Goal: Information Seeking & Learning: Find specific page/section

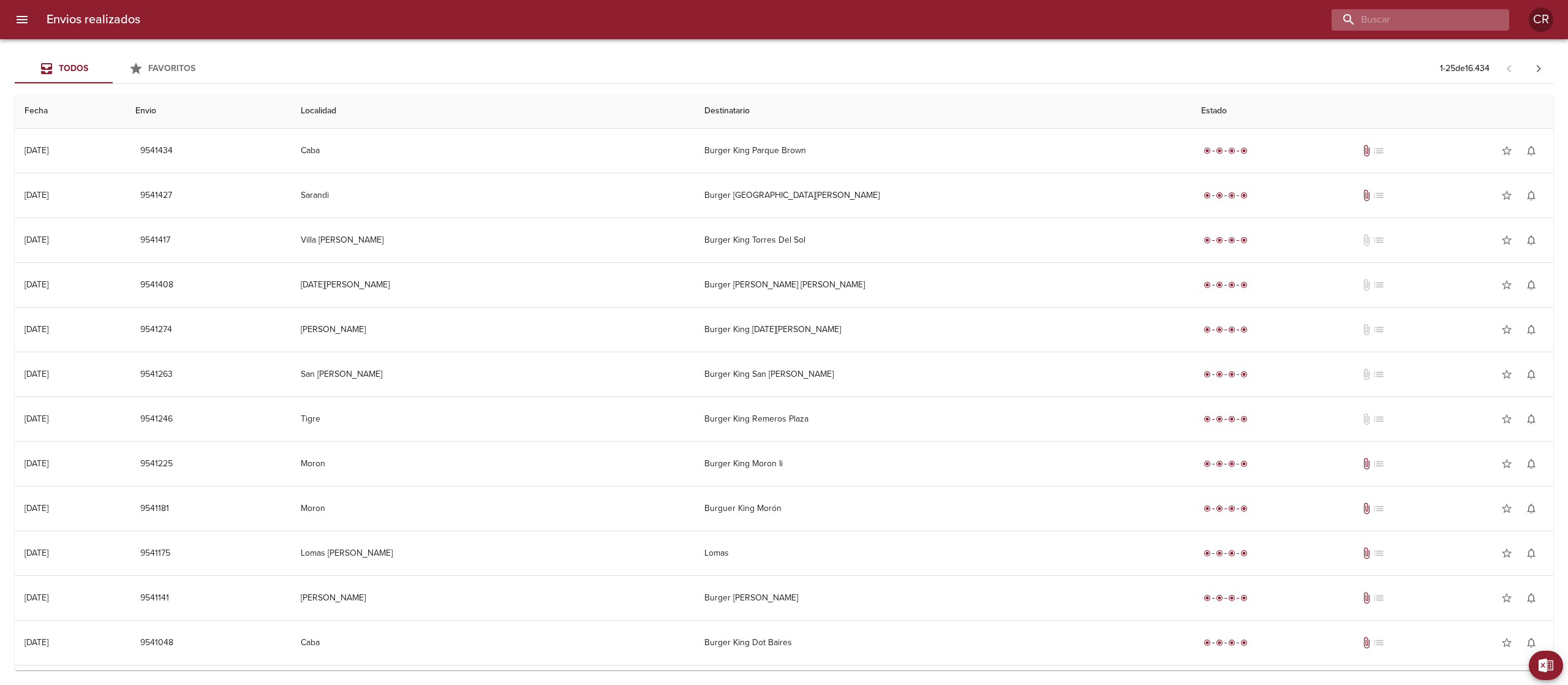
click at [1461, 20] on input "buscar" at bounding box center [1410, 20] width 157 height 22
type input "fondo de la legua"
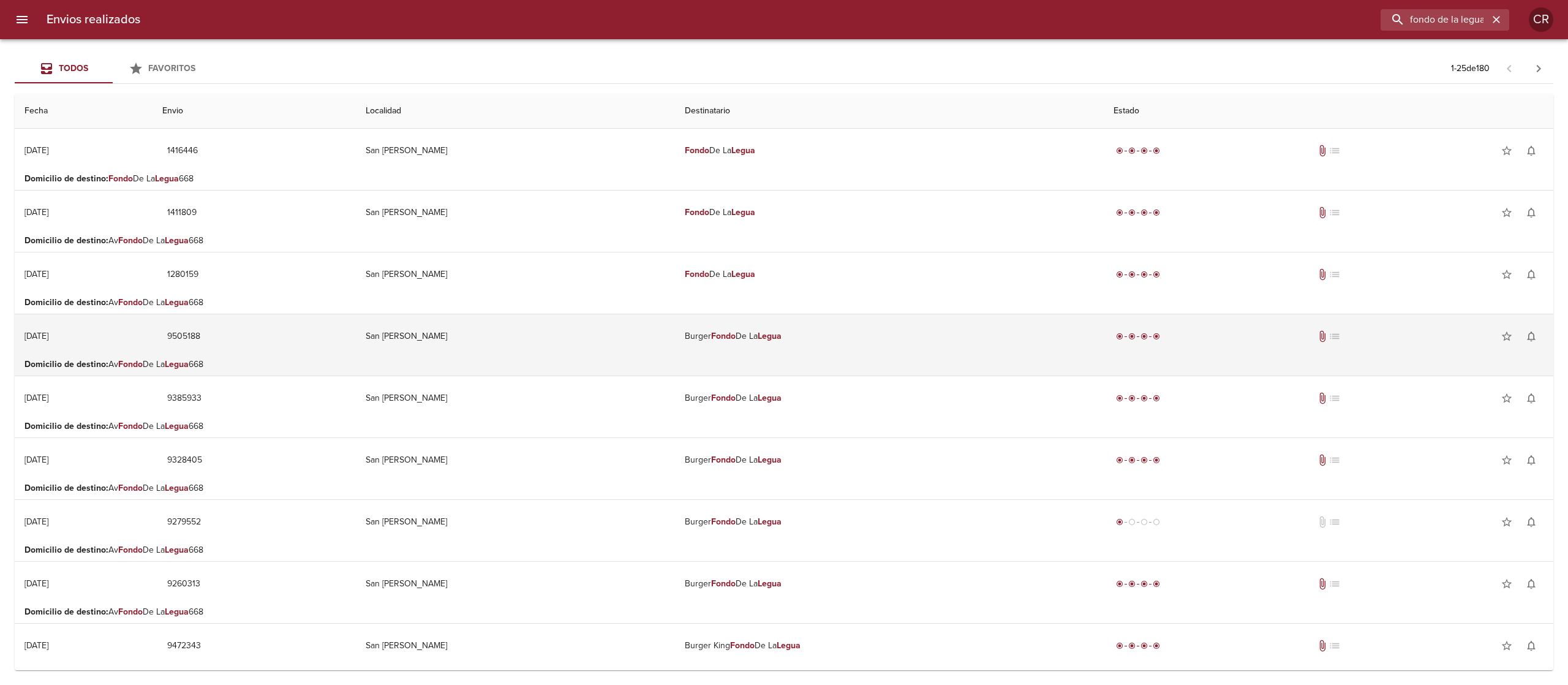
click at [711, 332] on em "Fondo" at bounding box center [723, 336] width 25 height 10
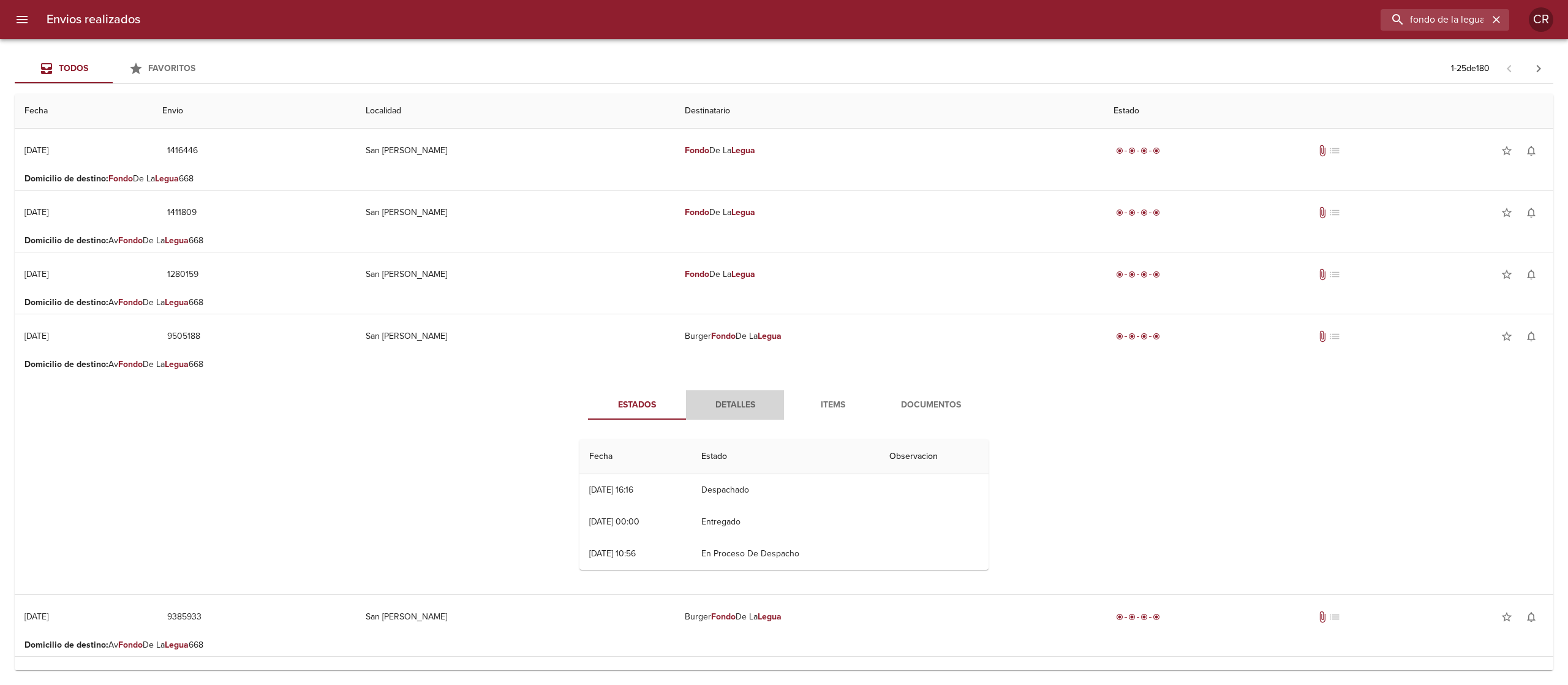
click at [721, 418] on button "Detalles" at bounding box center [735, 405] width 98 height 29
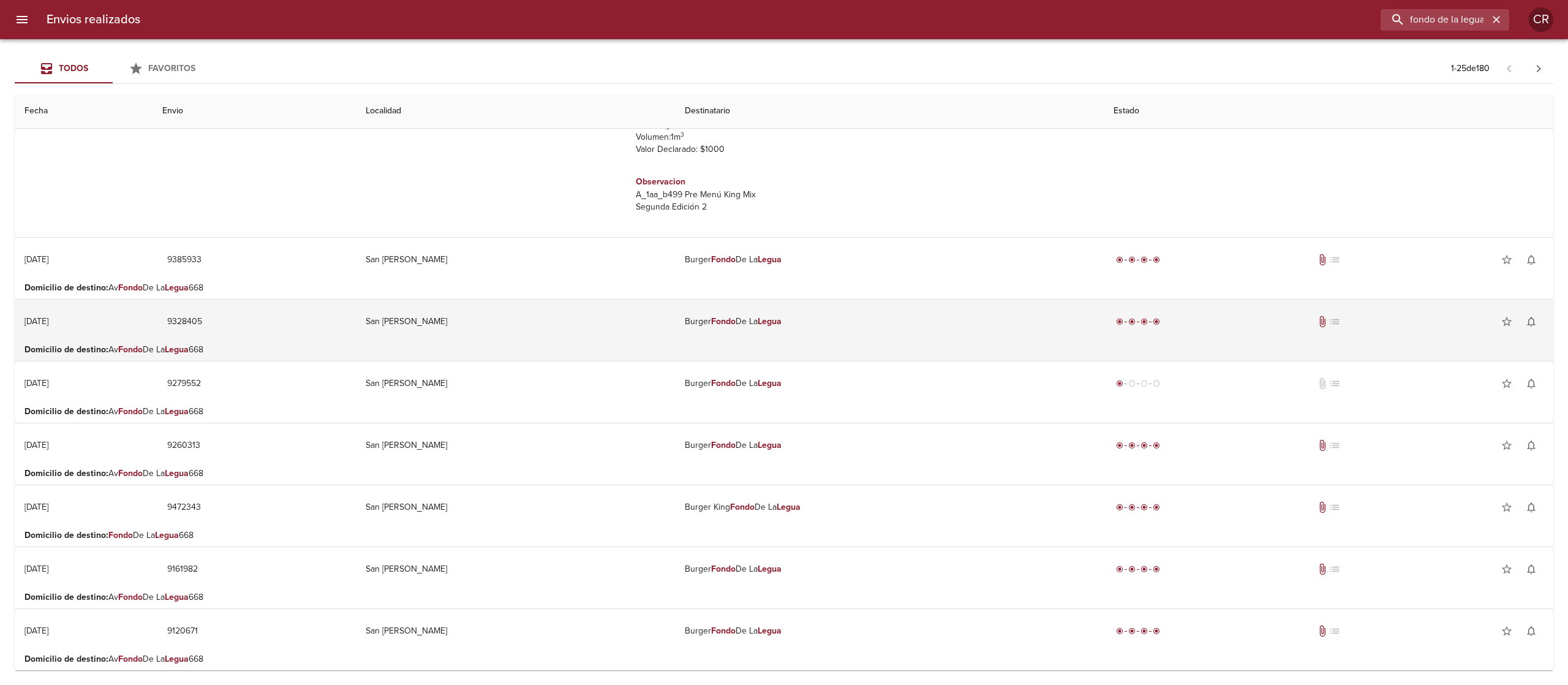
scroll to position [490, 0]
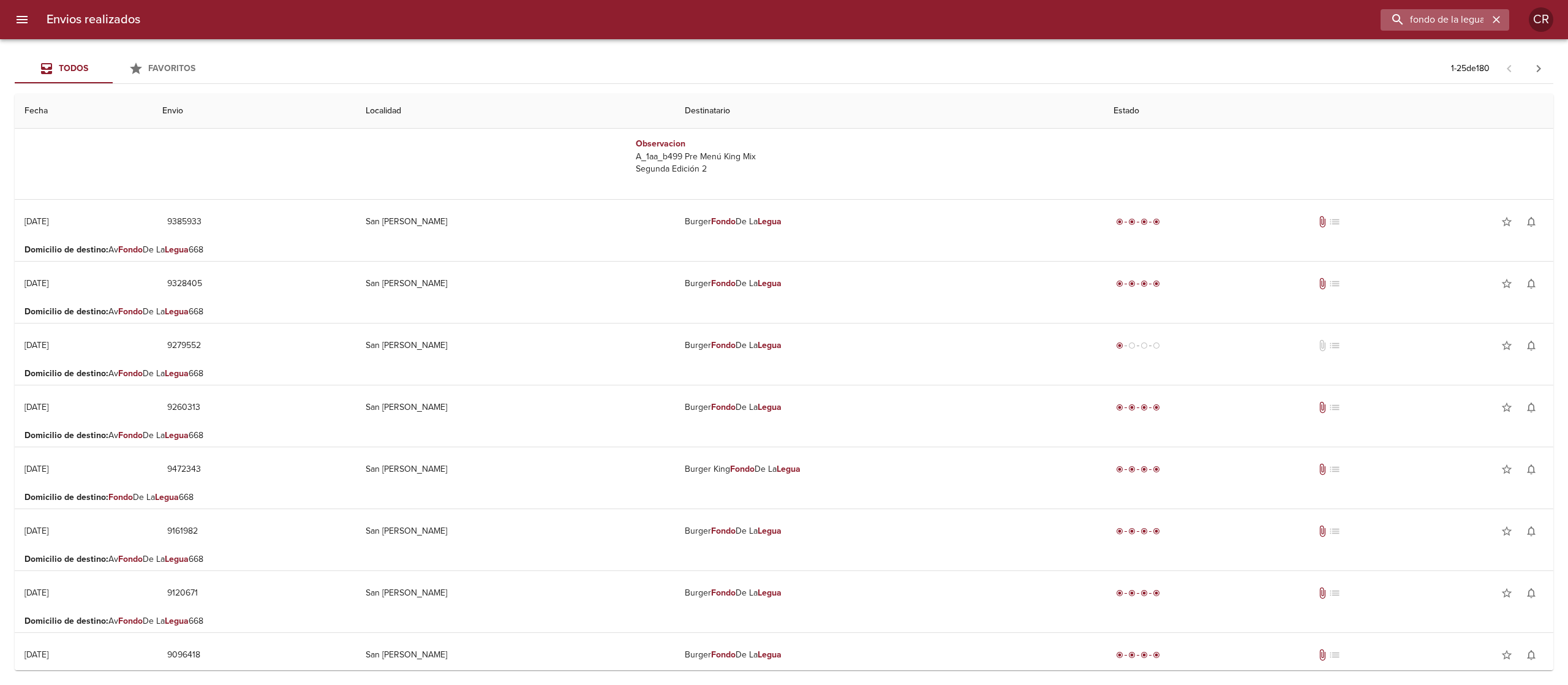
click at [1495, 16] on icon "button" at bounding box center [1496, 20] width 12 height 12
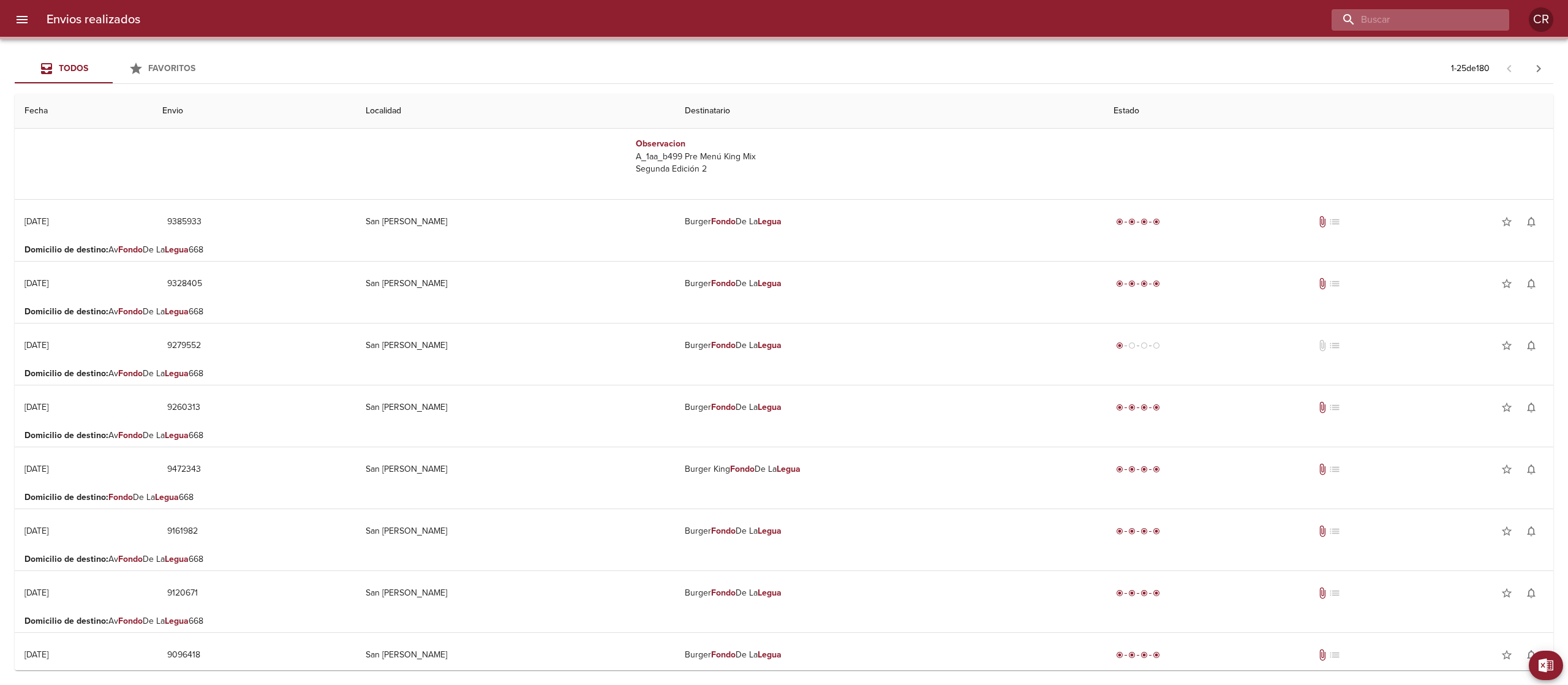
click at [1445, 16] on input "buscar" at bounding box center [1410, 20] width 157 height 22
type input "[PERSON_NAME]"
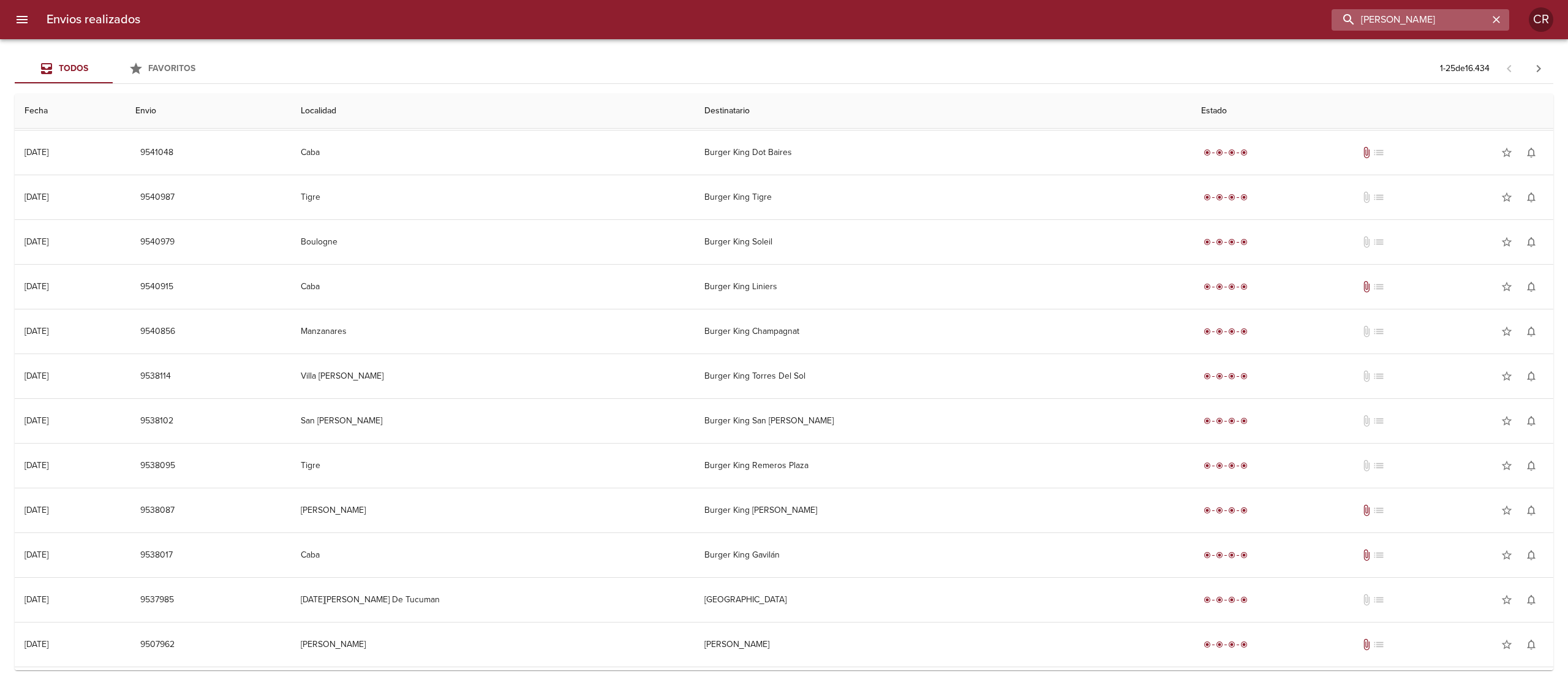
scroll to position [0, 0]
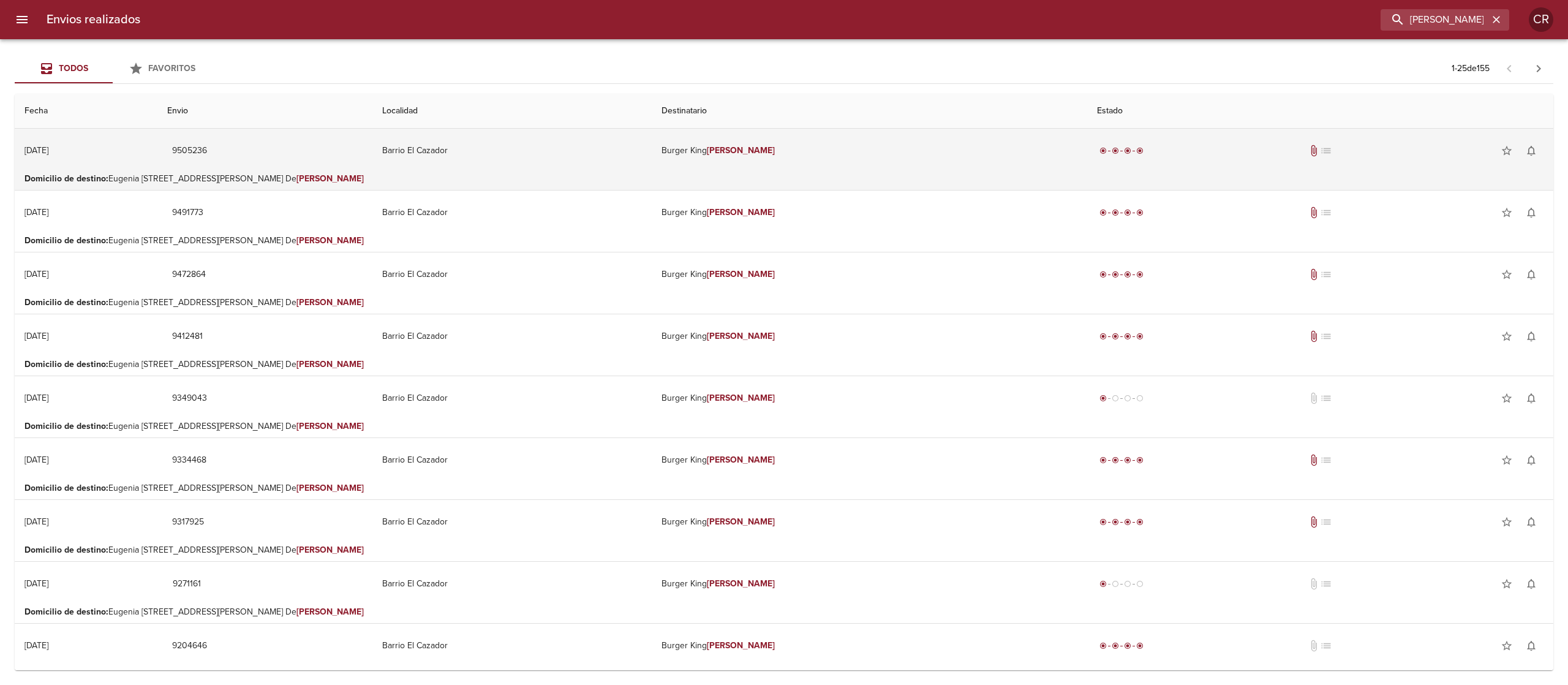
click at [775, 148] on em "[PERSON_NAME]" at bounding box center [741, 150] width 68 height 10
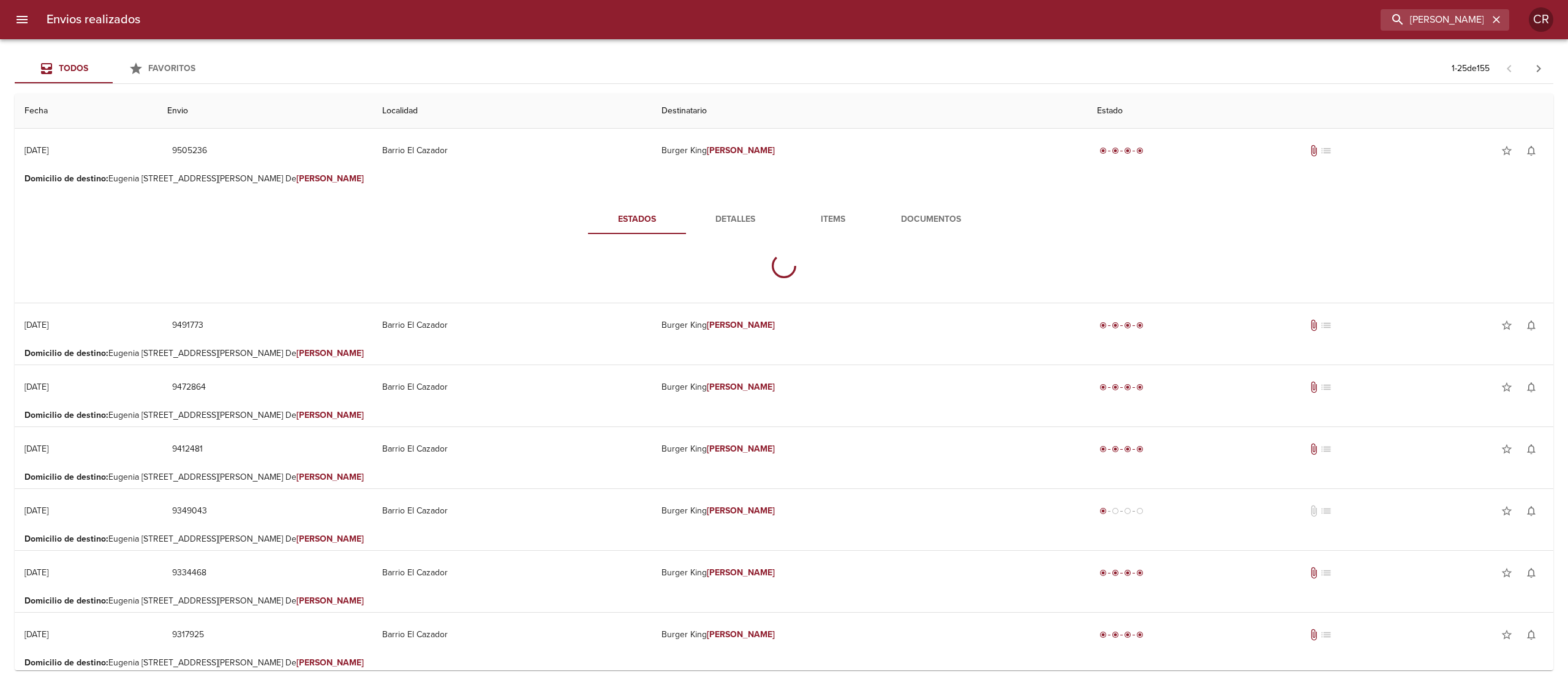
click at [744, 217] on span "Detalles" at bounding box center [735, 219] width 84 height 15
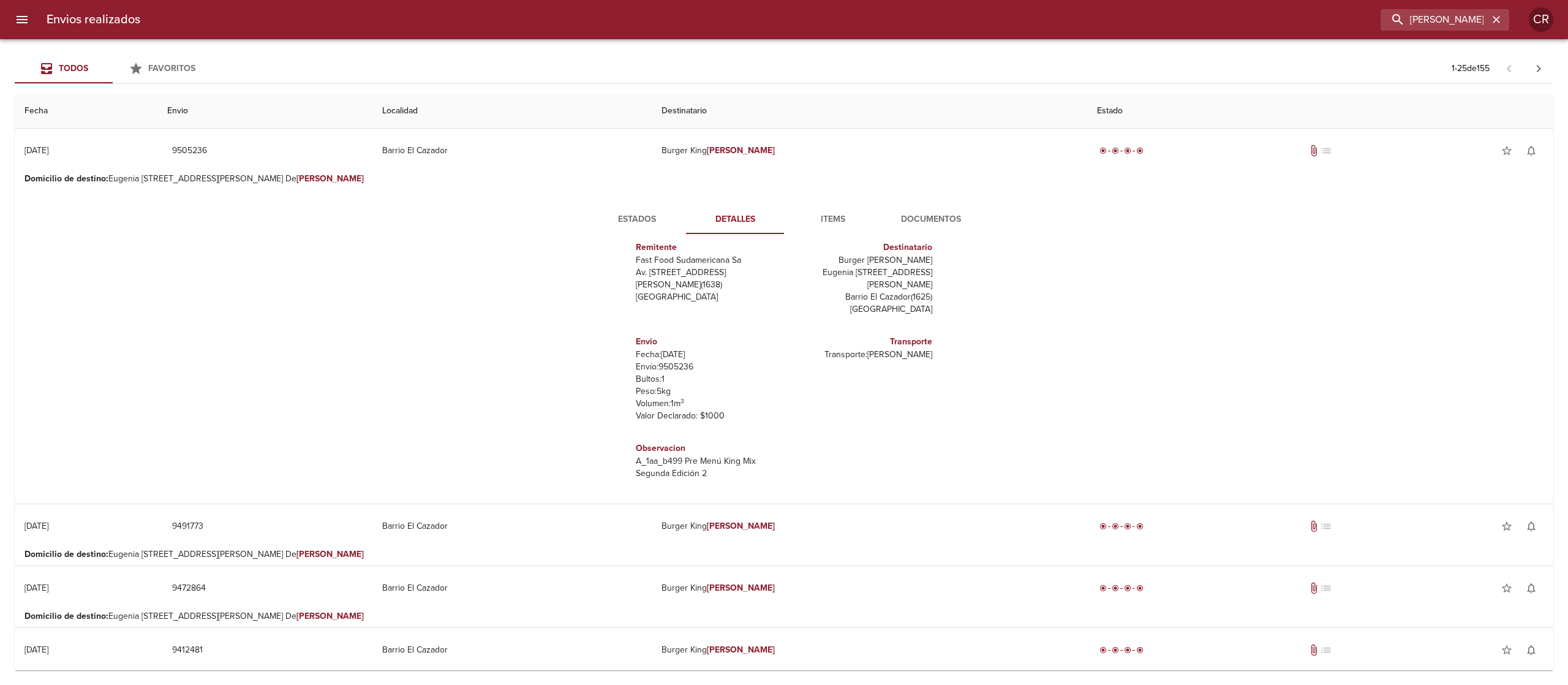
scroll to position [123, 0]
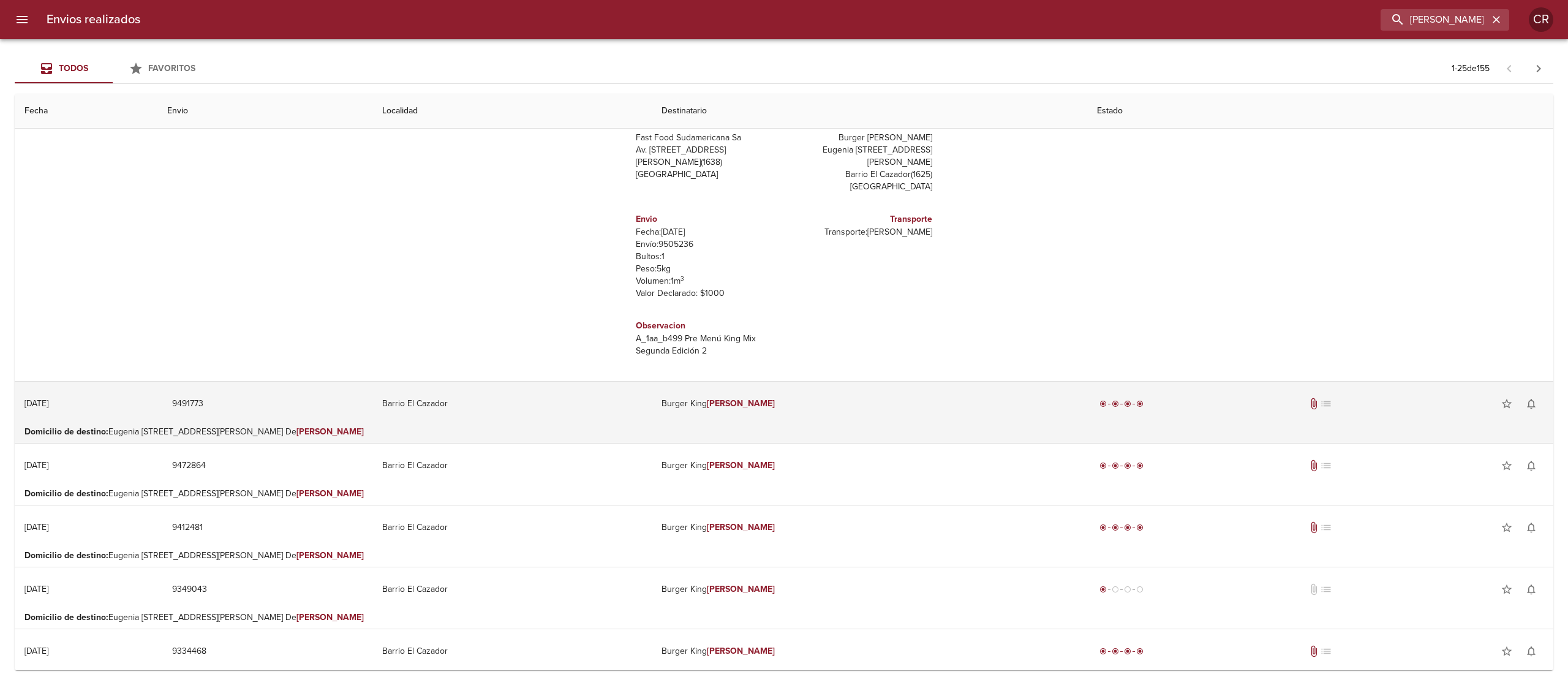
click at [782, 396] on td "Burger [PERSON_NAME]" at bounding box center [869, 404] width 435 height 44
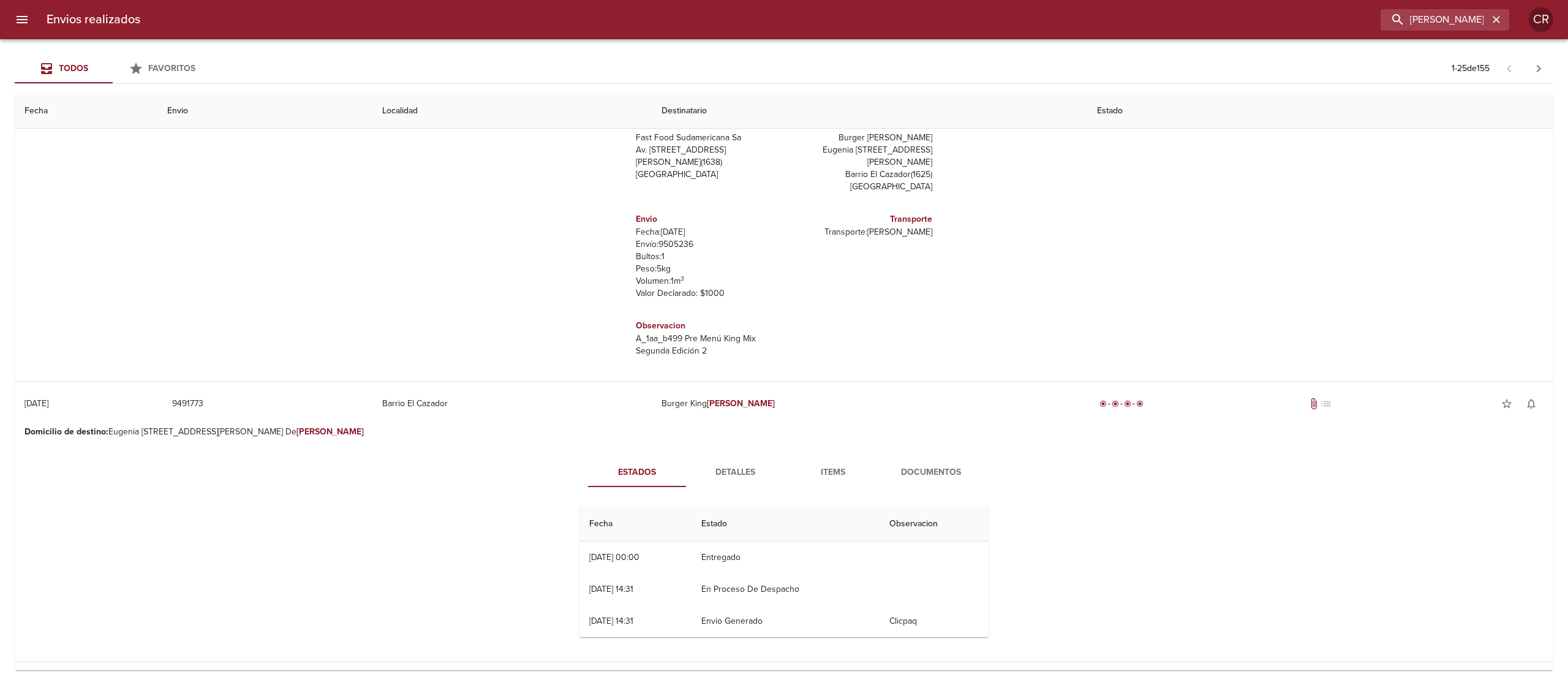
click at [736, 482] on button "Detalles" at bounding box center [735, 472] width 98 height 29
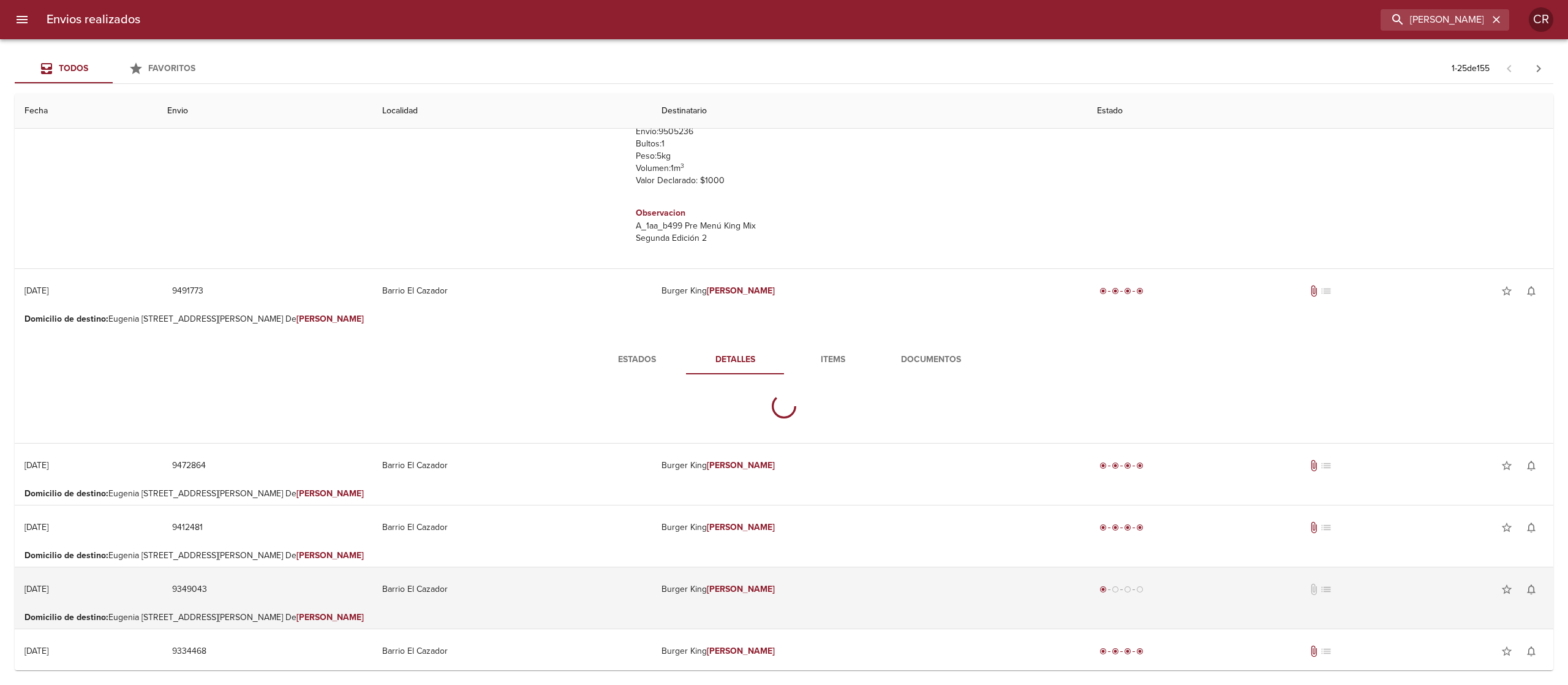
scroll to position [368, 0]
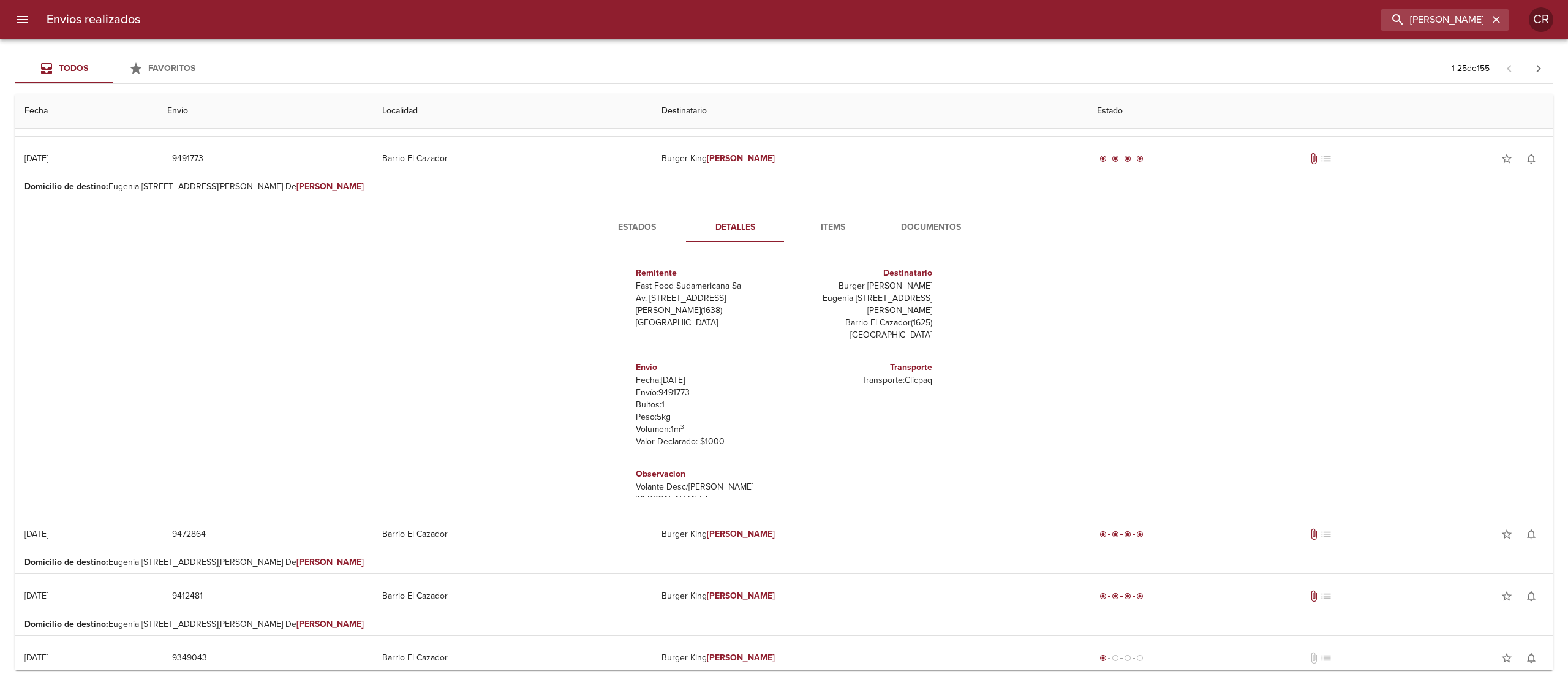
click at [922, 225] on span "Documentos" at bounding box center [931, 227] width 84 height 15
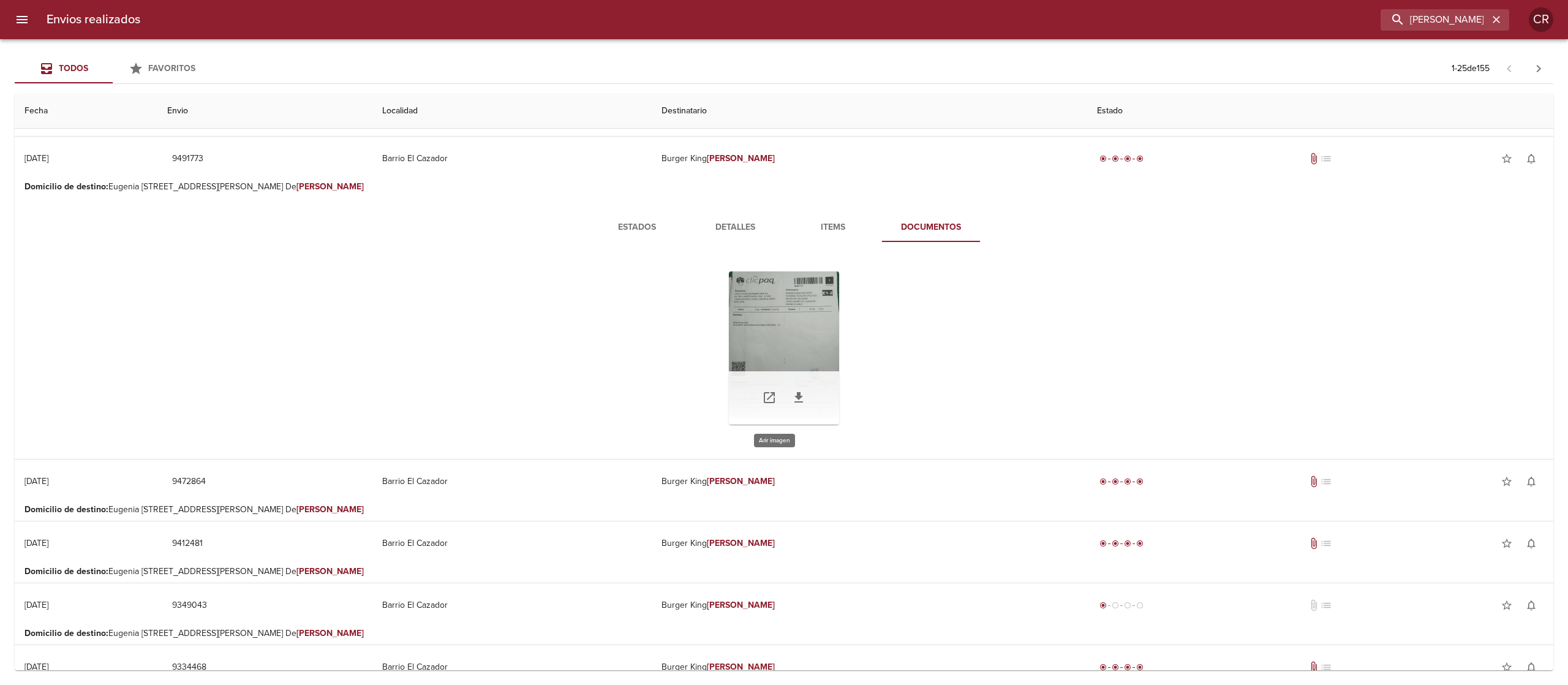
click at [773, 342] on div "Tabla de envíos del cliente" at bounding box center [783, 348] width 110 height 153
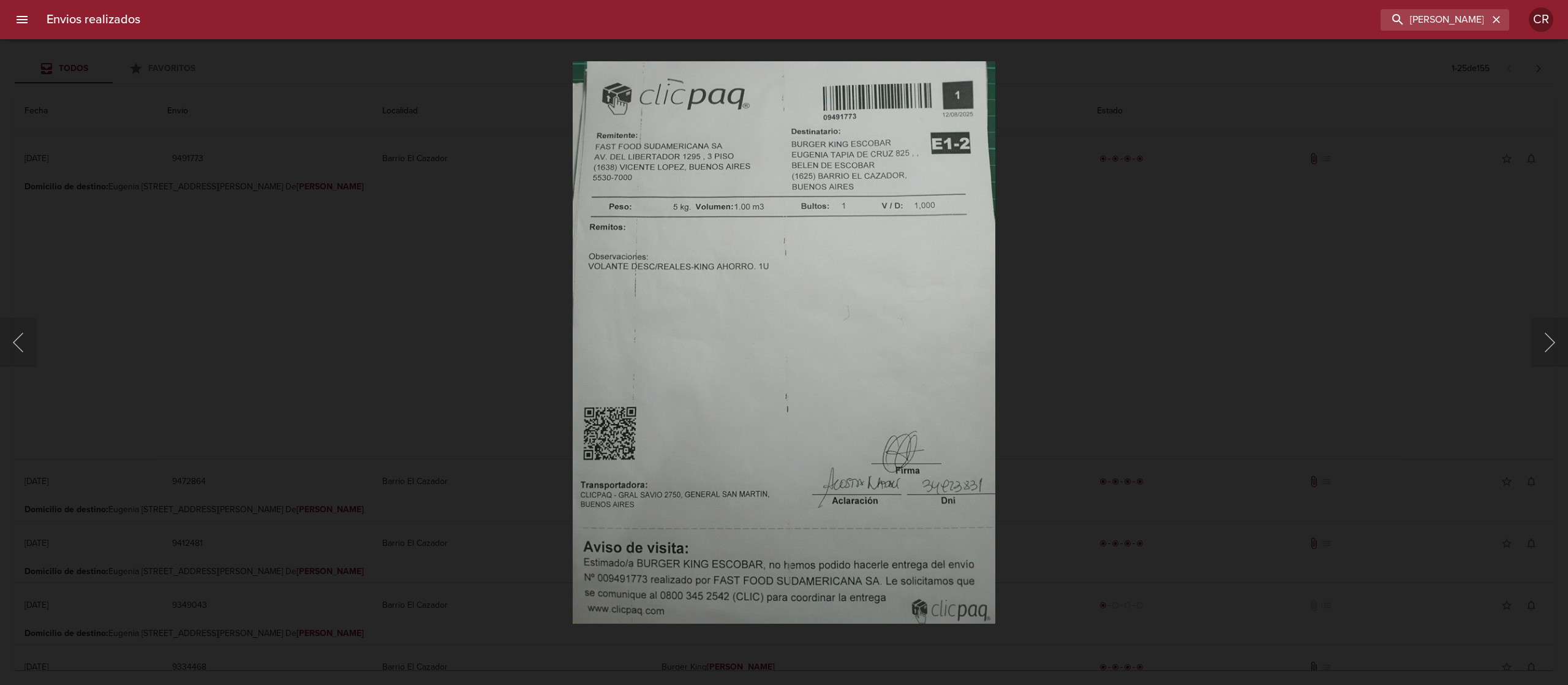
drag, startPoint x: 1089, startPoint y: 317, endPoint x: 916, endPoint y: 287, distance: 175.6
click at [1089, 317] on div "Lightbox" at bounding box center [784, 342] width 1568 height 685
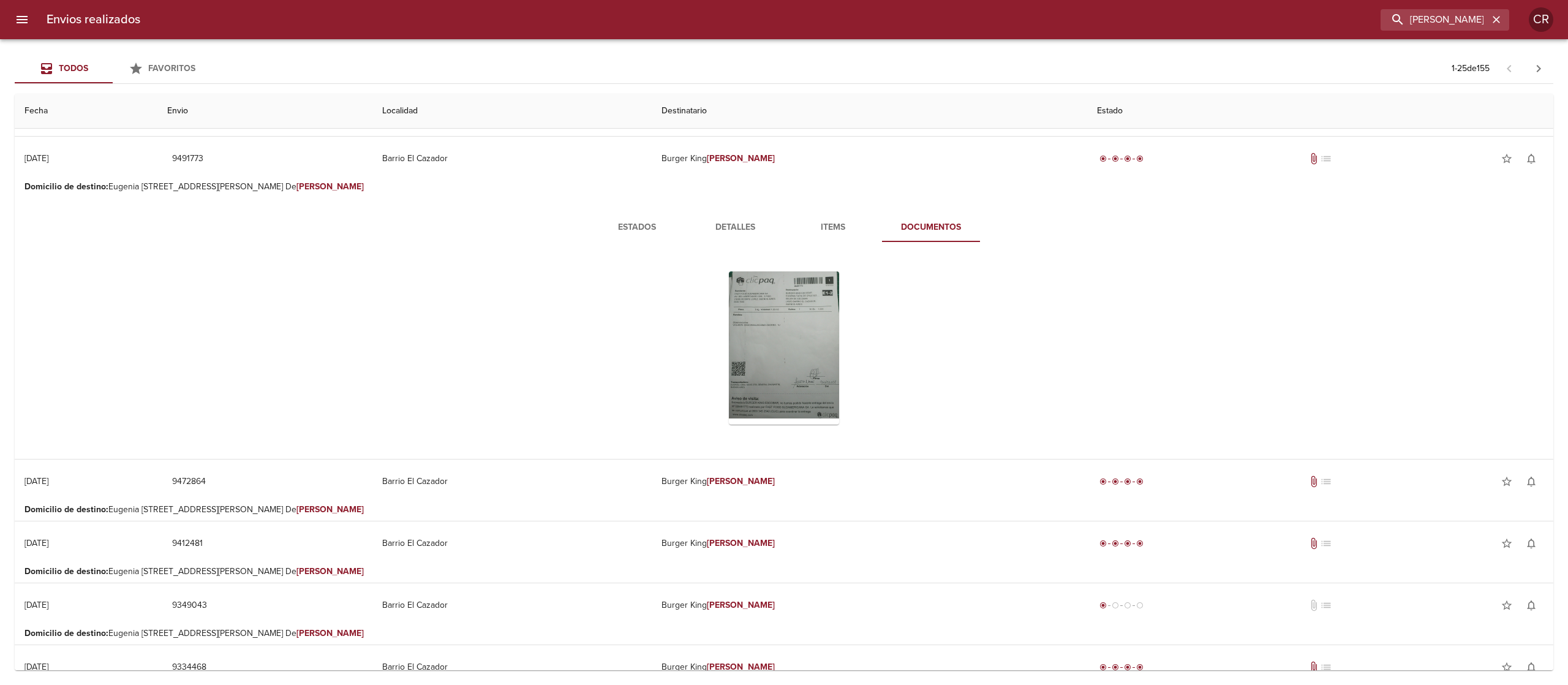
click at [632, 215] on button "Estados" at bounding box center [637, 227] width 98 height 29
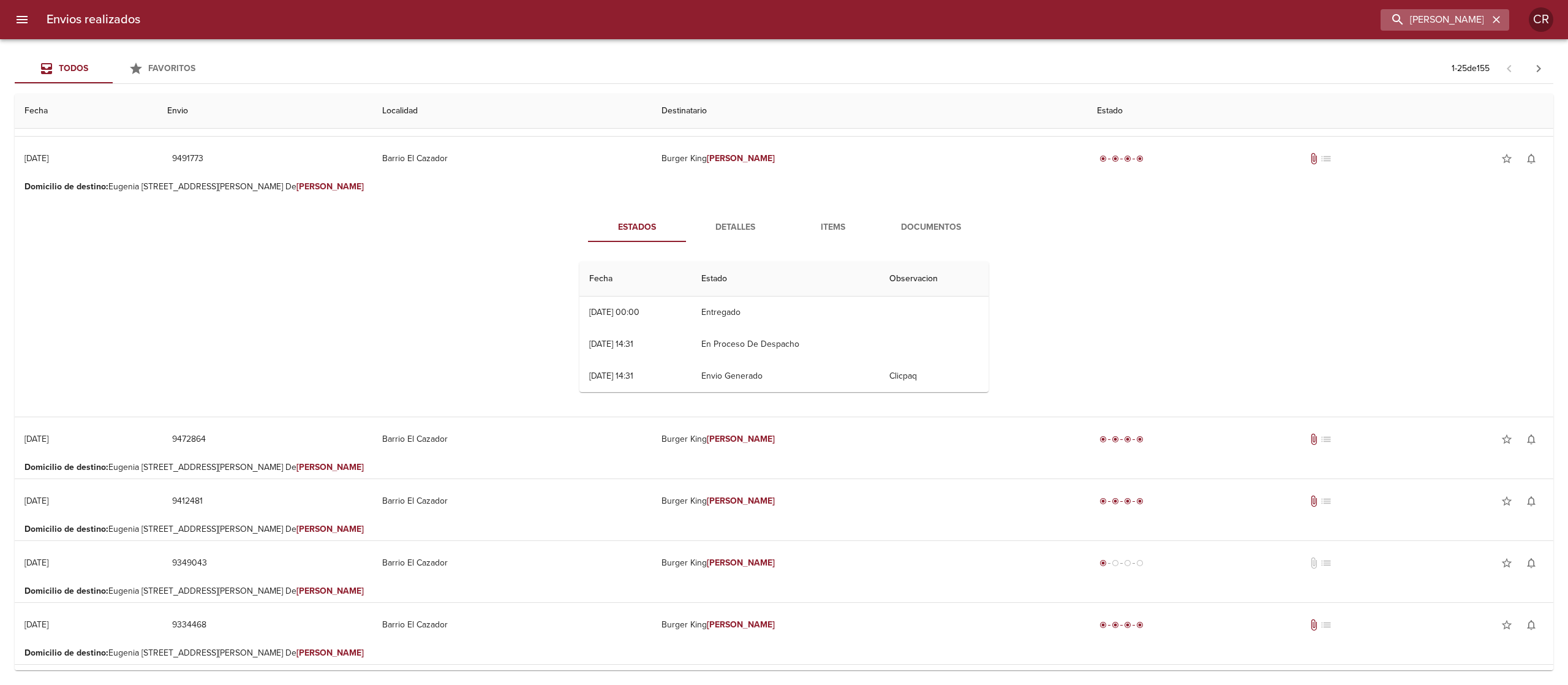
click at [1492, 14] on div "[PERSON_NAME]" at bounding box center [1445, 20] width 129 height 22
click at [1500, 14] on icon "button" at bounding box center [1496, 20] width 12 height 12
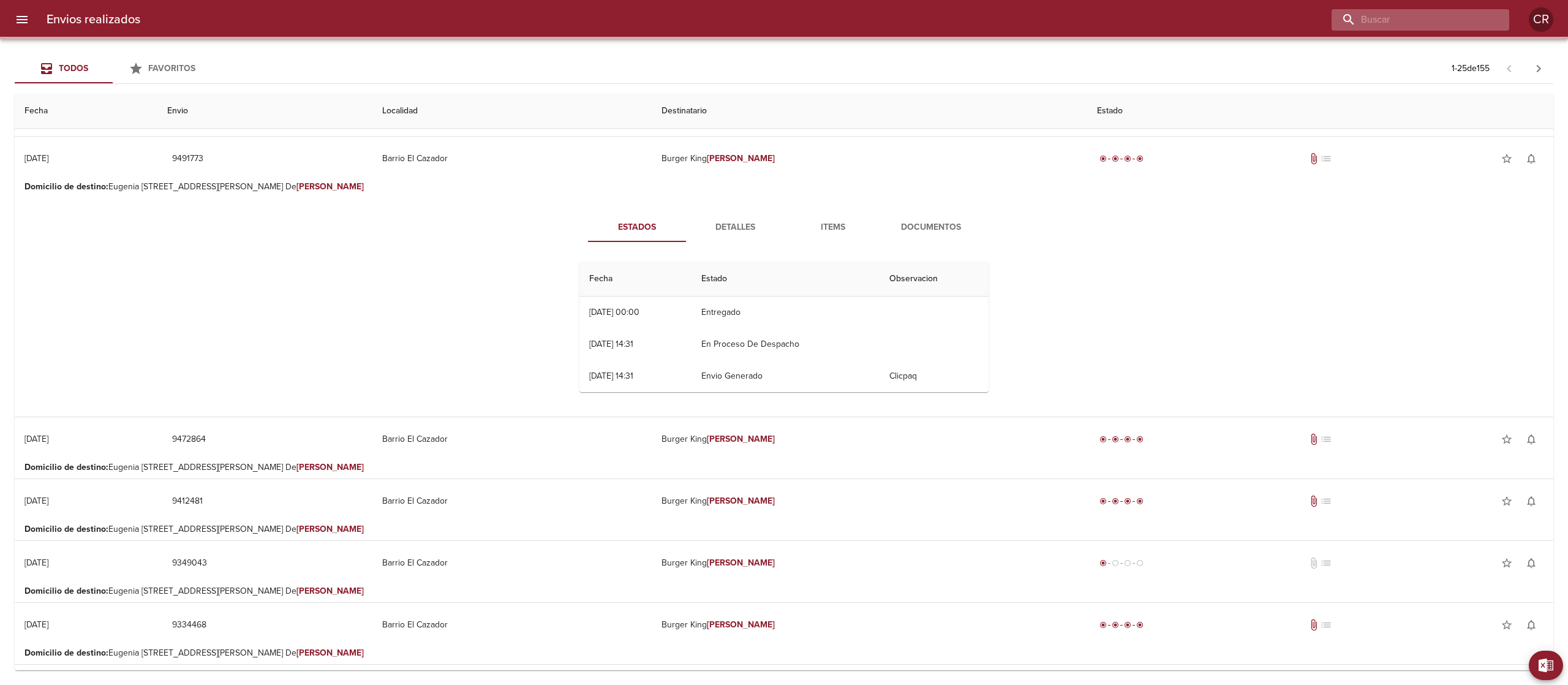
click at [1471, 25] on input "buscar" at bounding box center [1410, 20] width 157 height 22
type input "ribera"
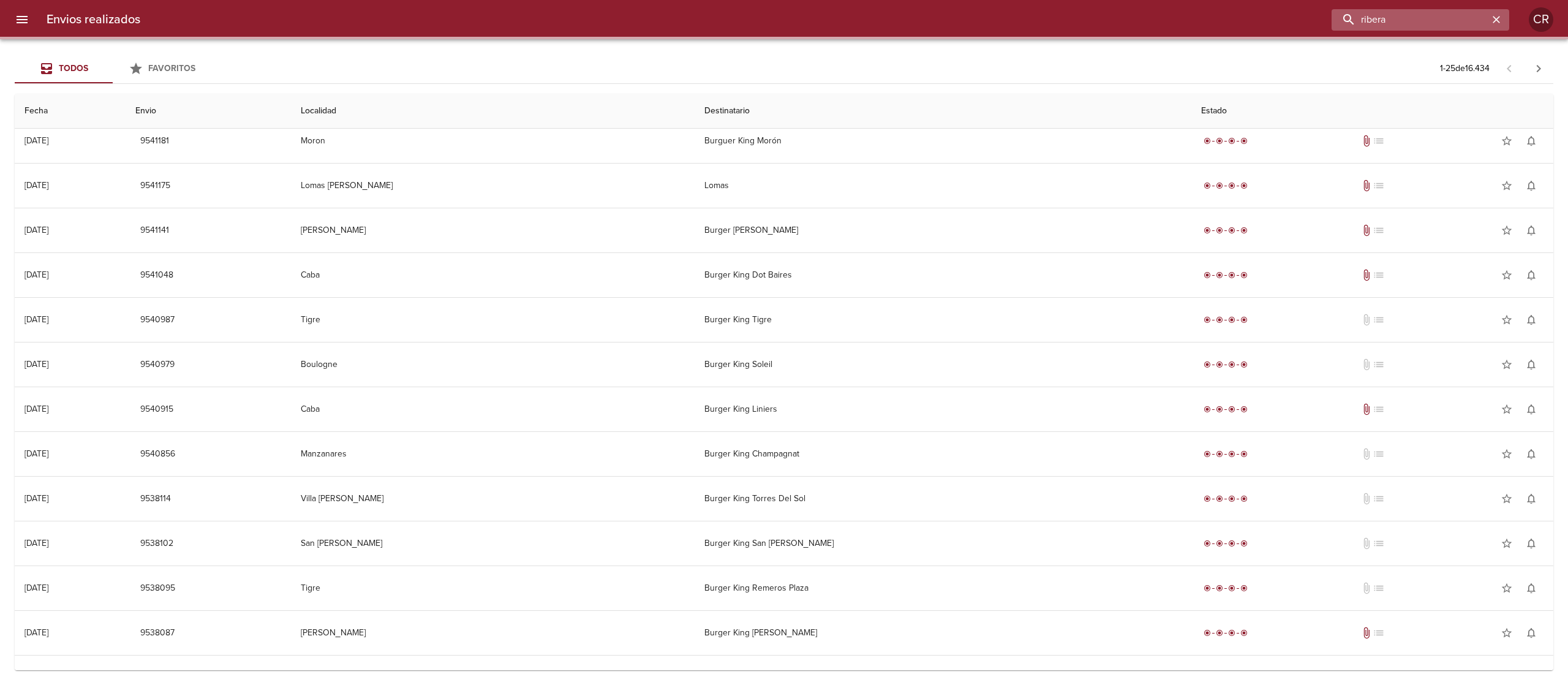
scroll to position [0, 0]
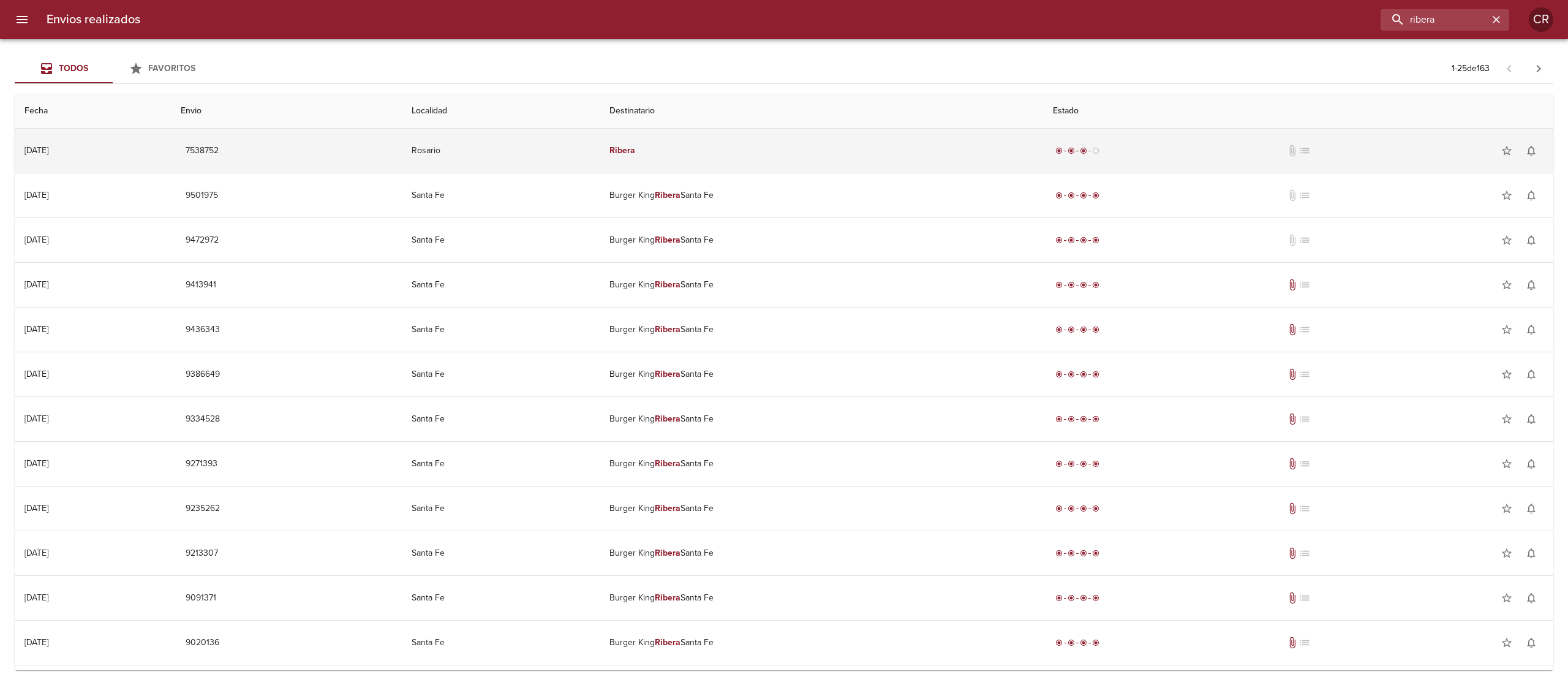
click at [728, 153] on td "Ribera" at bounding box center [821, 151] width 444 height 44
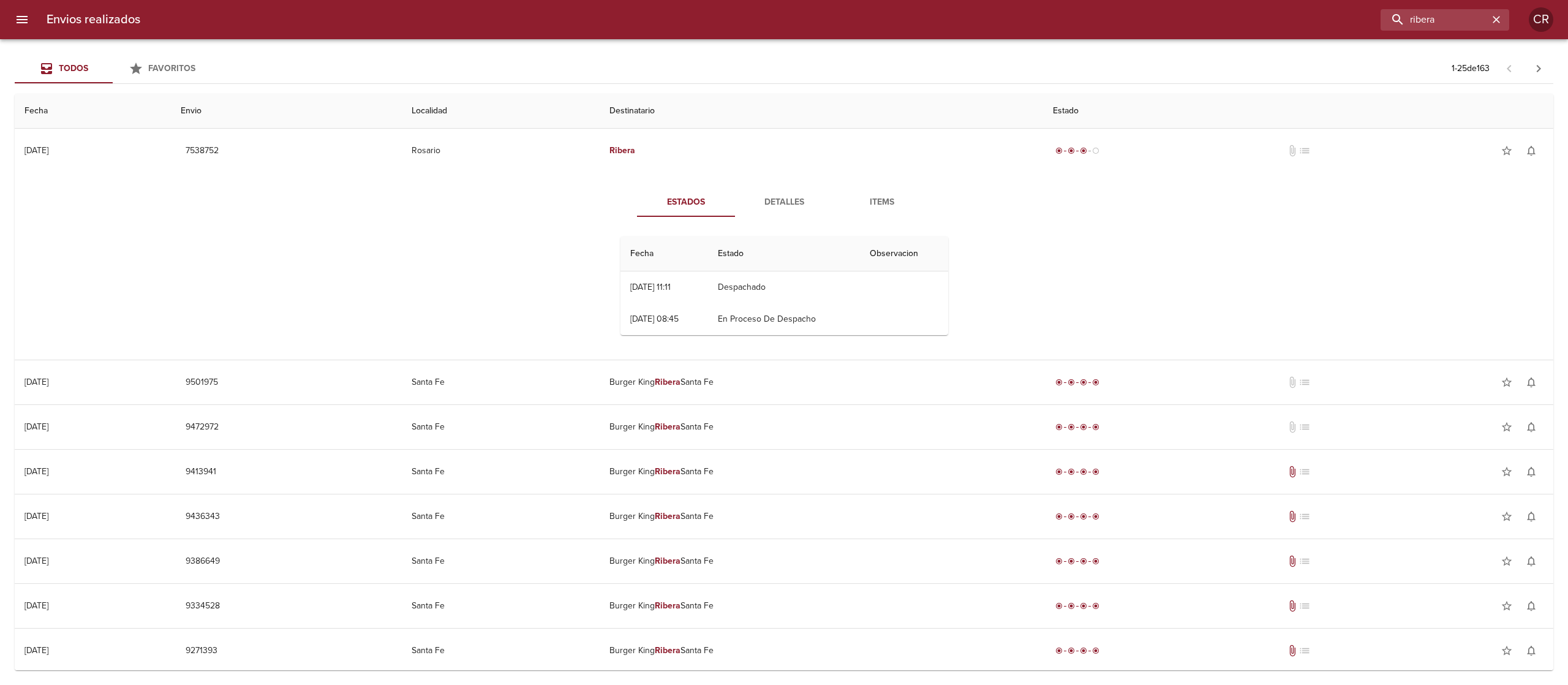
click at [749, 211] on button "Detalles" at bounding box center [784, 202] width 98 height 29
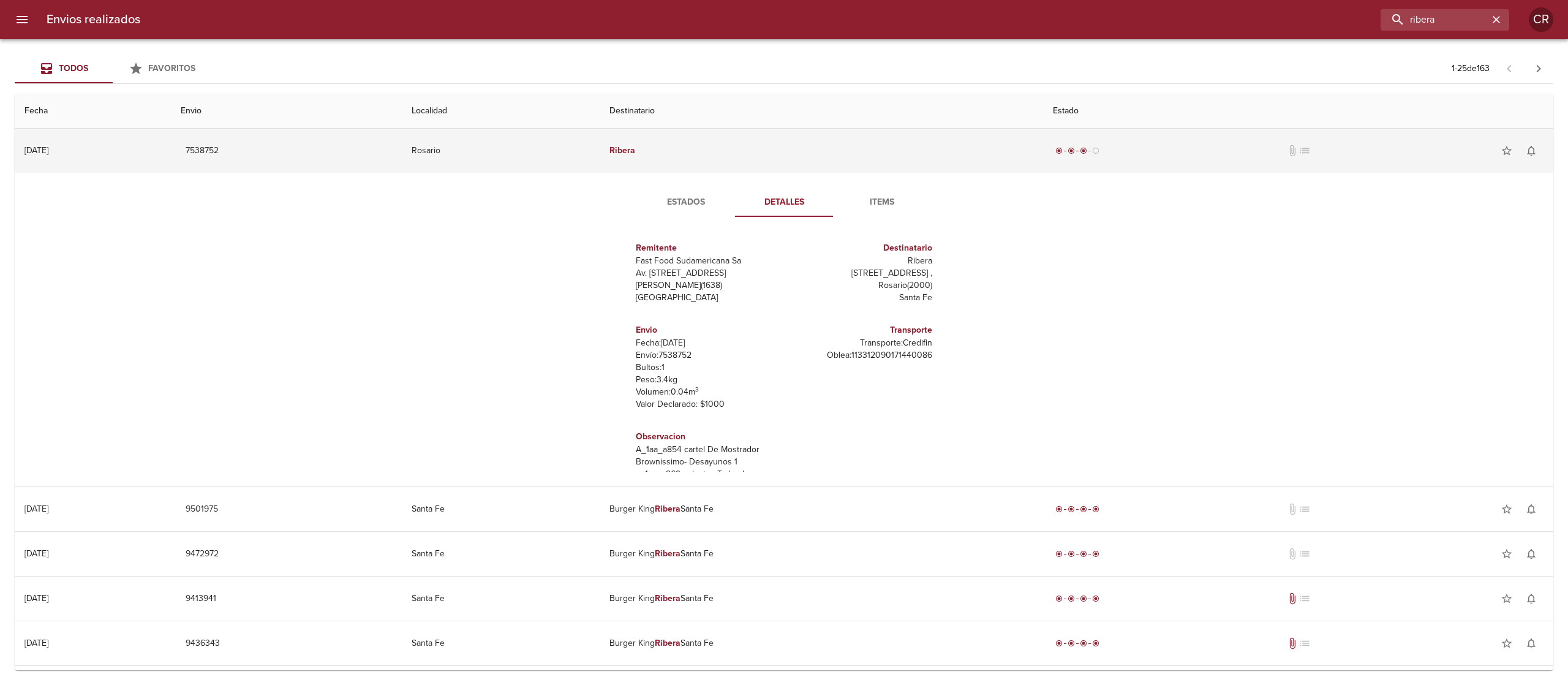
click at [760, 146] on td "Ribera" at bounding box center [821, 151] width 444 height 44
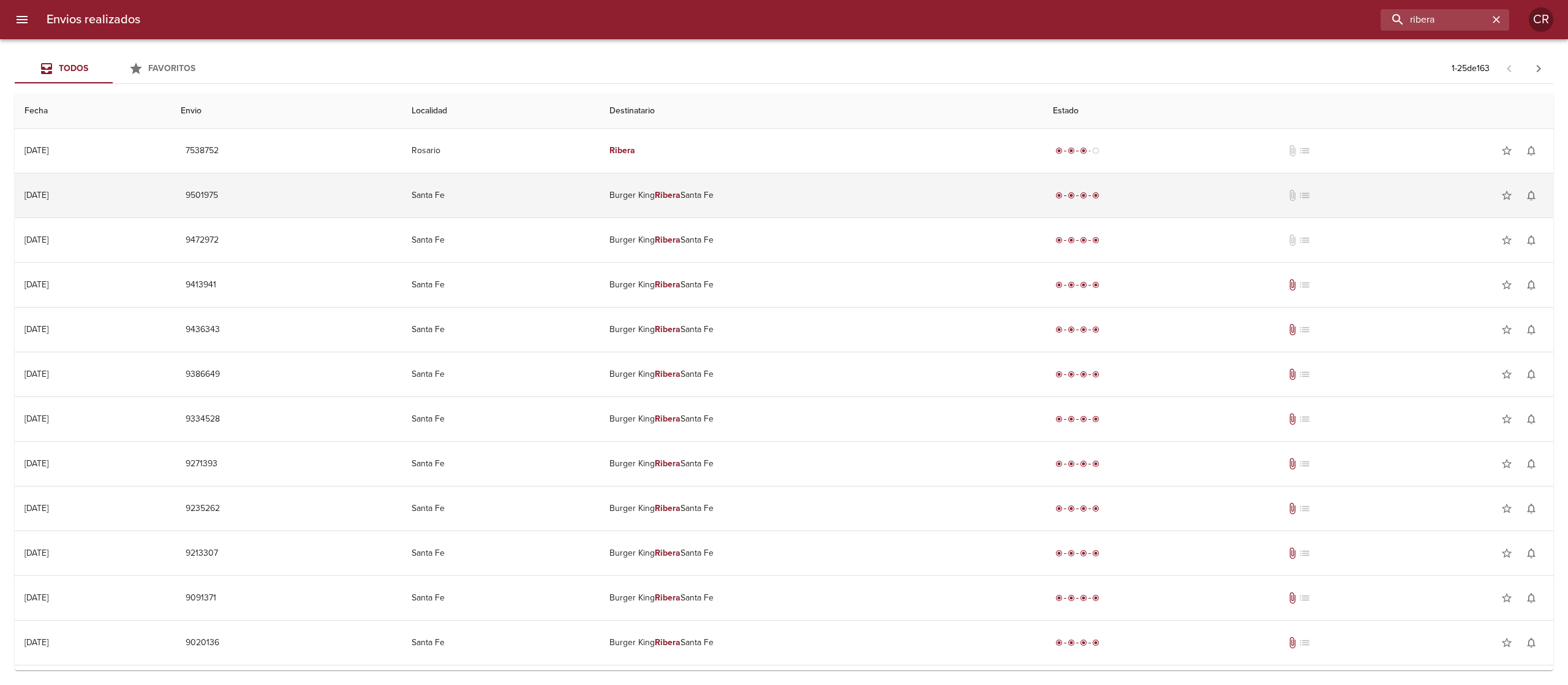
click at [745, 202] on td "Burger King Ribera Santa Fe" at bounding box center [821, 195] width 444 height 44
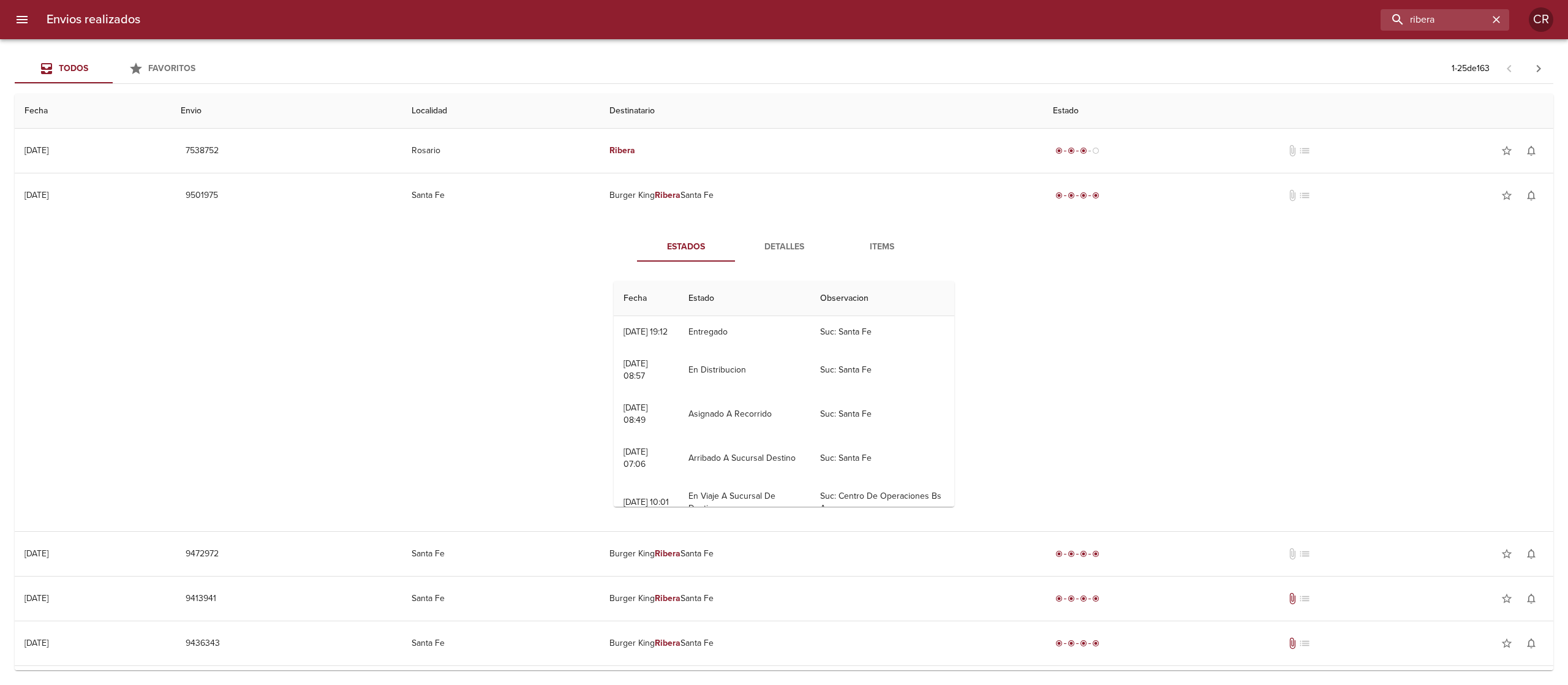
click at [764, 250] on span "Detalles" at bounding box center [784, 247] width 84 height 15
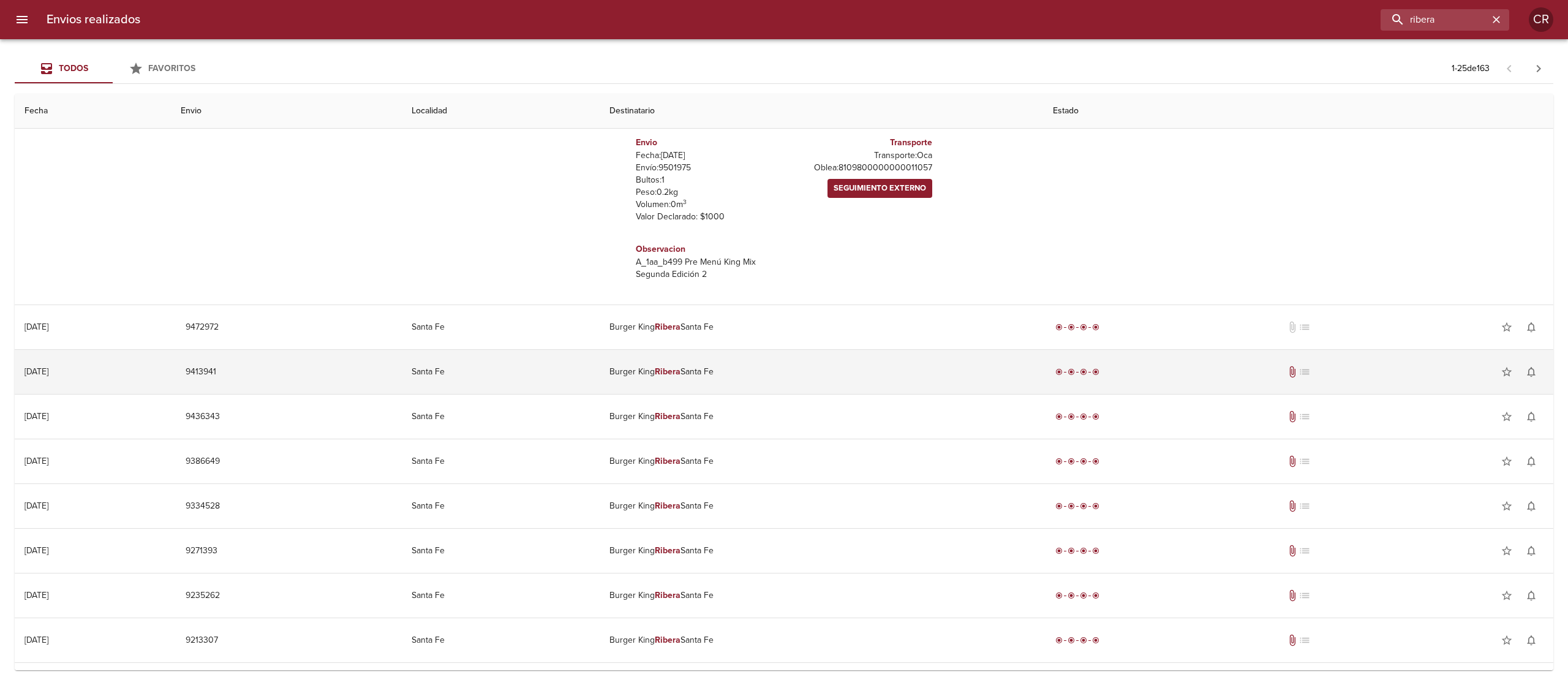
scroll to position [245, 0]
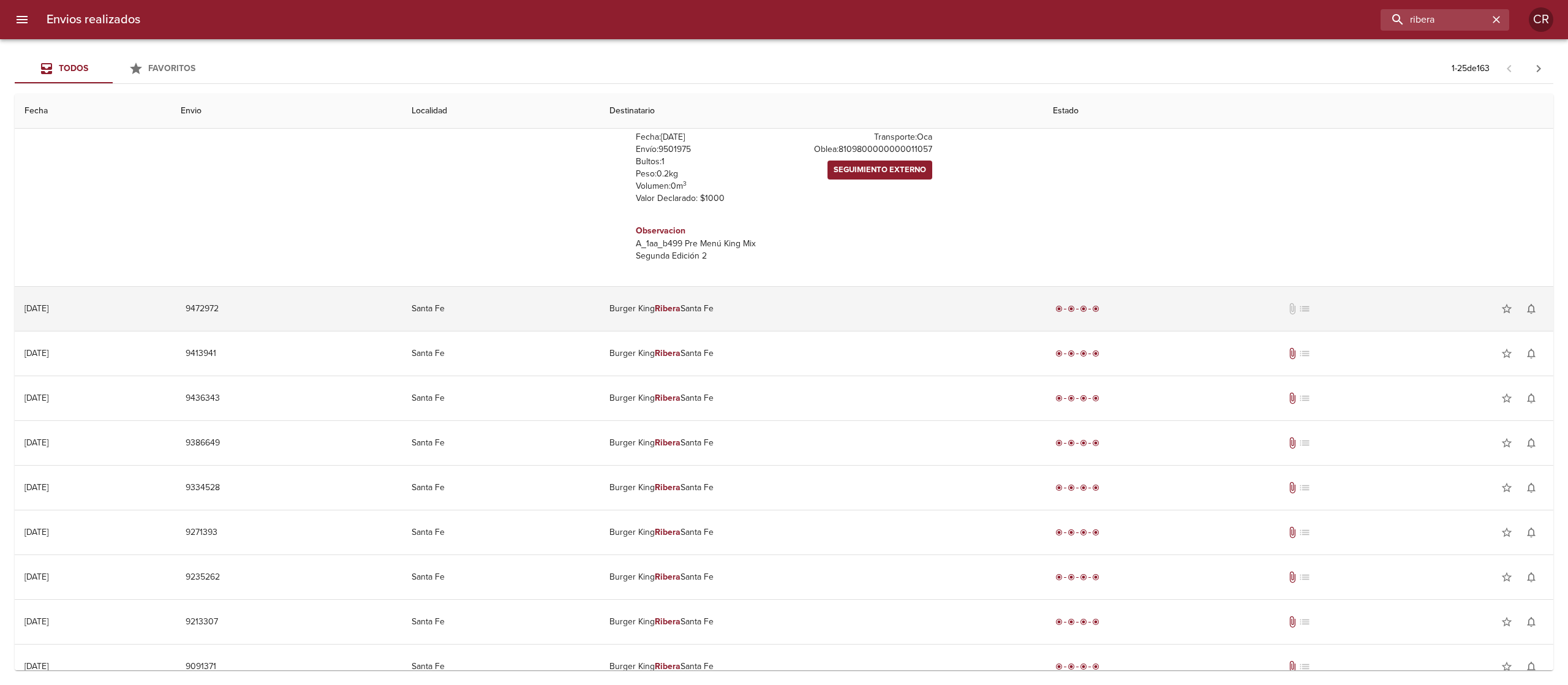
click at [663, 306] on td "Burger King Ribera Santa Fe" at bounding box center [821, 309] width 444 height 44
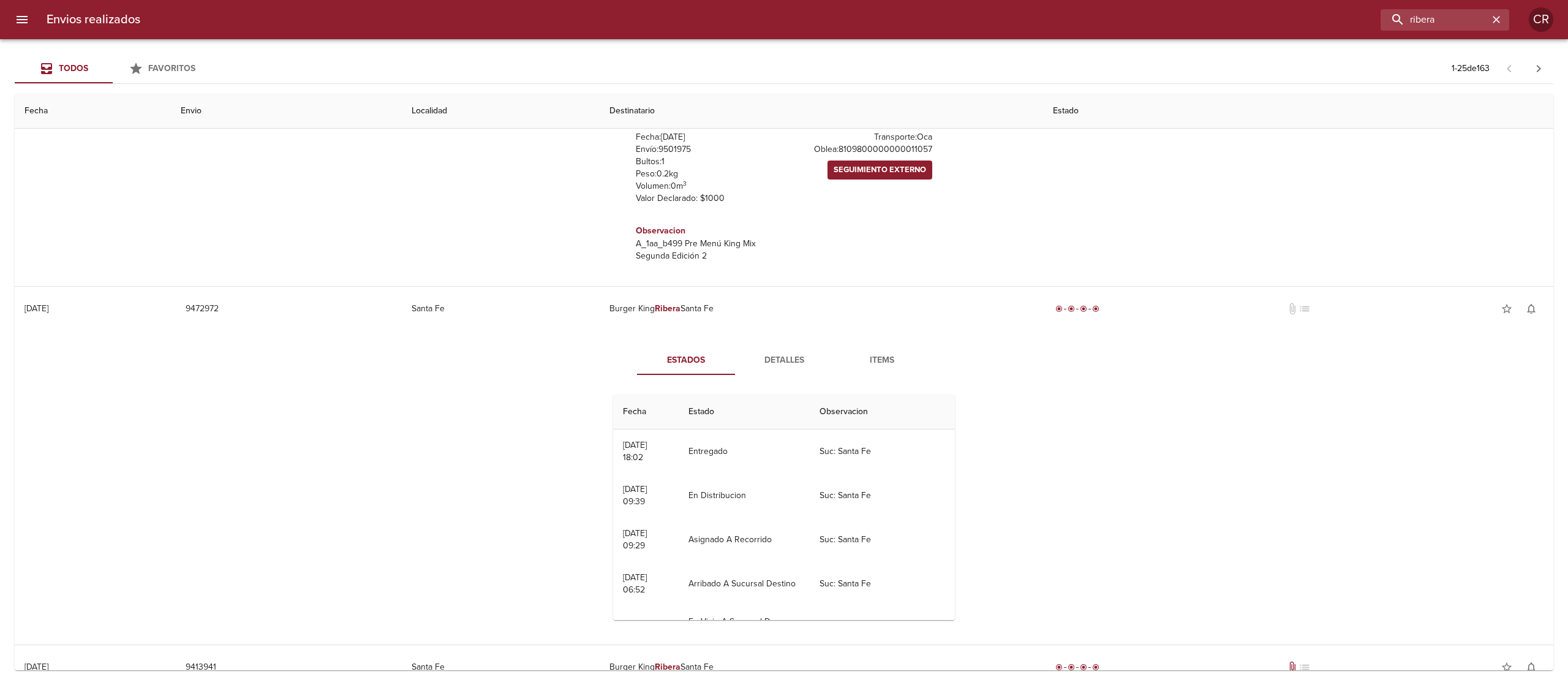
click at [748, 362] on span "Detalles" at bounding box center [784, 360] width 84 height 15
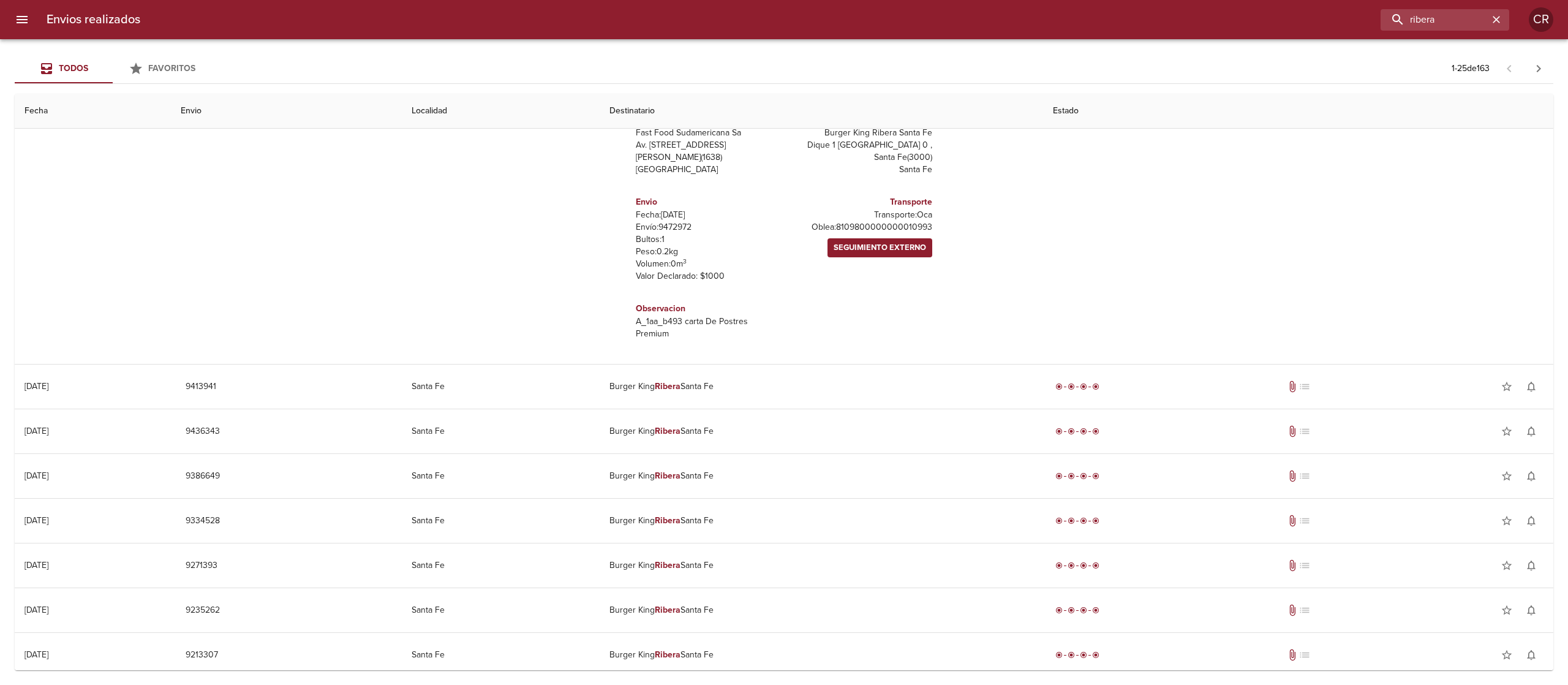
scroll to position [613, 0]
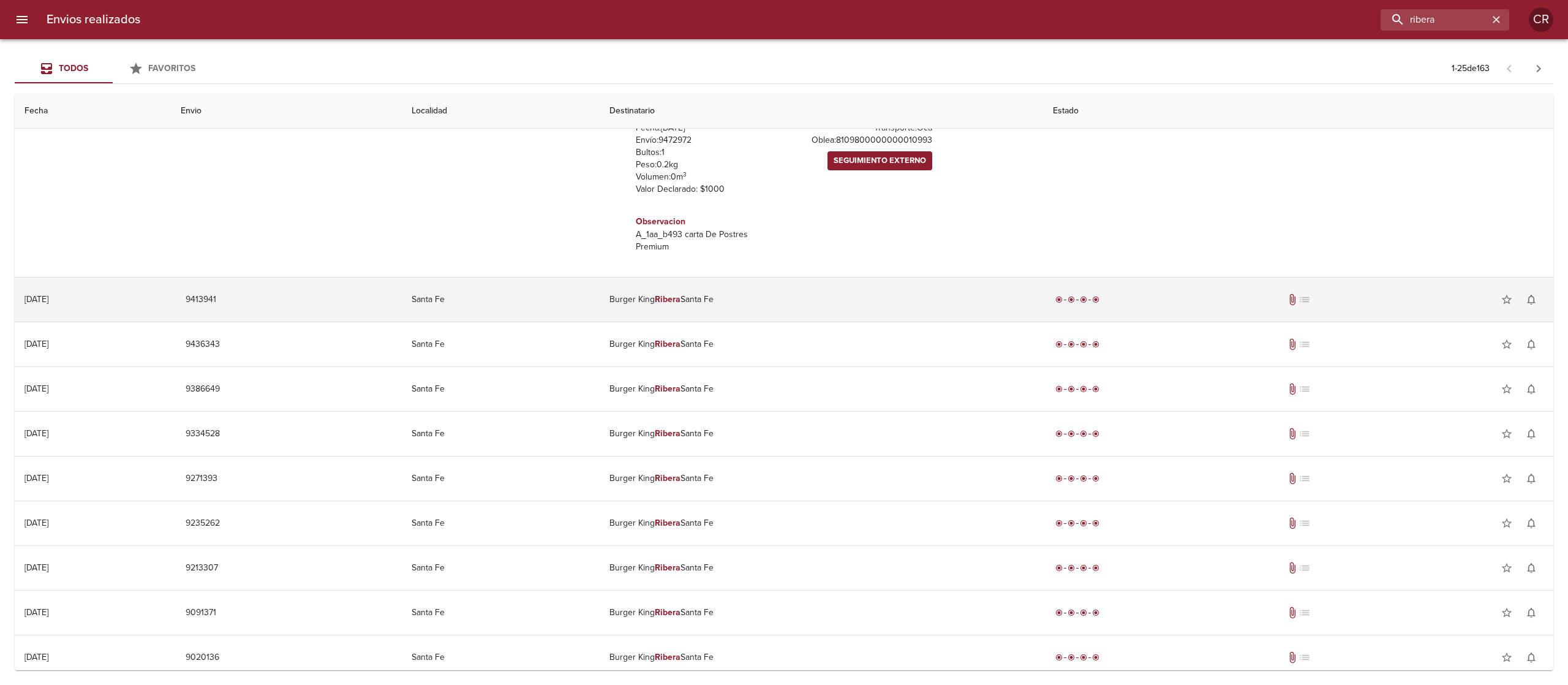
click at [723, 312] on td "Burger King Ribera Santa Fe" at bounding box center [821, 300] width 444 height 44
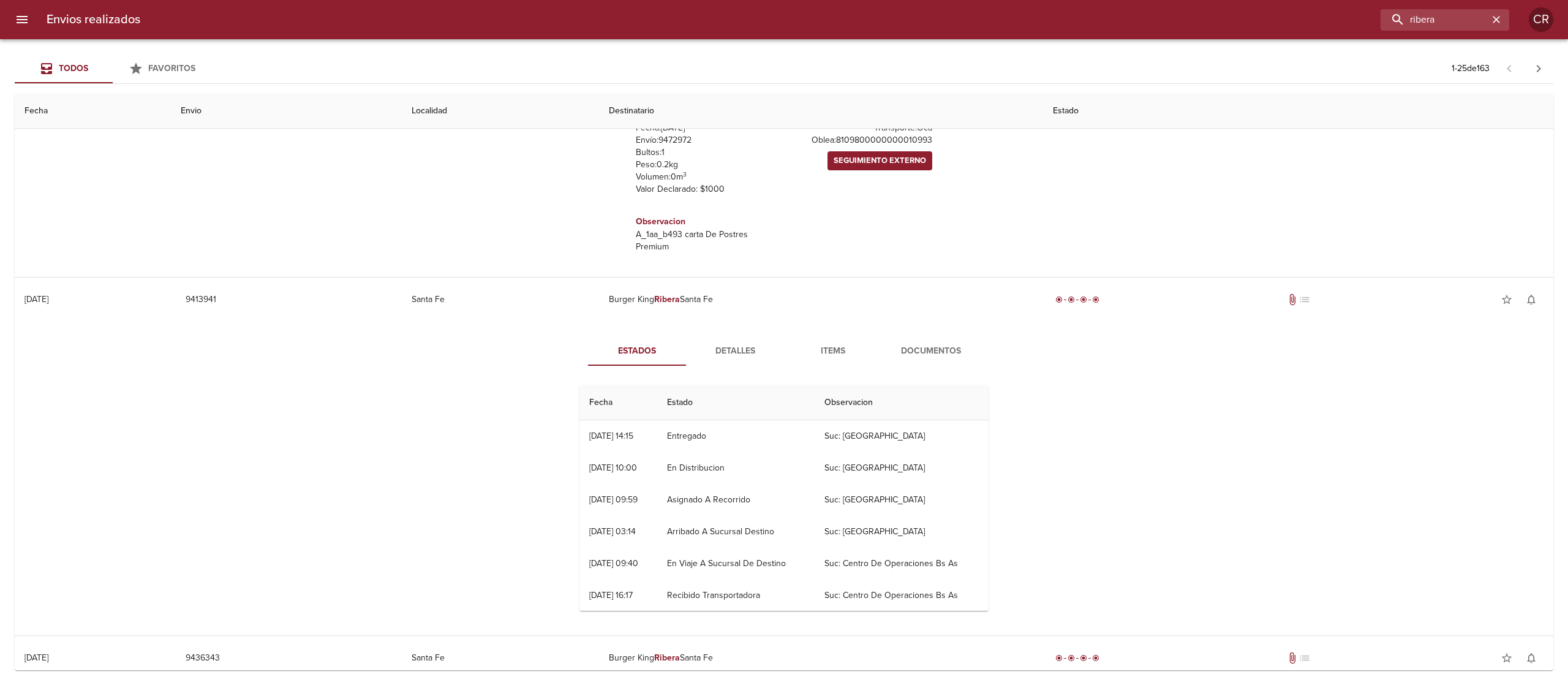
click at [730, 352] on span "Detalles" at bounding box center [735, 351] width 84 height 15
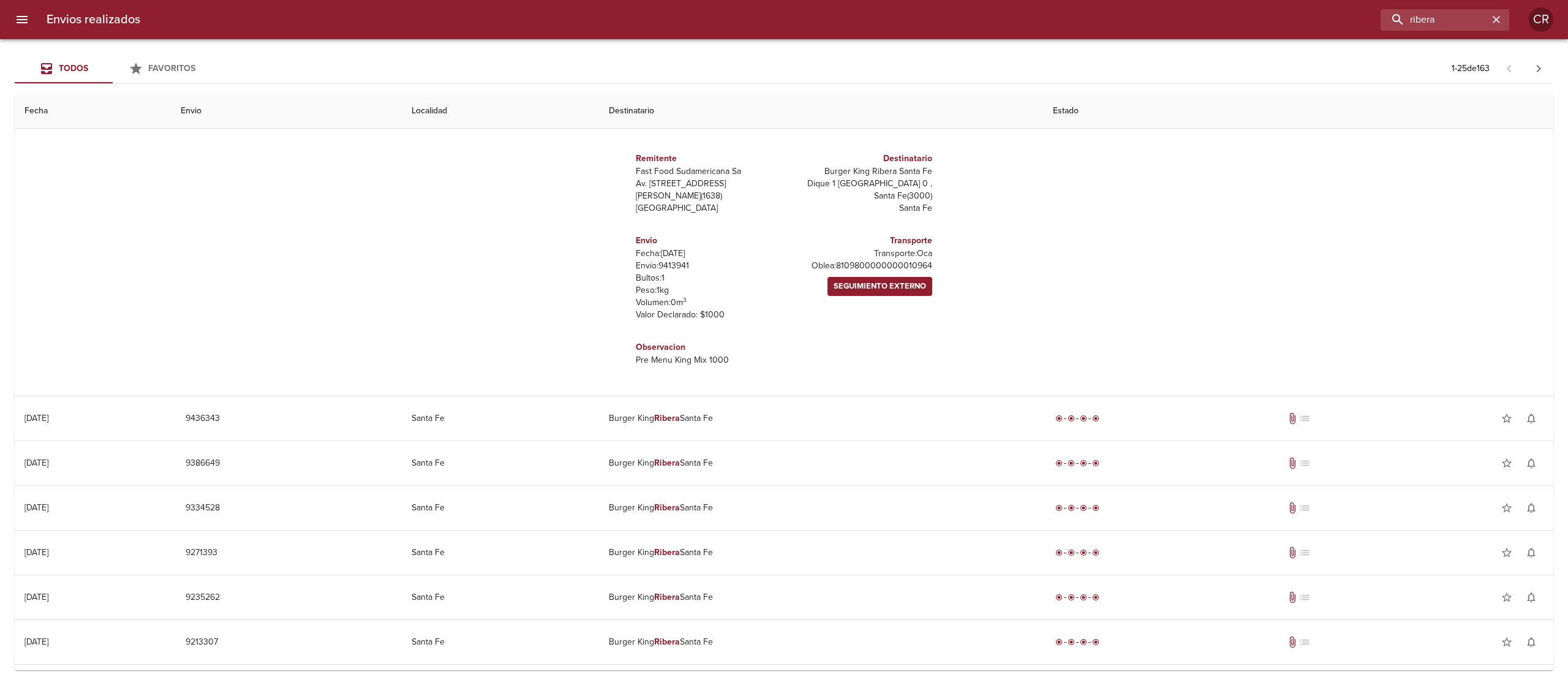
scroll to position [857, 0]
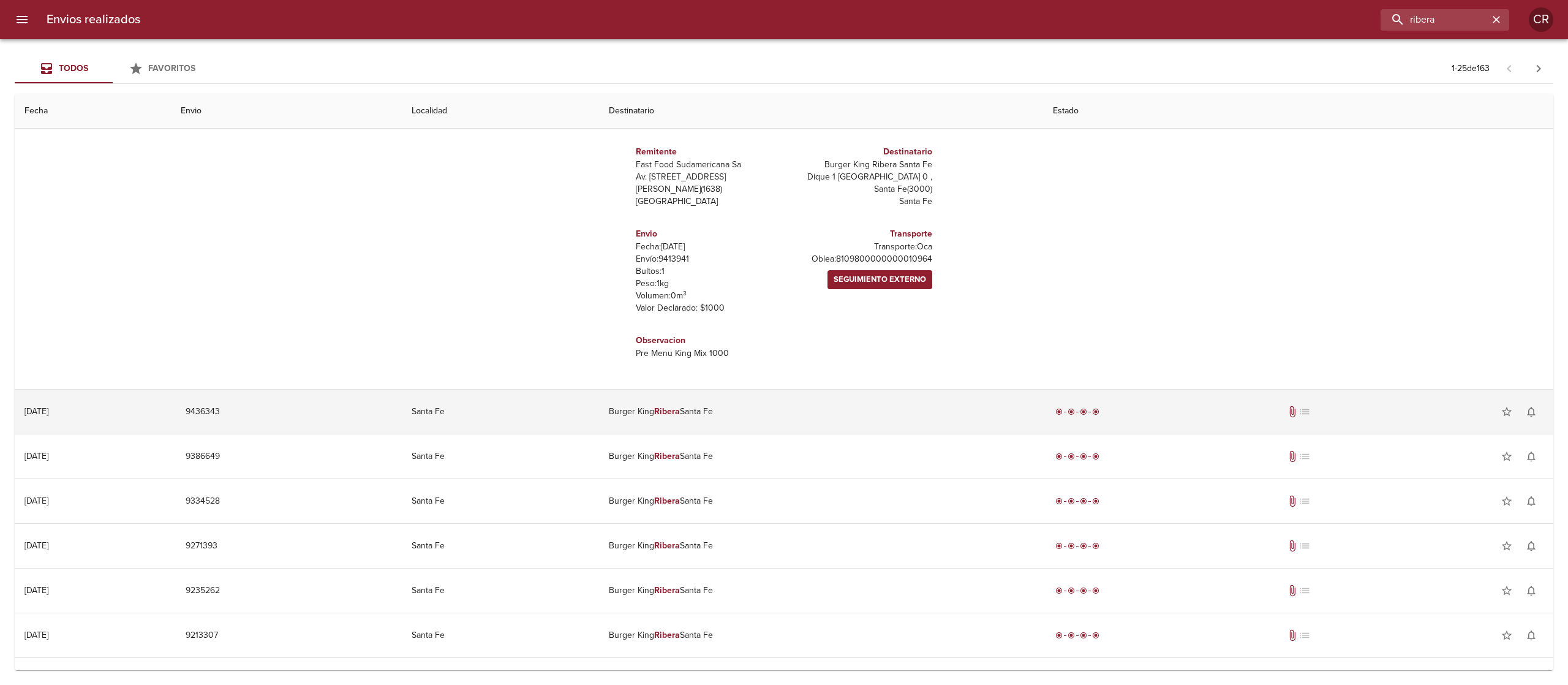
click at [680, 409] on em "Ribera" at bounding box center [666, 411] width 25 height 10
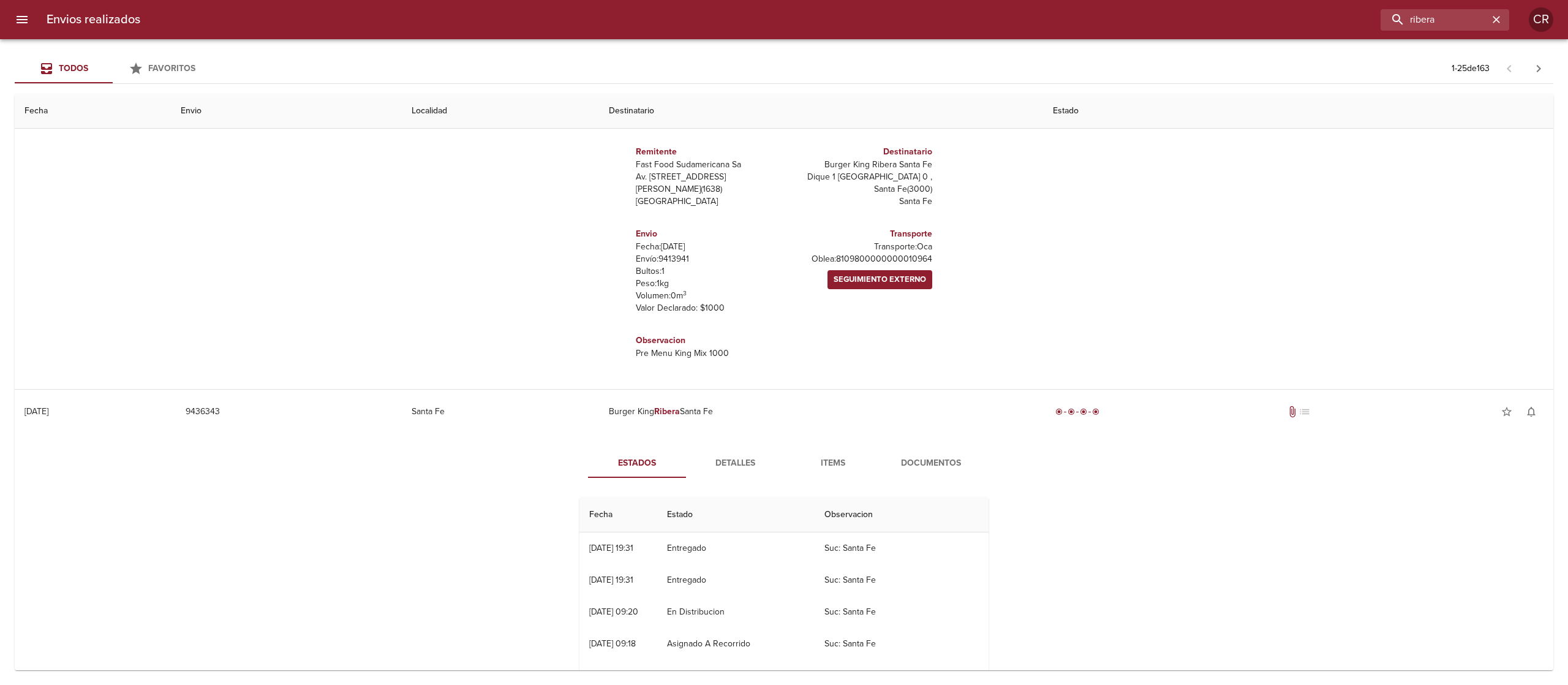
click at [725, 462] on span "Detalles" at bounding box center [735, 463] width 84 height 15
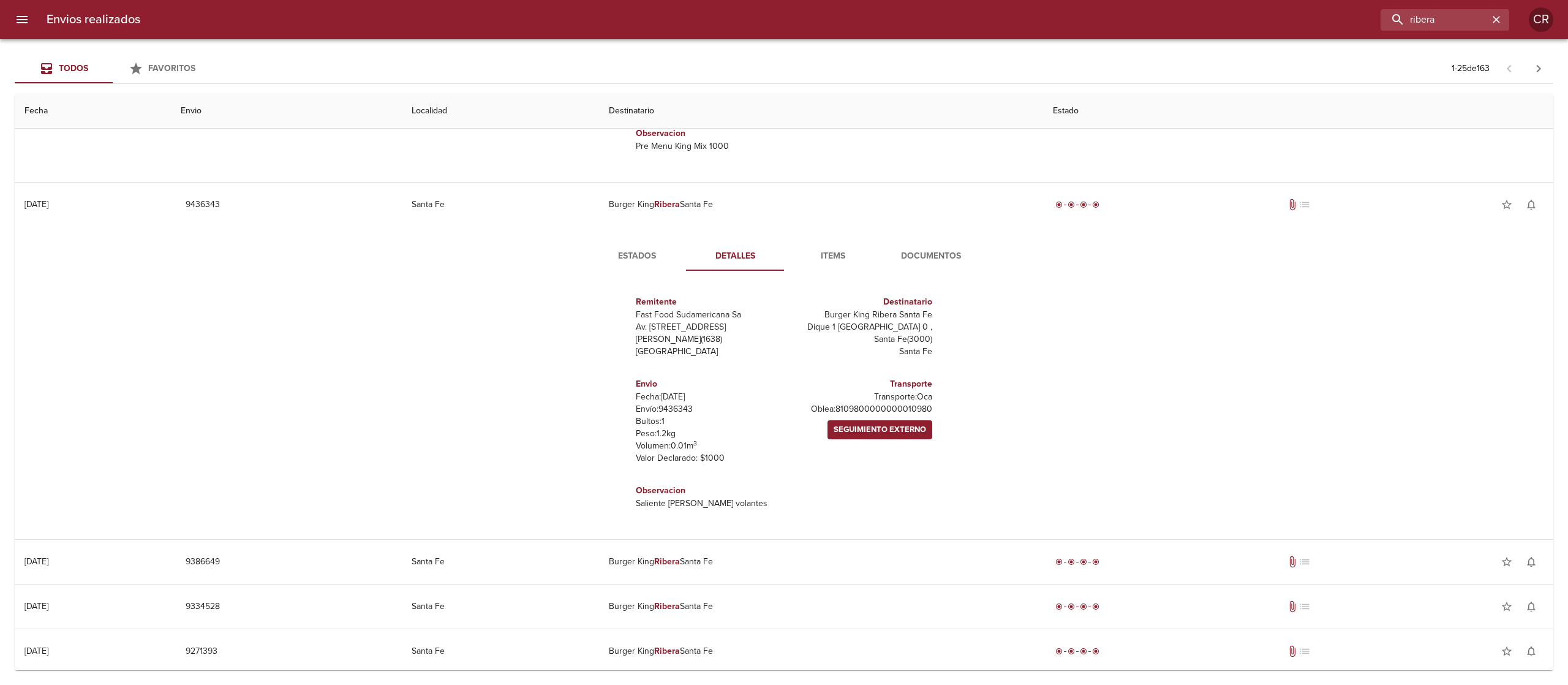
scroll to position [1103, 0]
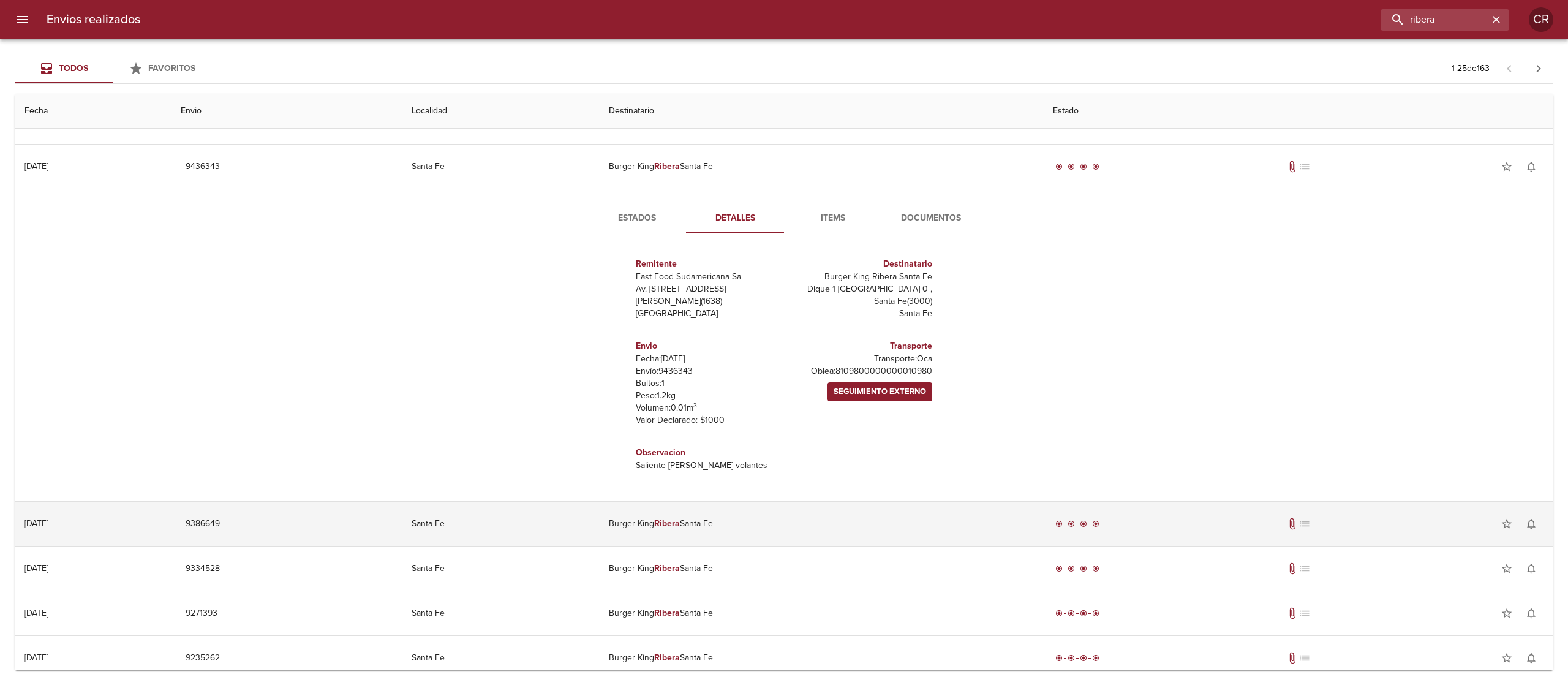
click at [718, 517] on td "Burger King Ribera Santa Fe" at bounding box center [821, 524] width 444 height 44
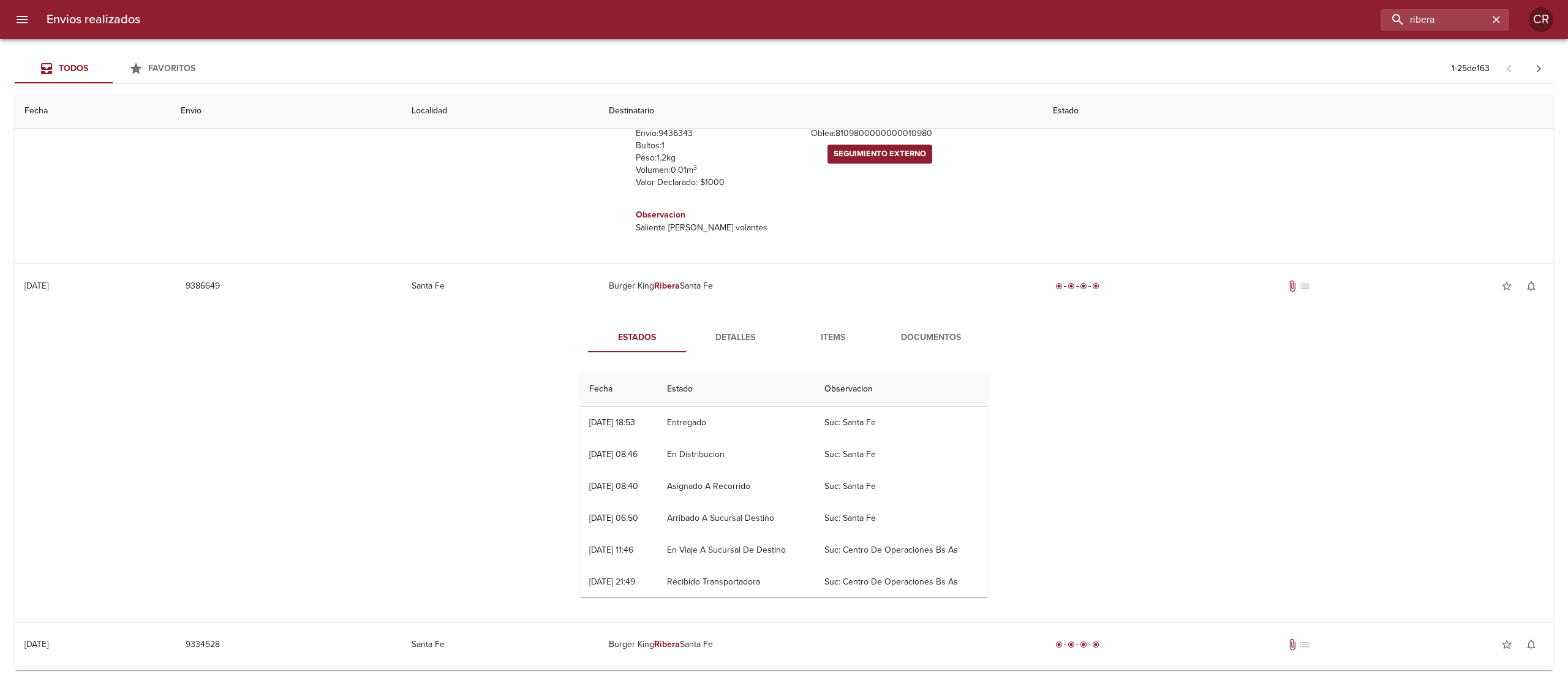
scroll to position [1348, 0]
click at [732, 333] on span "Detalles" at bounding box center [735, 330] width 84 height 15
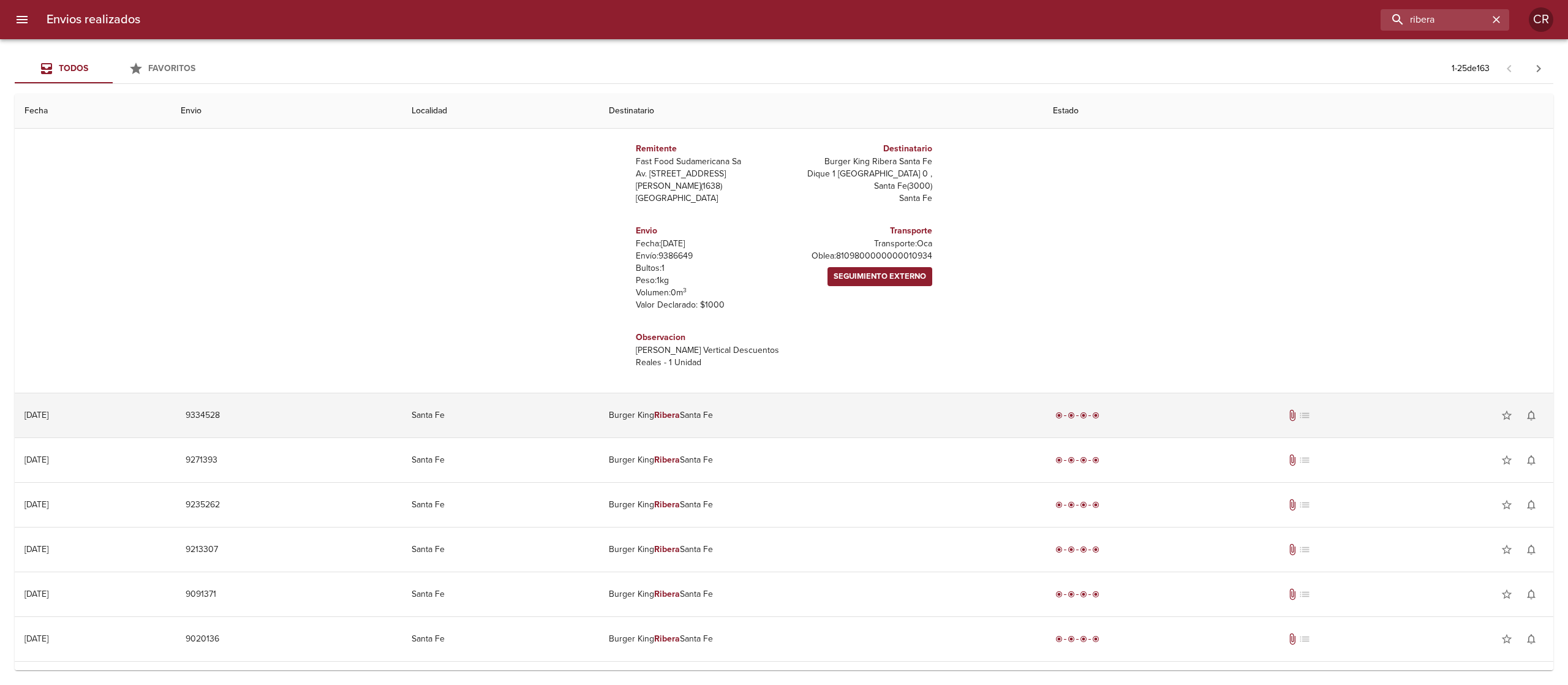
scroll to position [1593, 0]
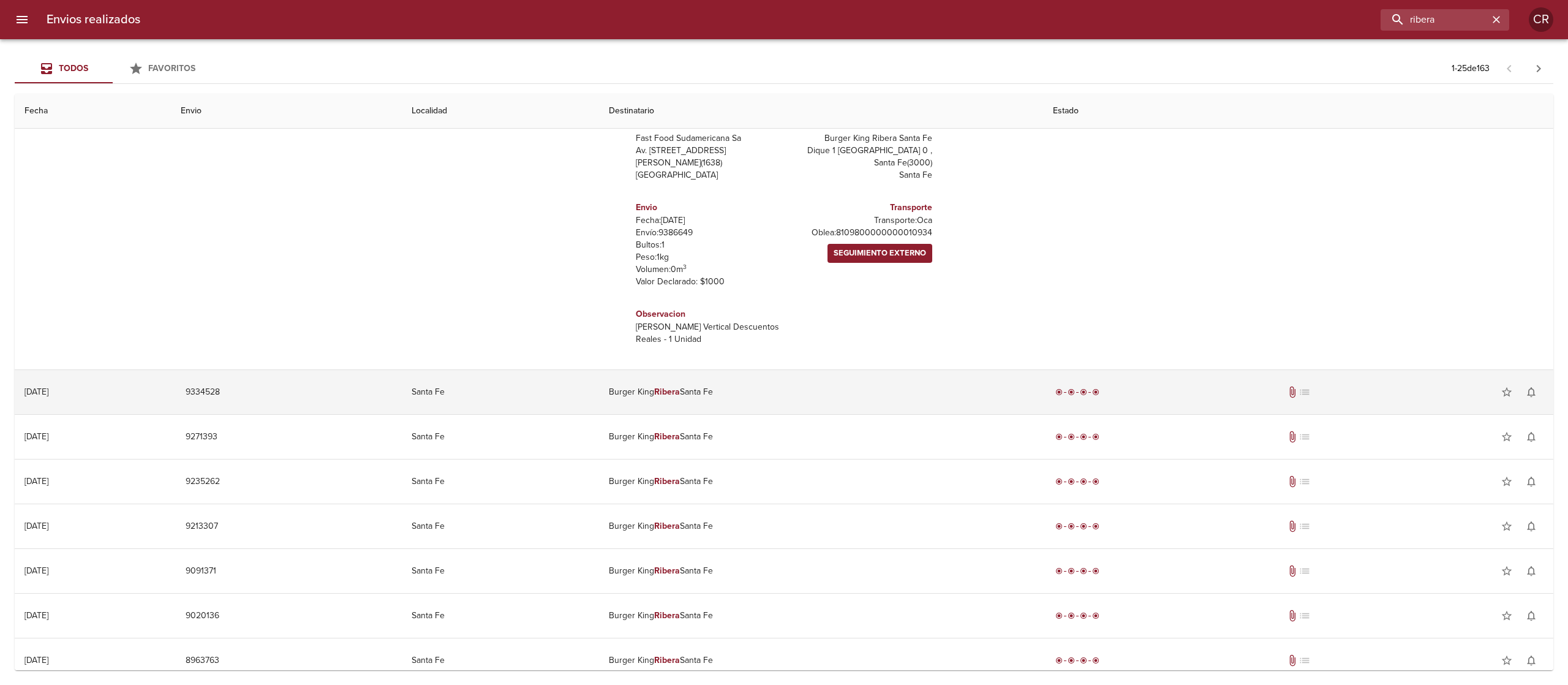
click at [715, 403] on td "Burger King Ribera Santa Fe" at bounding box center [821, 392] width 444 height 44
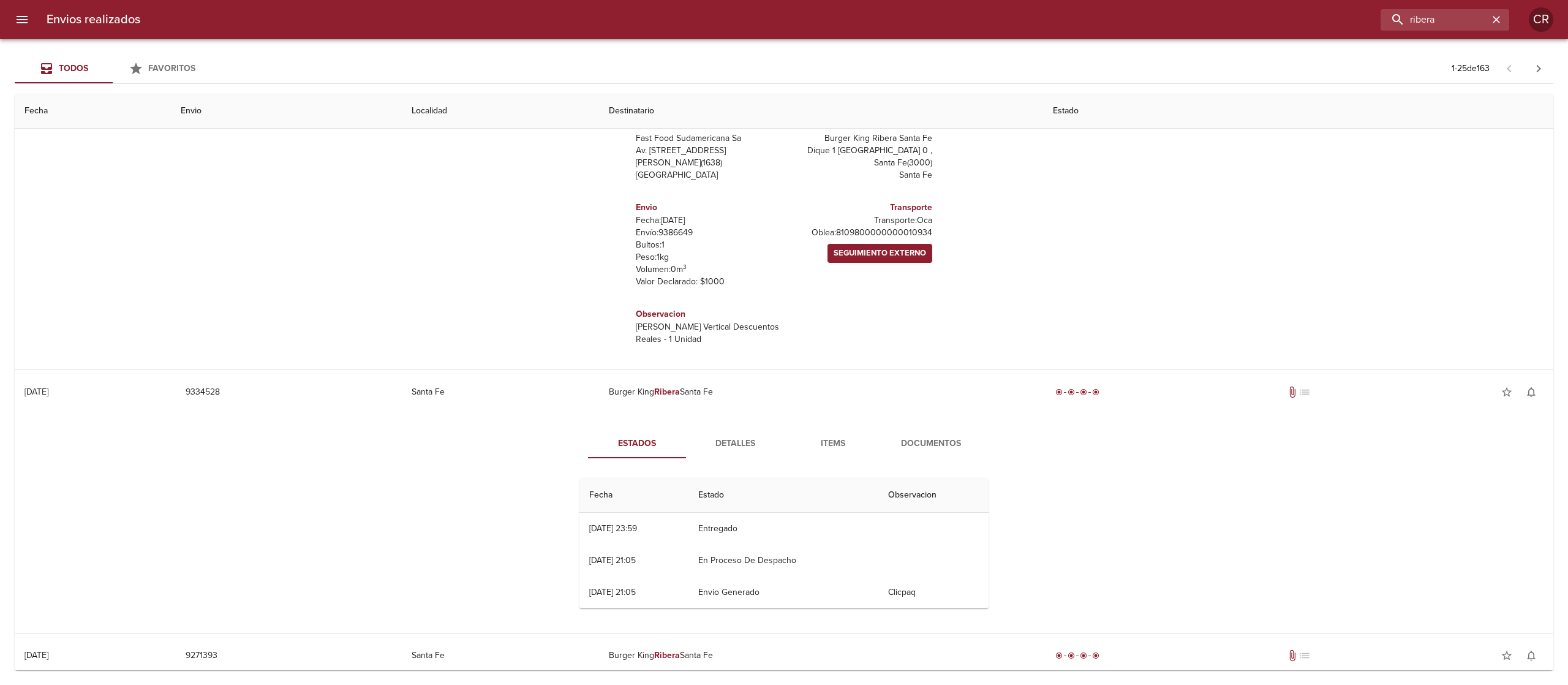
click at [719, 448] on span "Detalles" at bounding box center [735, 443] width 84 height 15
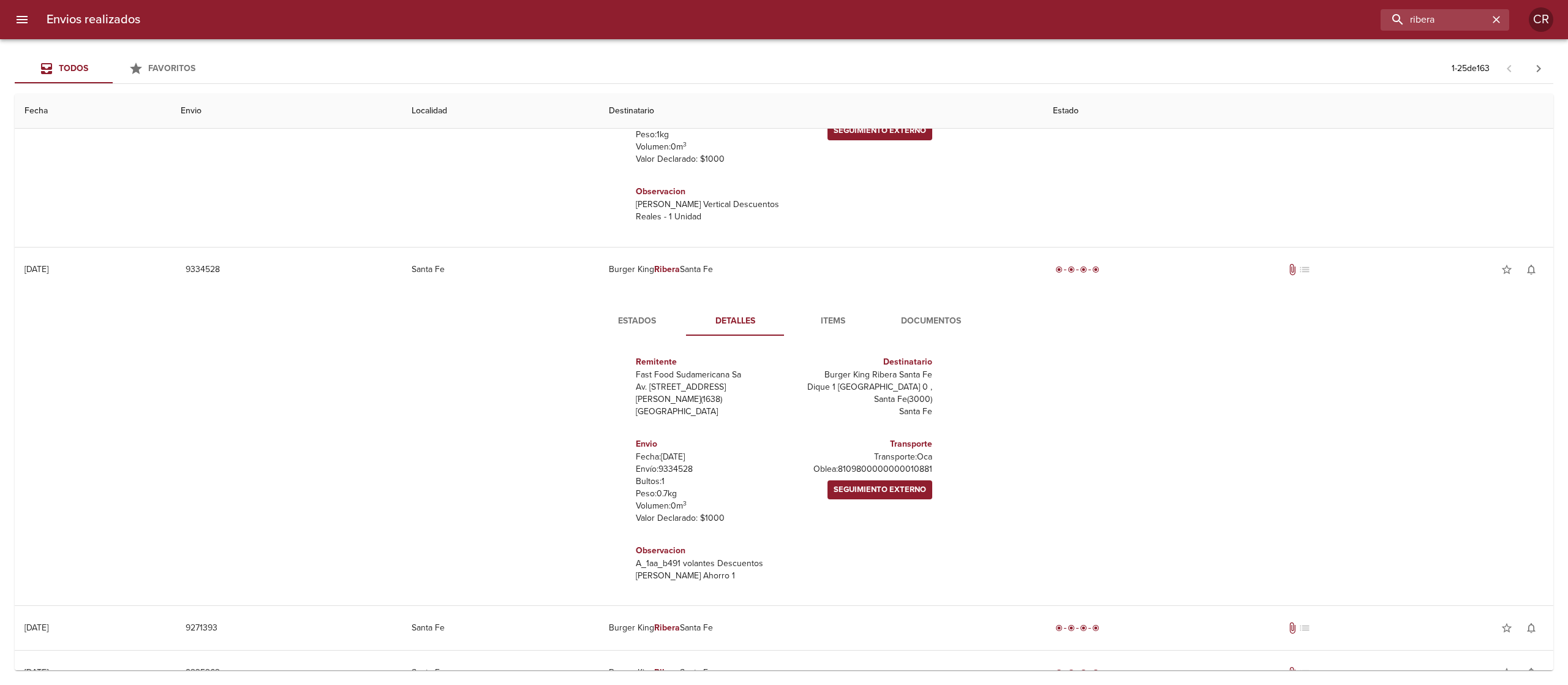
scroll to position [5, 0]
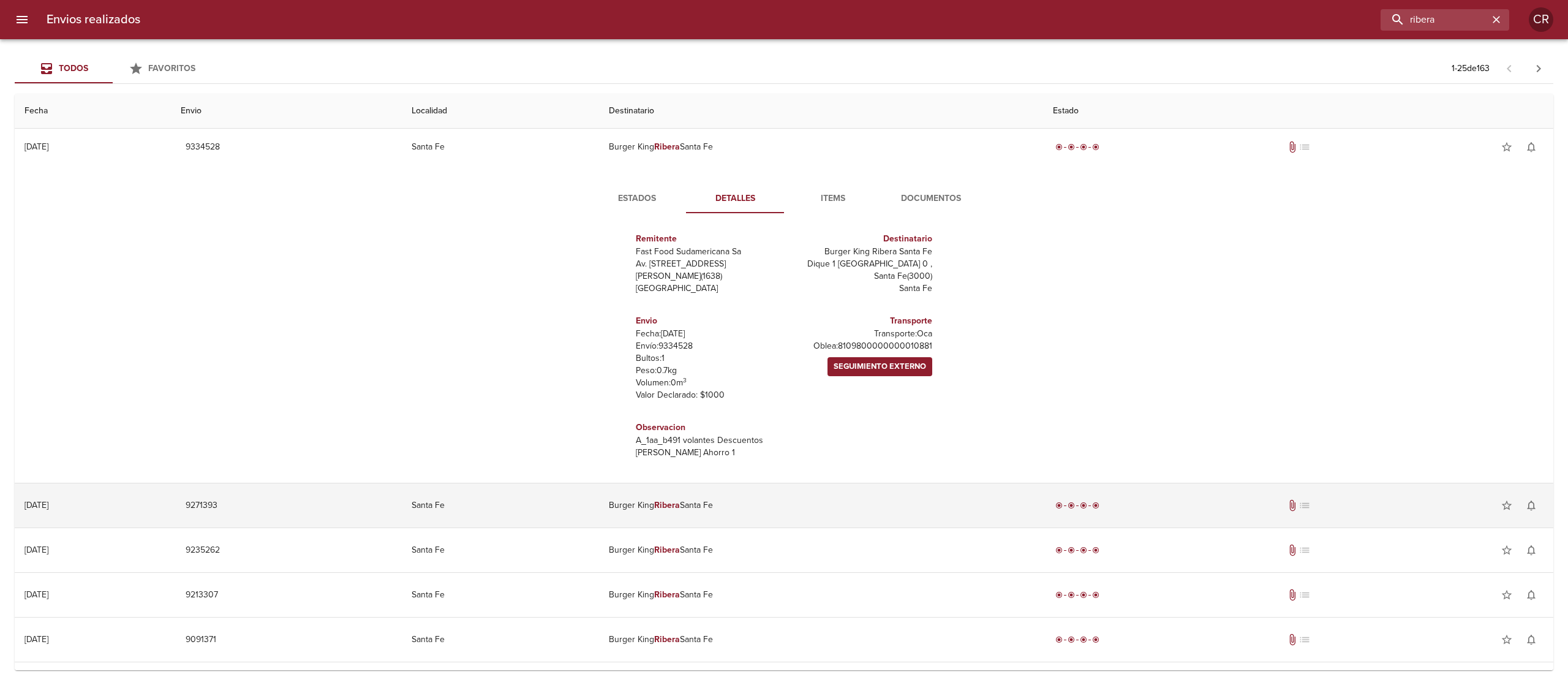
click at [725, 489] on td "Burger King Ribera Santa Fe" at bounding box center [821, 505] width 444 height 44
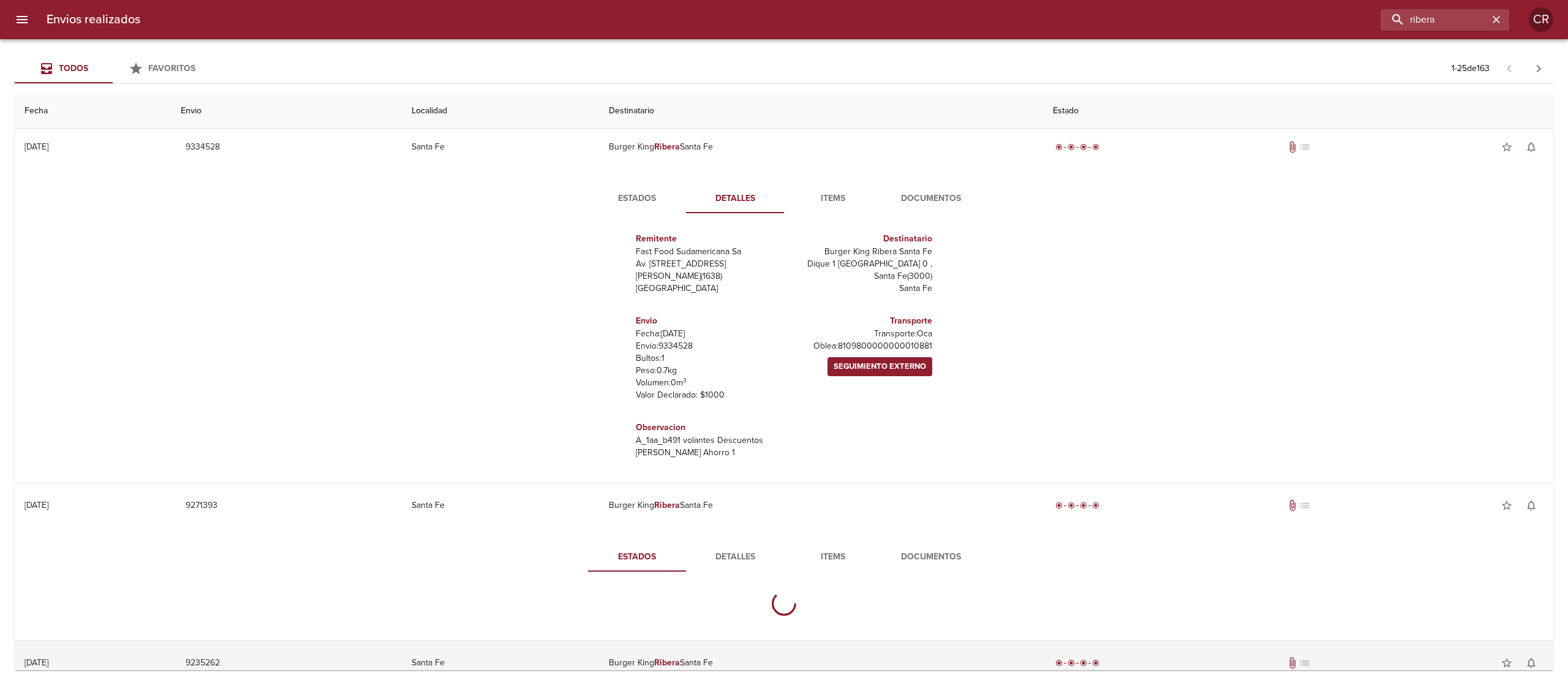
scroll to position [2083, 0]
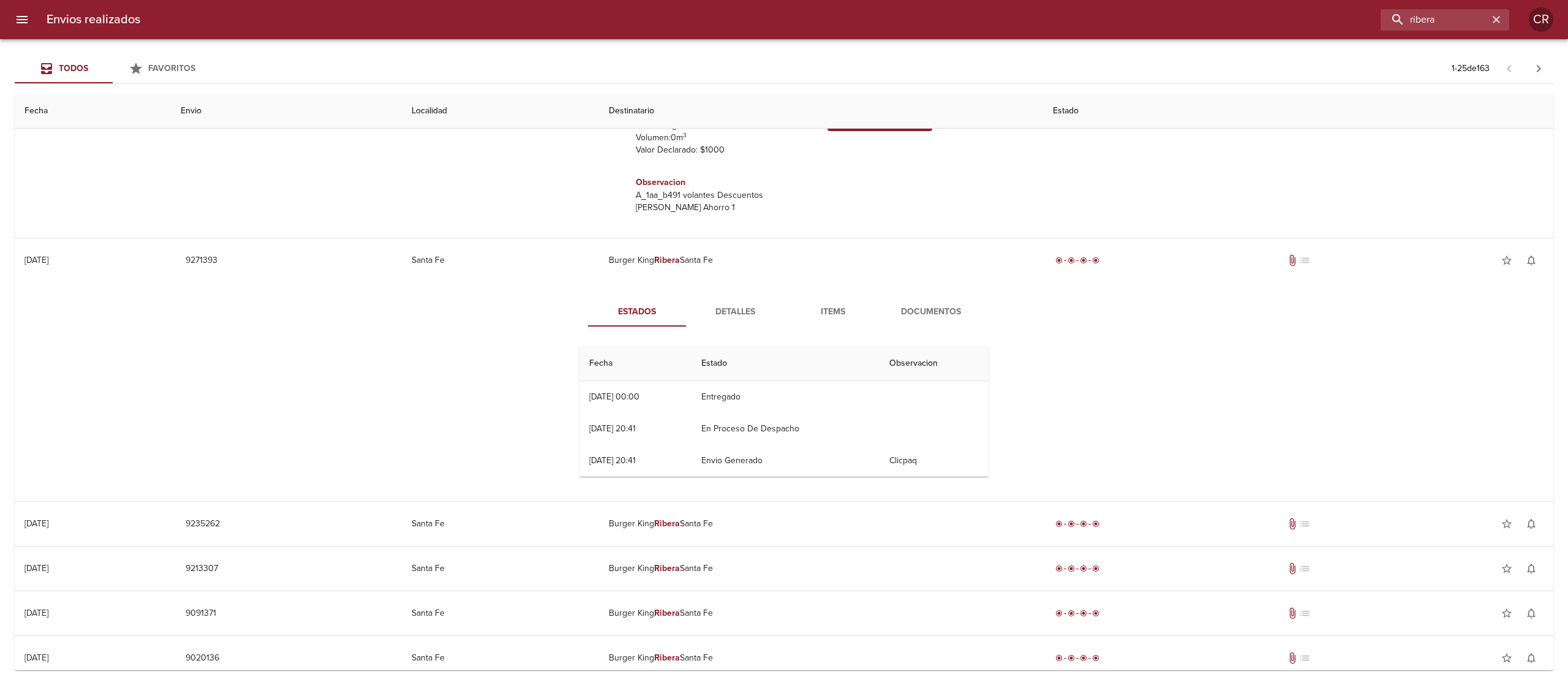
click at [721, 312] on span "Detalles" at bounding box center [735, 311] width 84 height 15
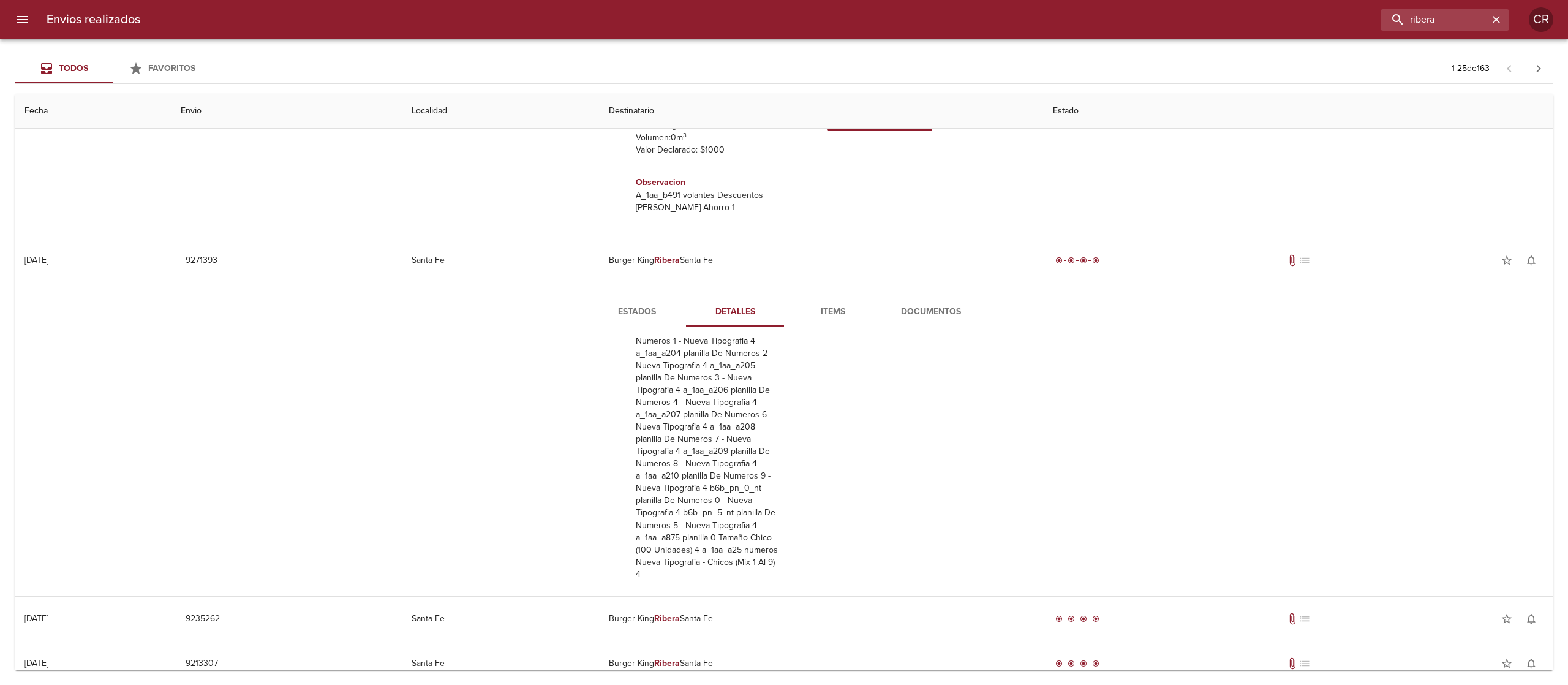
scroll to position [263, 0]
click at [1505, 20] on div "ribera" at bounding box center [1445, 20] width 129 height 22
click at [1500, 24] on icon "button" at bounding box center [1496, 20] width 12 height 12
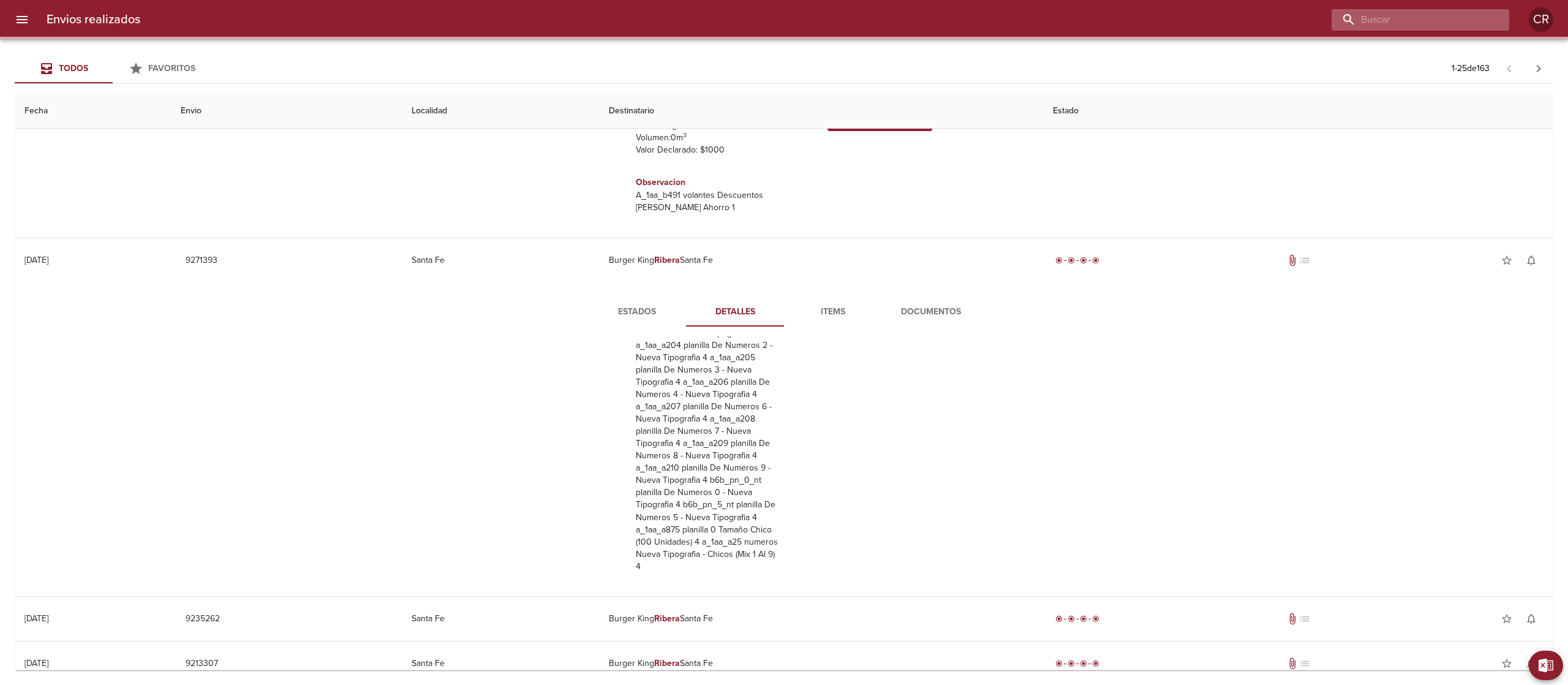
click at [1447, 25] on input "buscar" at bounding box center [1410, 20] width 157 height 22
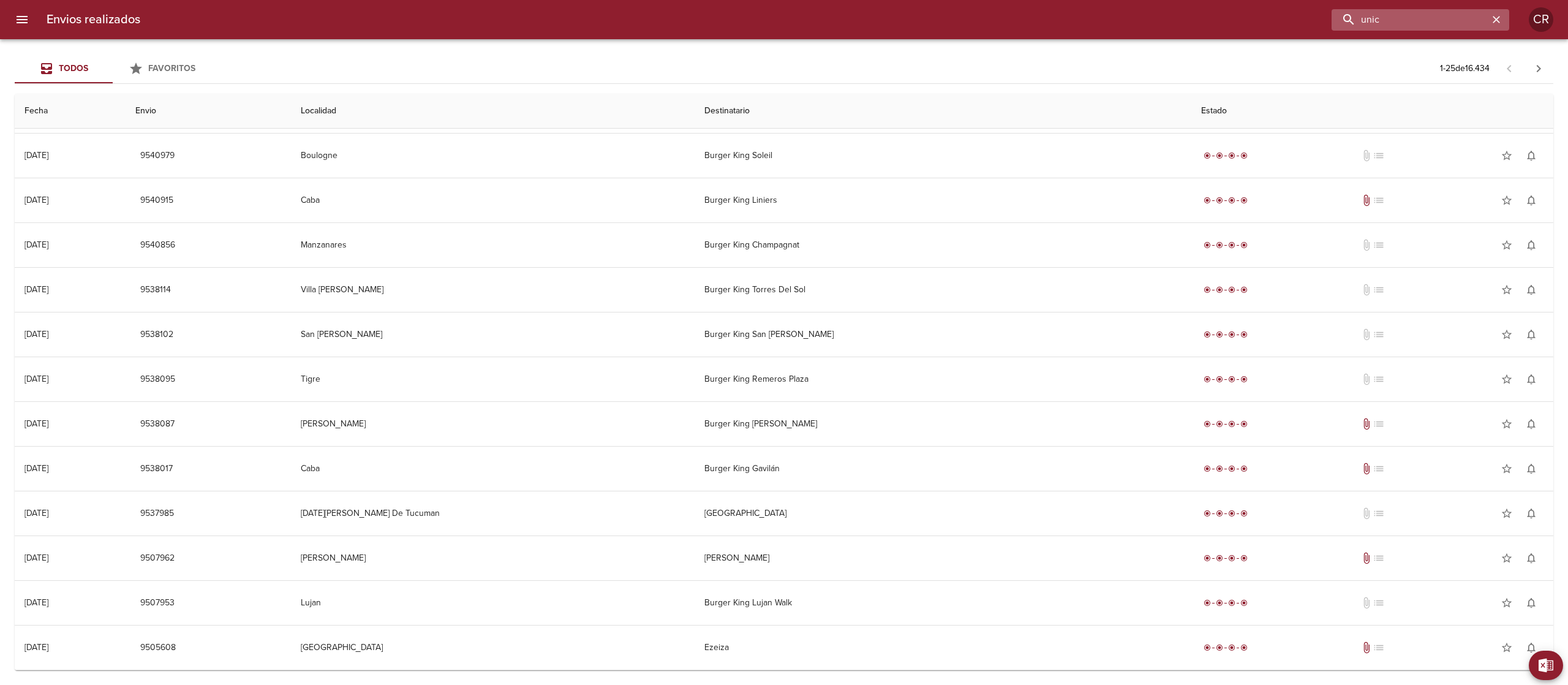
scroll to position [0, 0]
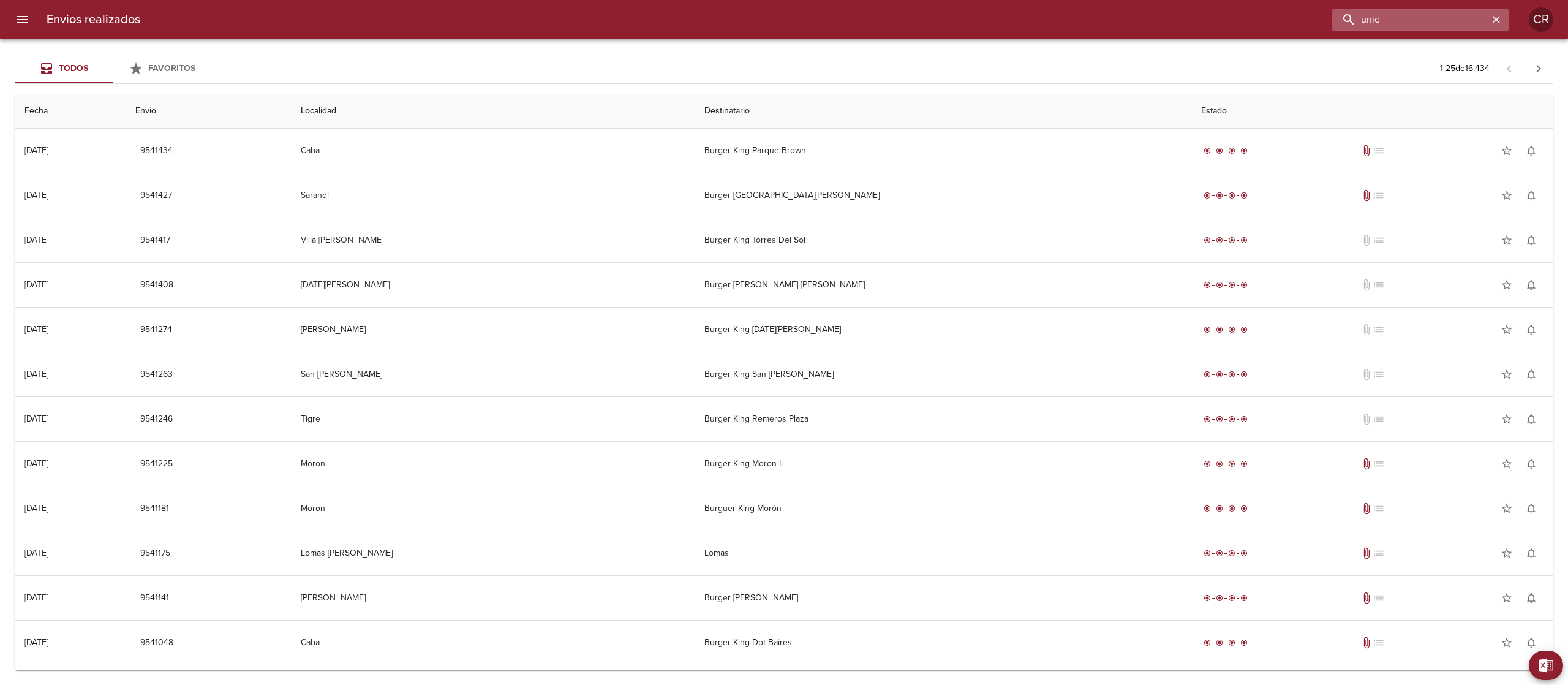
type input "unic"
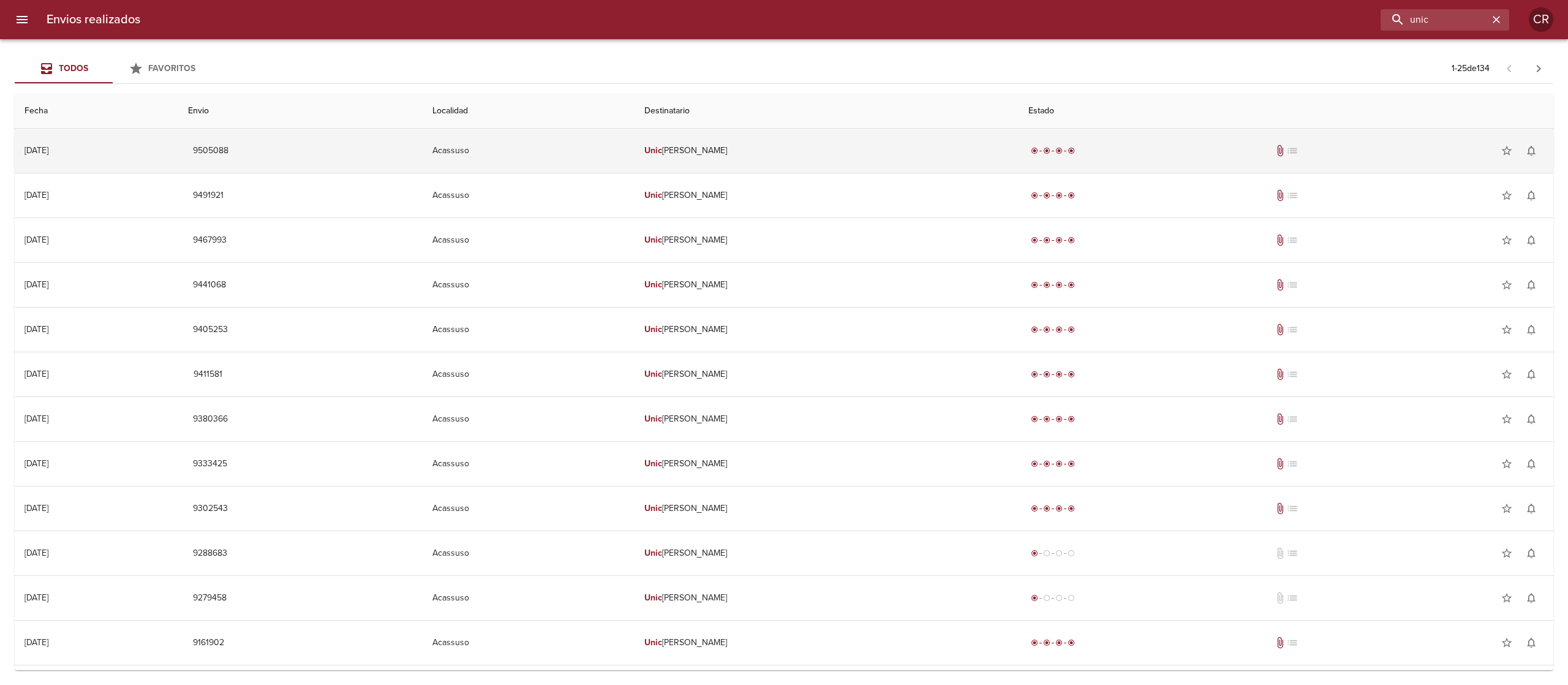
click at [766, 146] on td "Unic [PERSON_NAME]" at bounding box center [826, 151] width 384 height 44
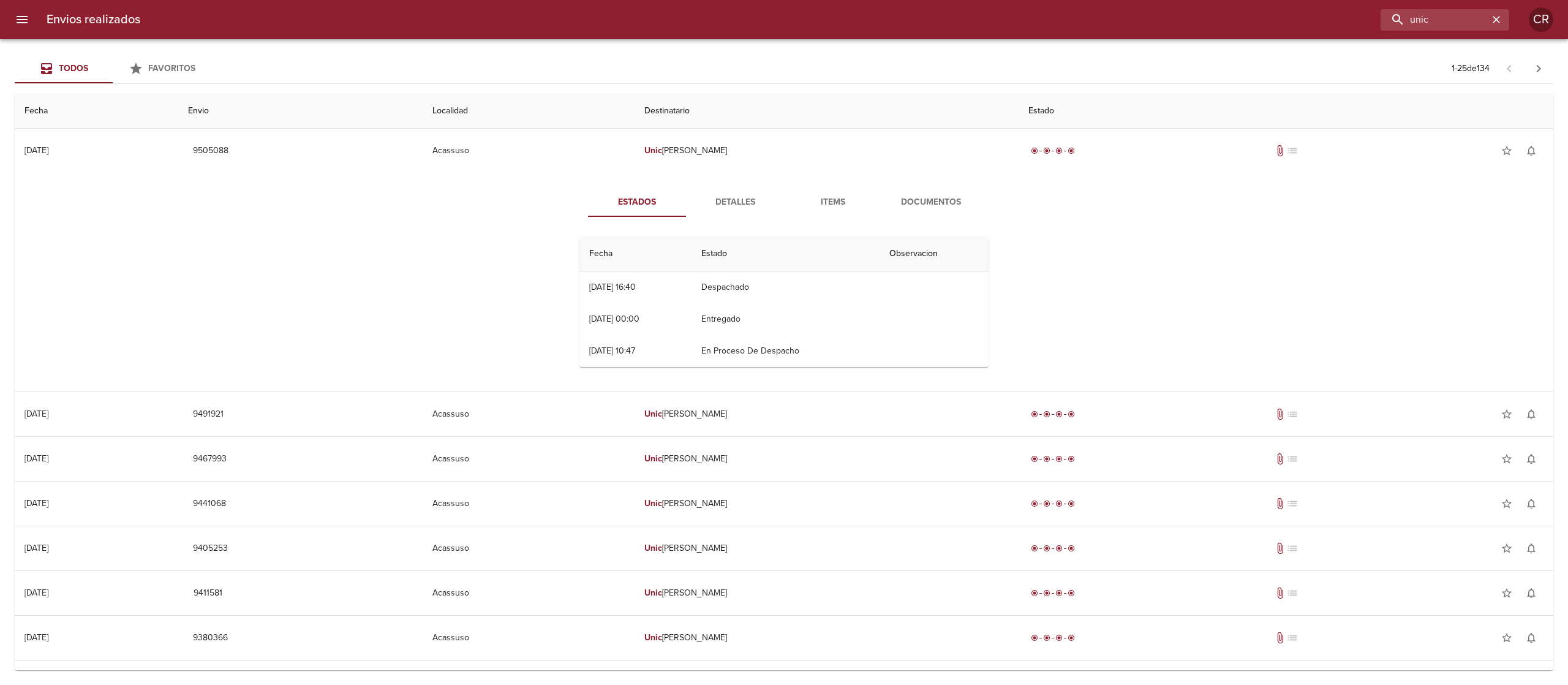
click at [714, 205] on span "Detalles" at bounding box center [735, 202] width 84 height 15
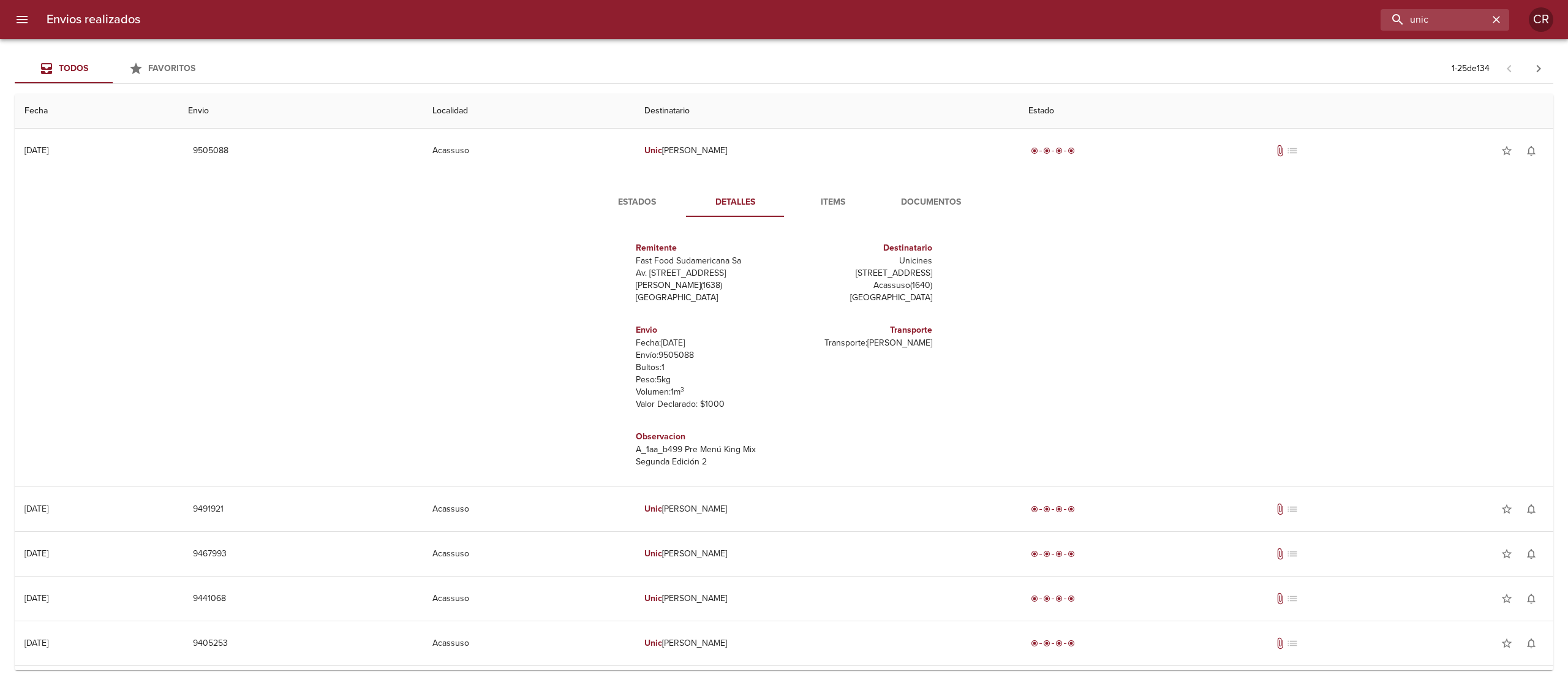
scroll to position [5, 0]
click at [1103, 308] on div "Estados Detalles Items Documentos Remitente Fast Food Sudamericana Sa Av. Del L…" at bounding box center [784, 330] width 1519 height 313
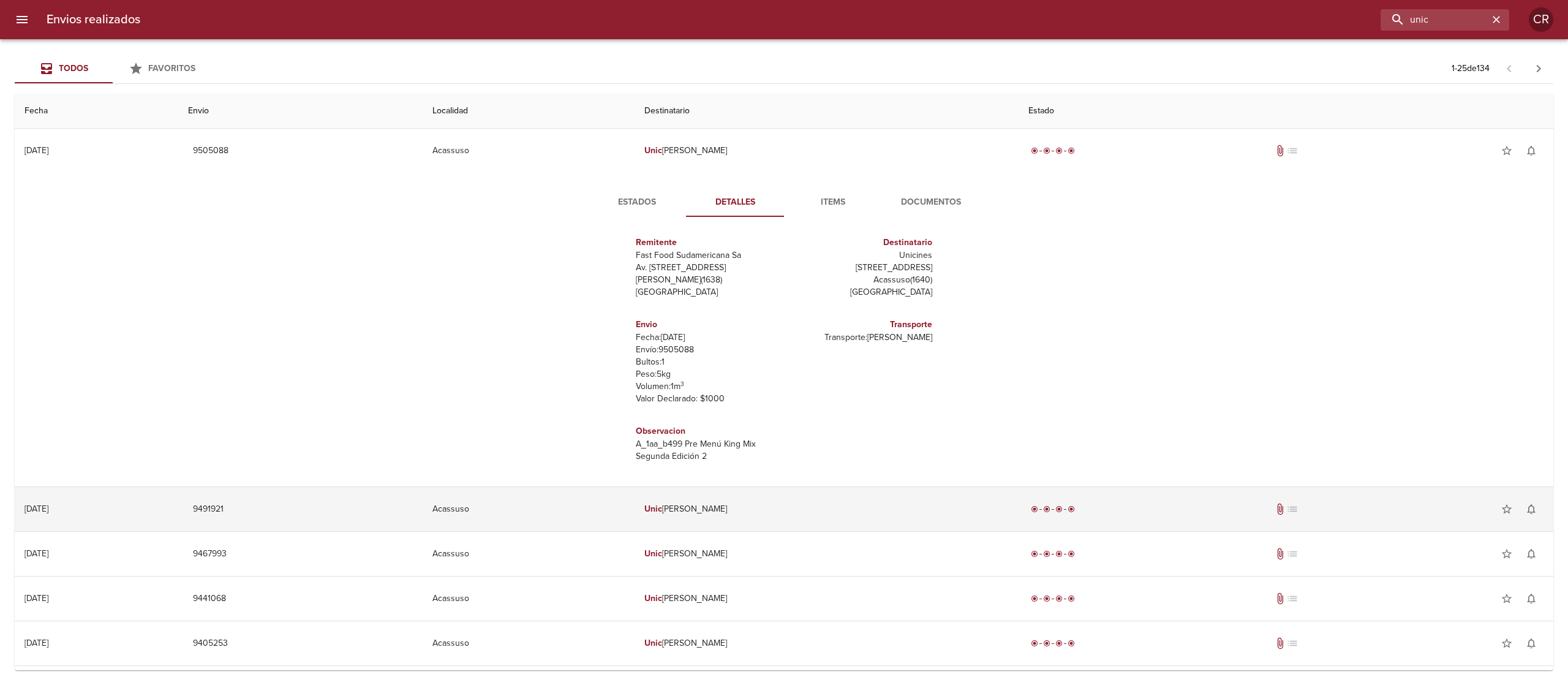
click at [780, 497] on td "Unic [PERSON_NAME]" at bounding box center [826, 509] width 384 height 44
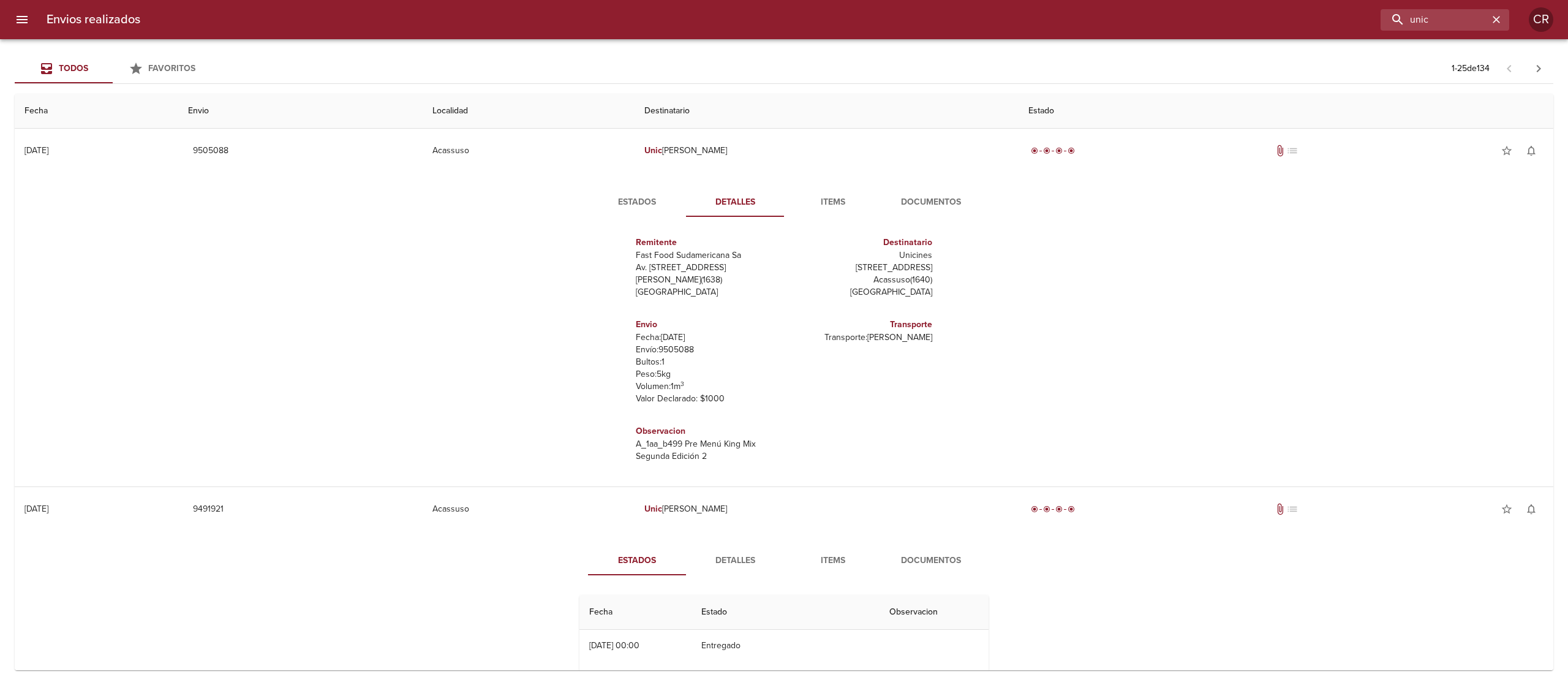
click at [734, 566] on span "Detalles" at bounding box center [735, 560] width 84 height 15
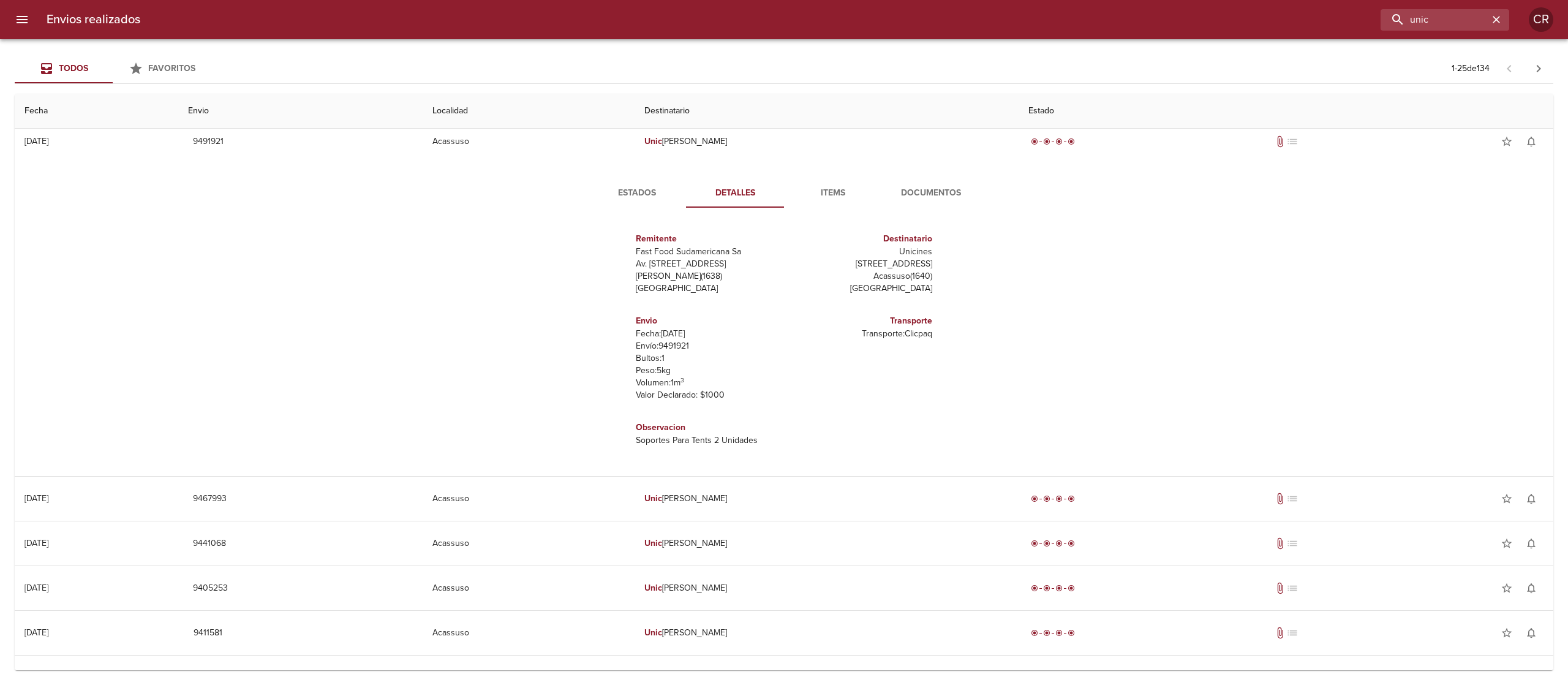
scroll to position [245, 0]
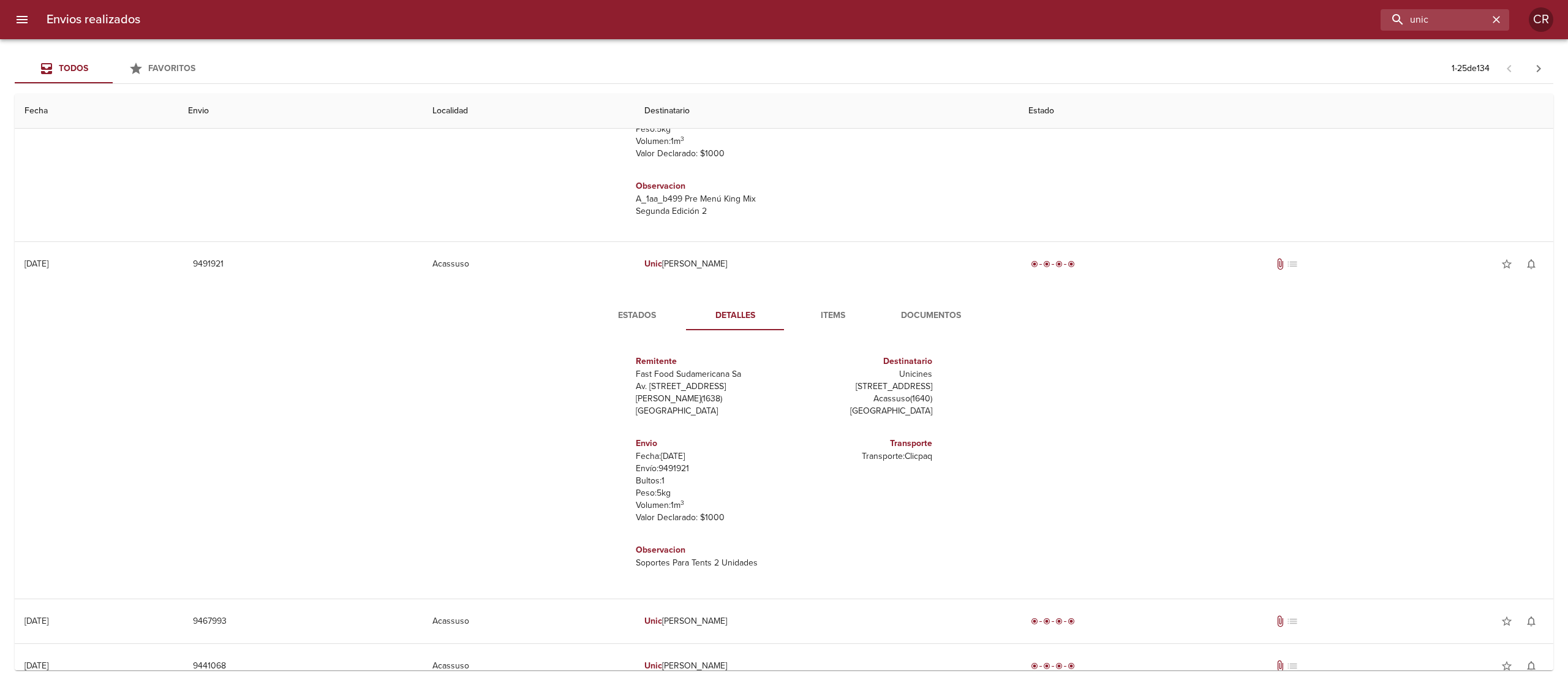
click at [919, 331] on div "Estados Detalles Items Documentos Remitente Fast Food Sudamericana Sa Av. [STRE…" at bounding box center [783, 442] width 441 height 283
click at [922, 315] on span "Documentos" at bounding box center [931, 315] width 84 height 15
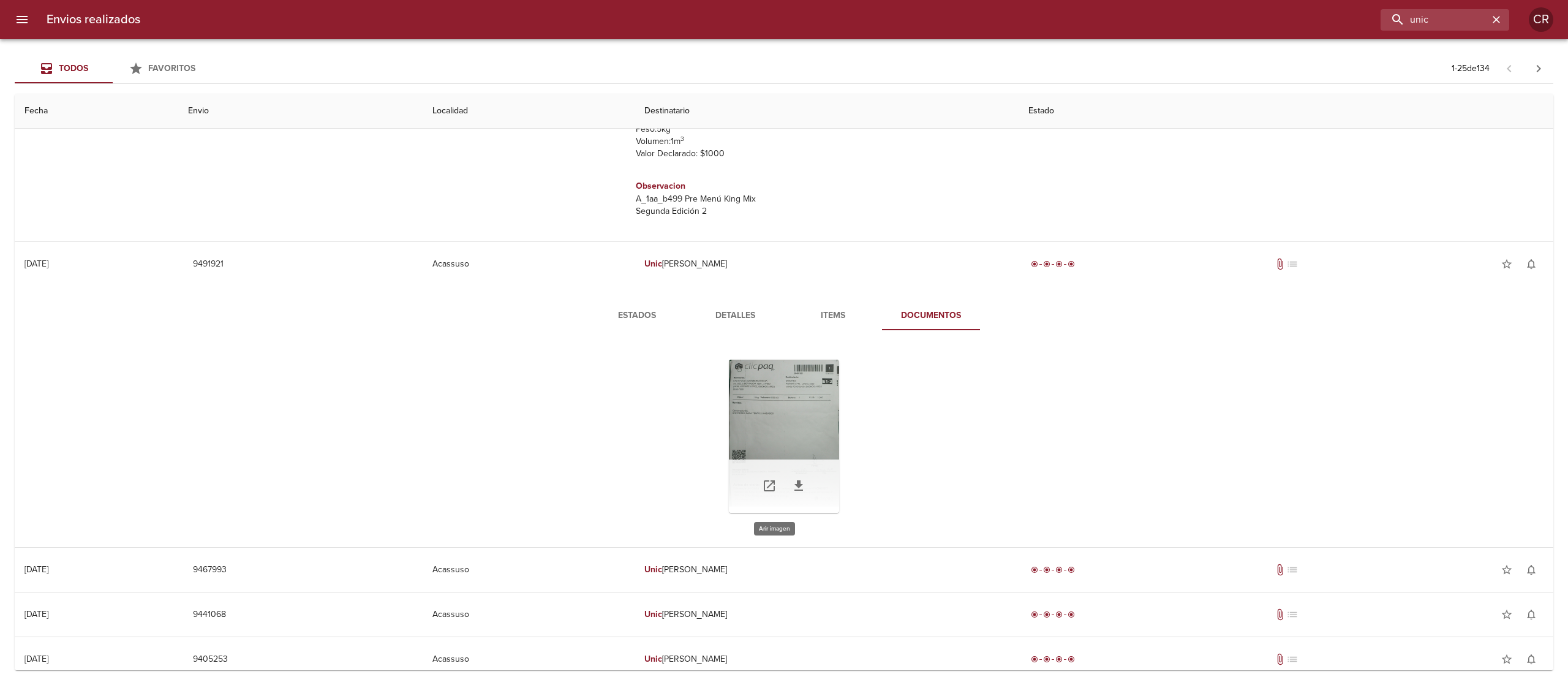
click at [755, 414] on div "Tabla de envíos del cliente" at bounding box center [783, 436] width 110 height 153
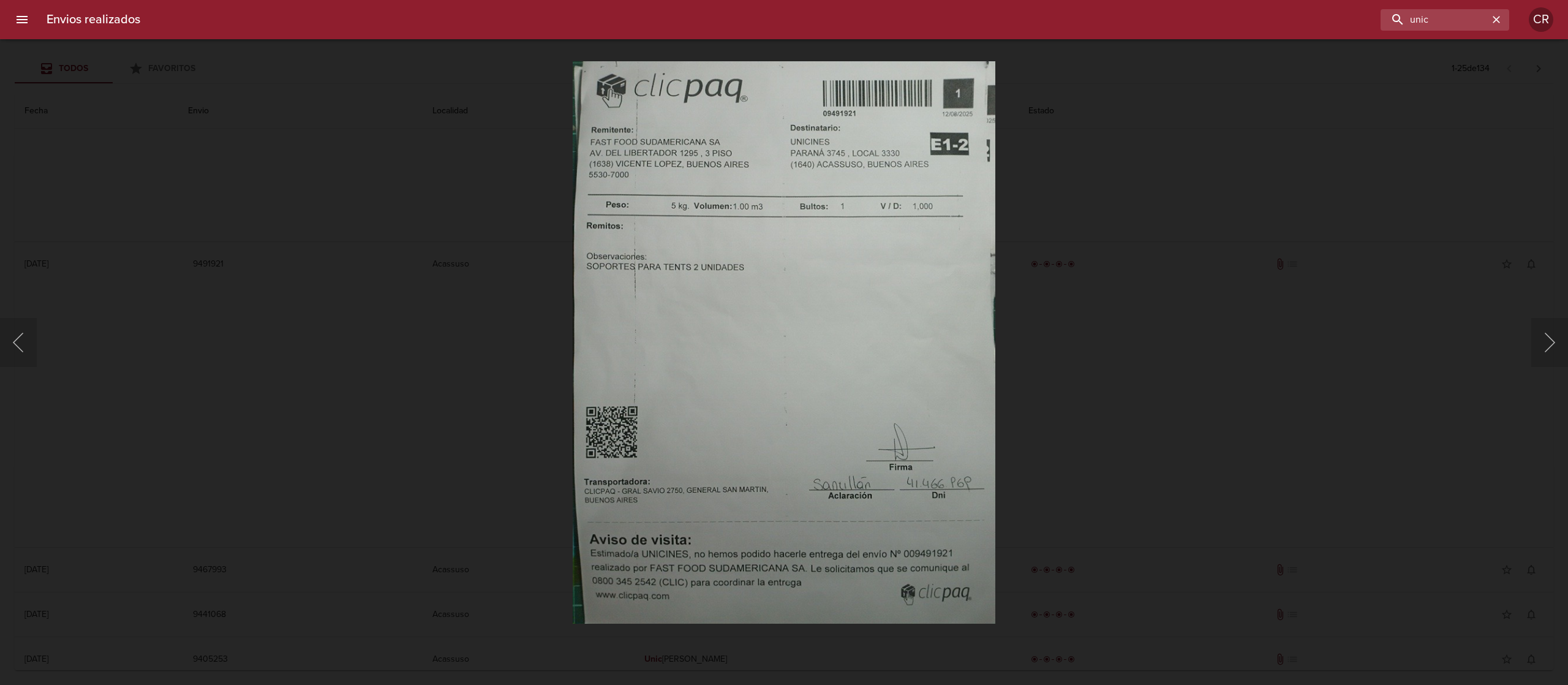
click at [1054, 218] on div "Lightbox" at bounding box center [784, 342] width 1568 height 685
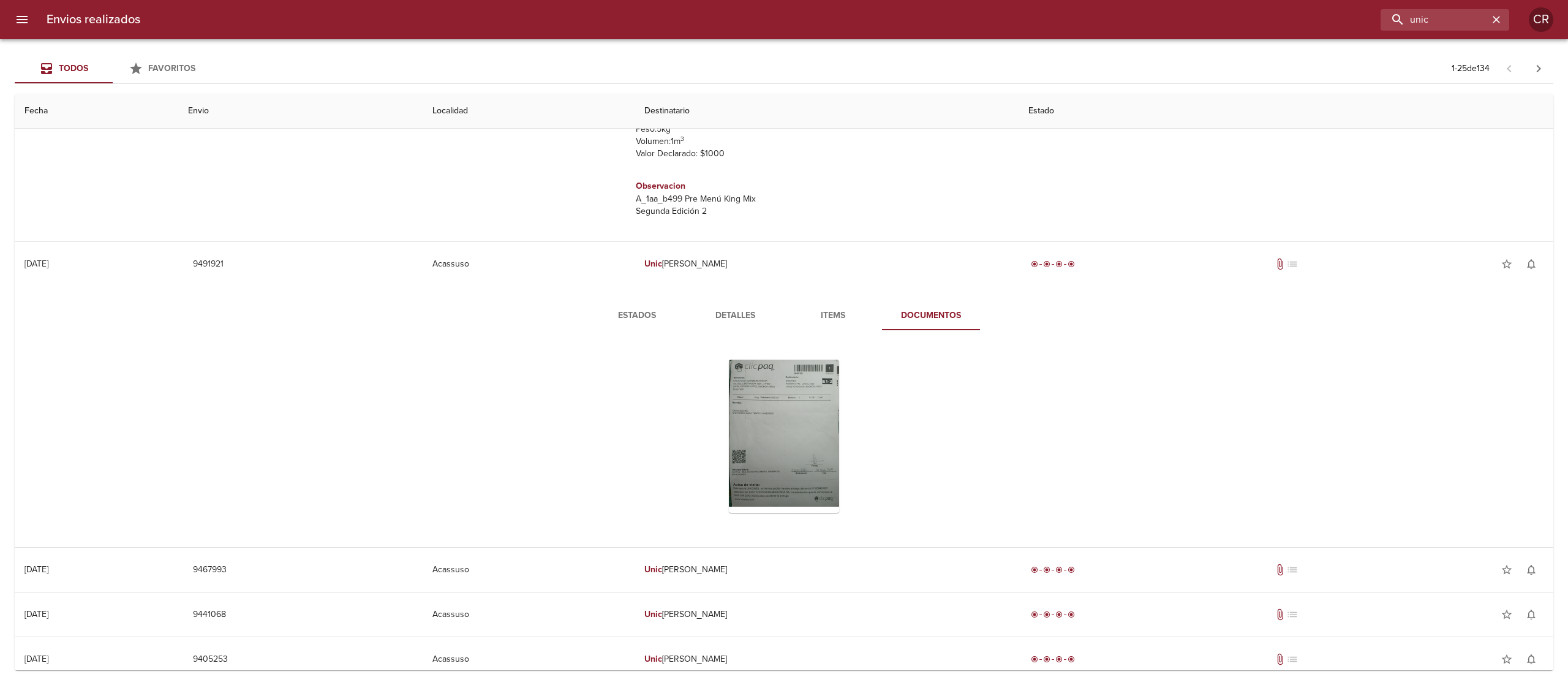
click at [644, 316] on span "Estados" at bounding box center [637, 315] width 84 height 15
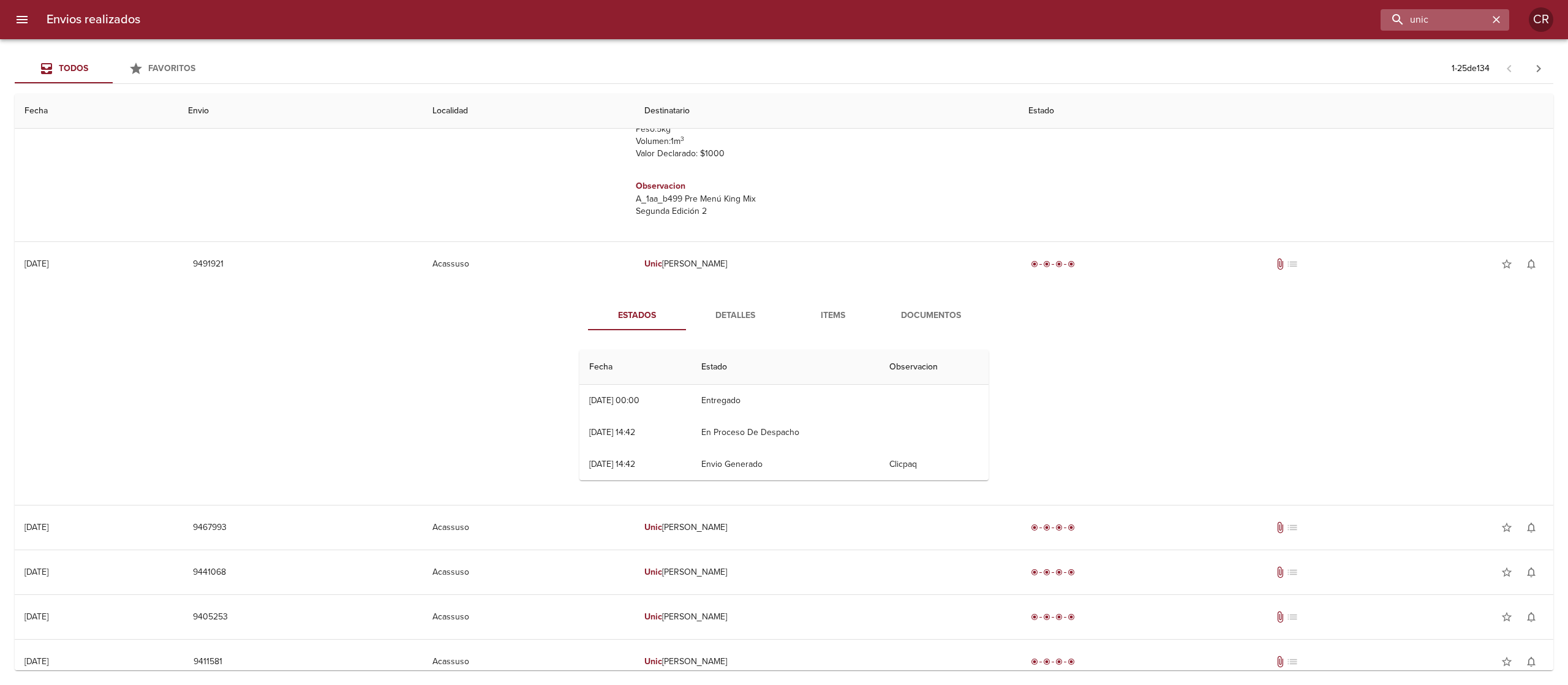
click at [1495, 18] on icon "button" at bounding box center [1496, 20] width 12 height 12
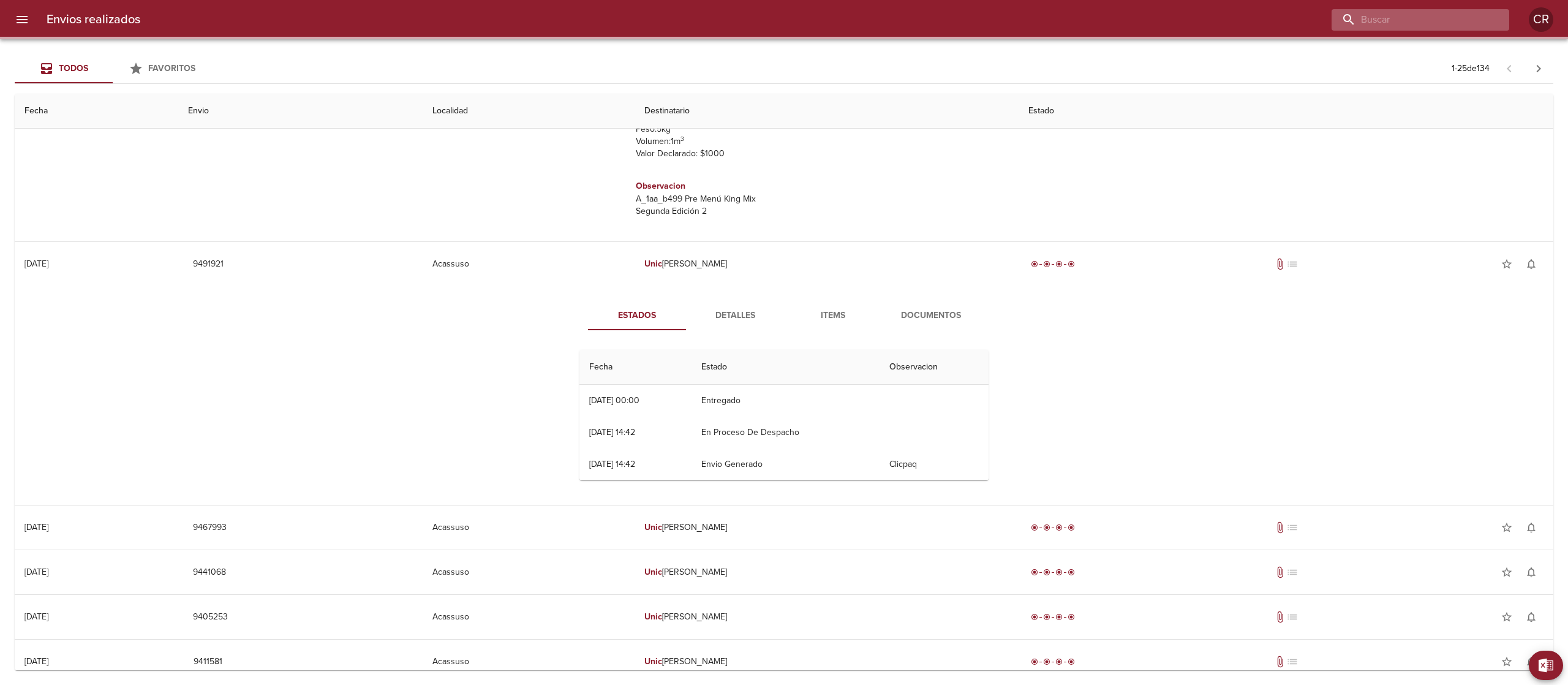
click at [1445, 22] on input "buscar" at bounding box center [1410, 20] width 157 height 22
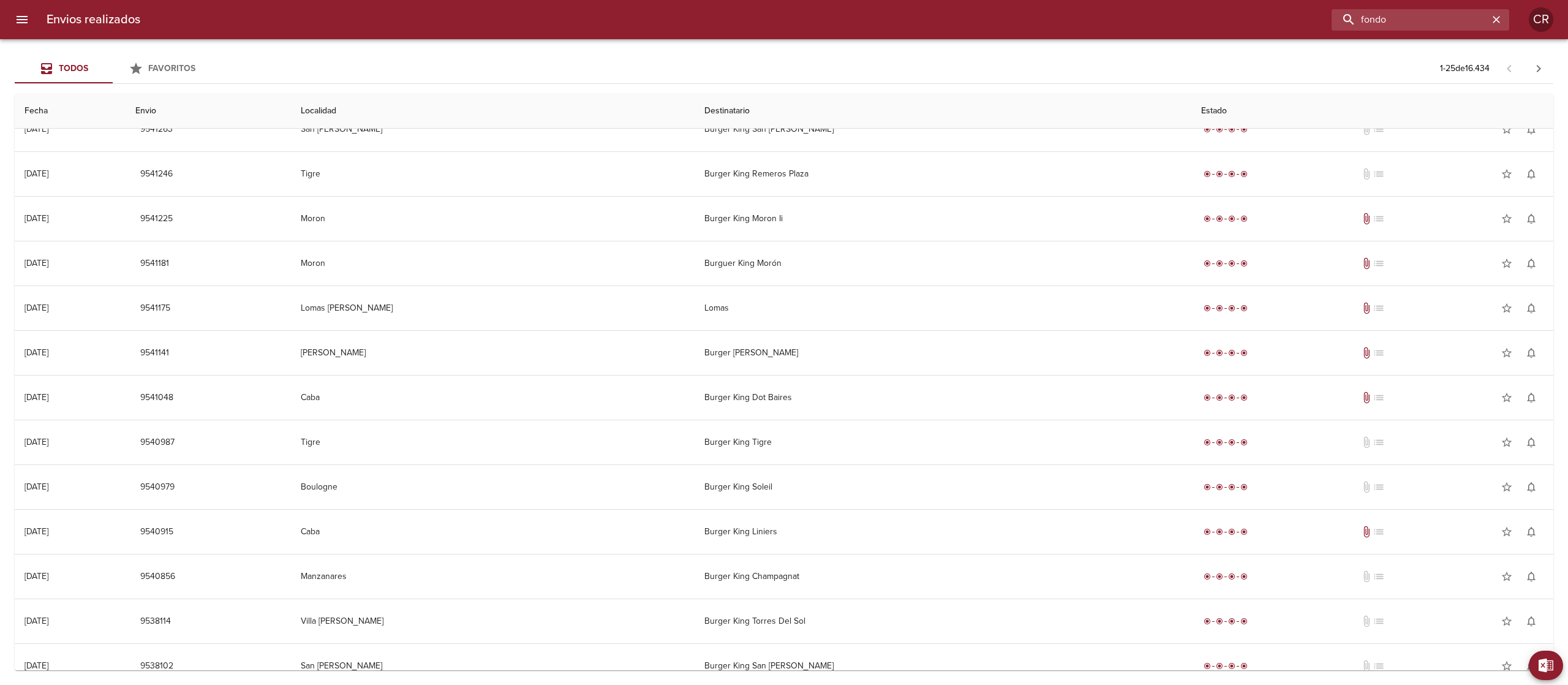
scroll to position [0, 0]
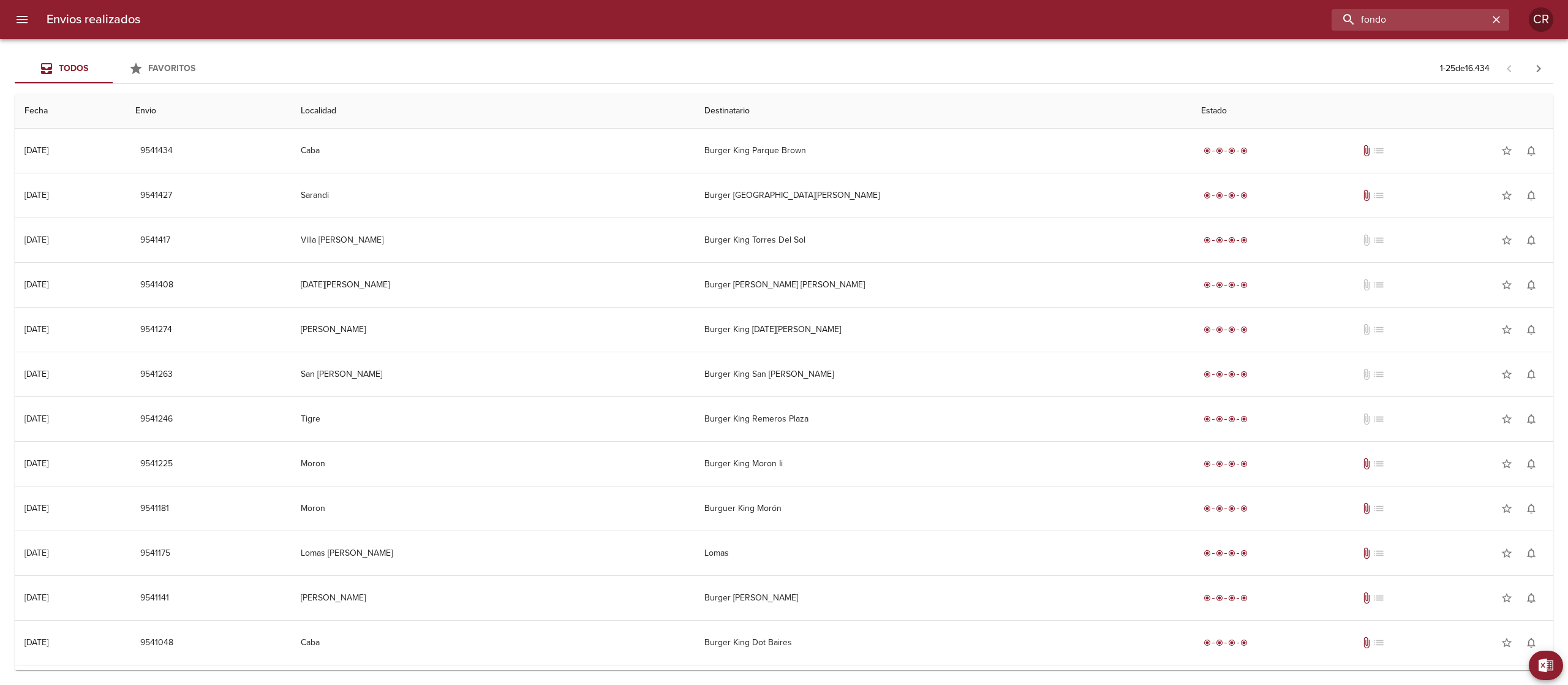
type input "fondo"
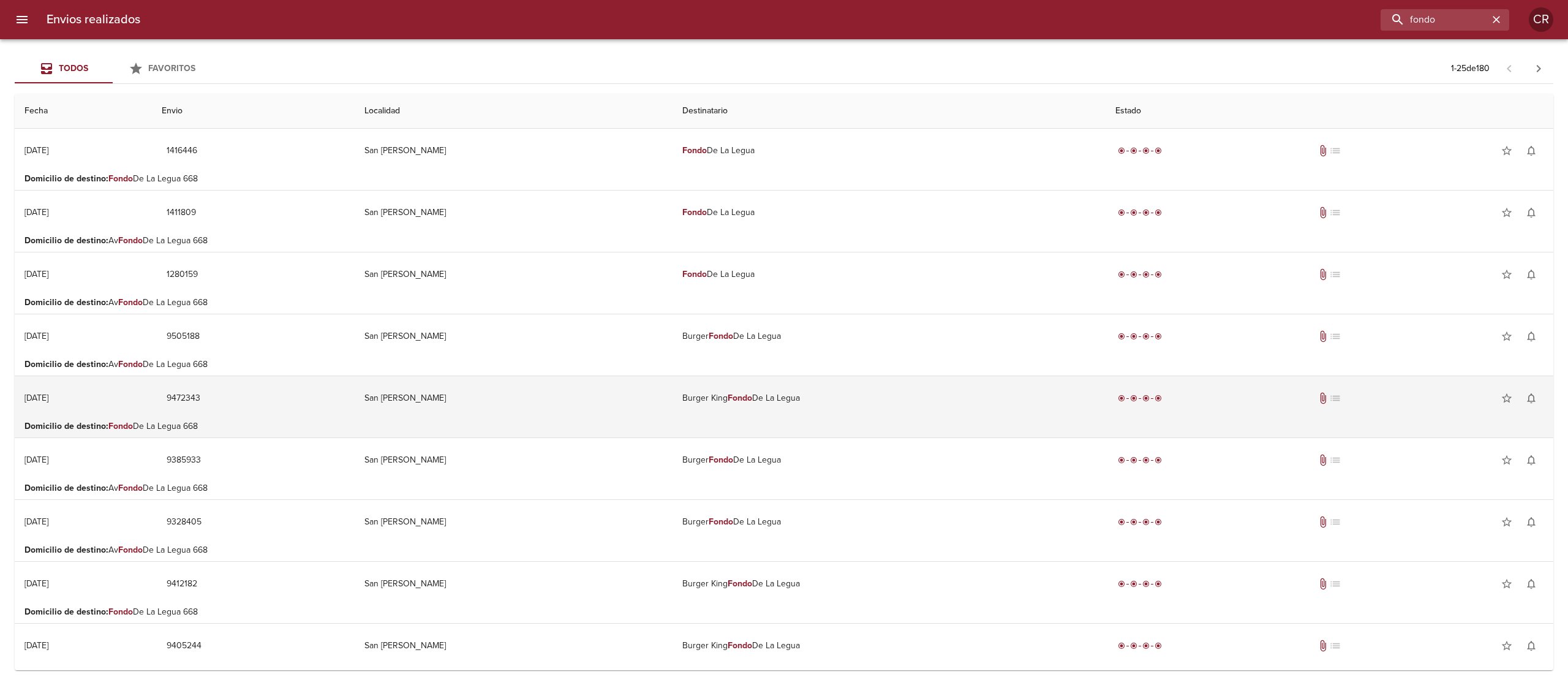
click at [692, 413] on td "Burger King Fondo De La Legua" at bounding box center [888, 398] width 432 height 44
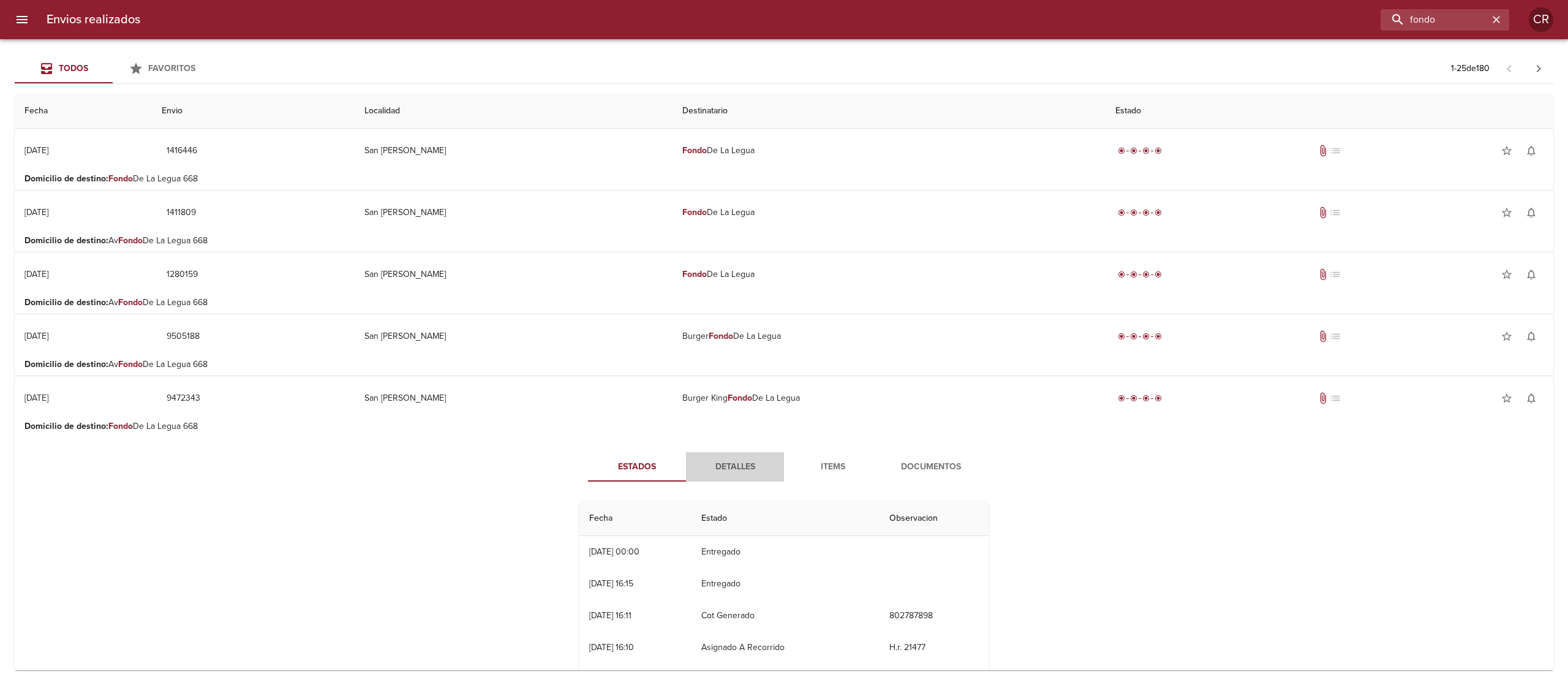
click at [730, 465] on span "Detalles" at bounding box center [735, 467] width 84 height 15
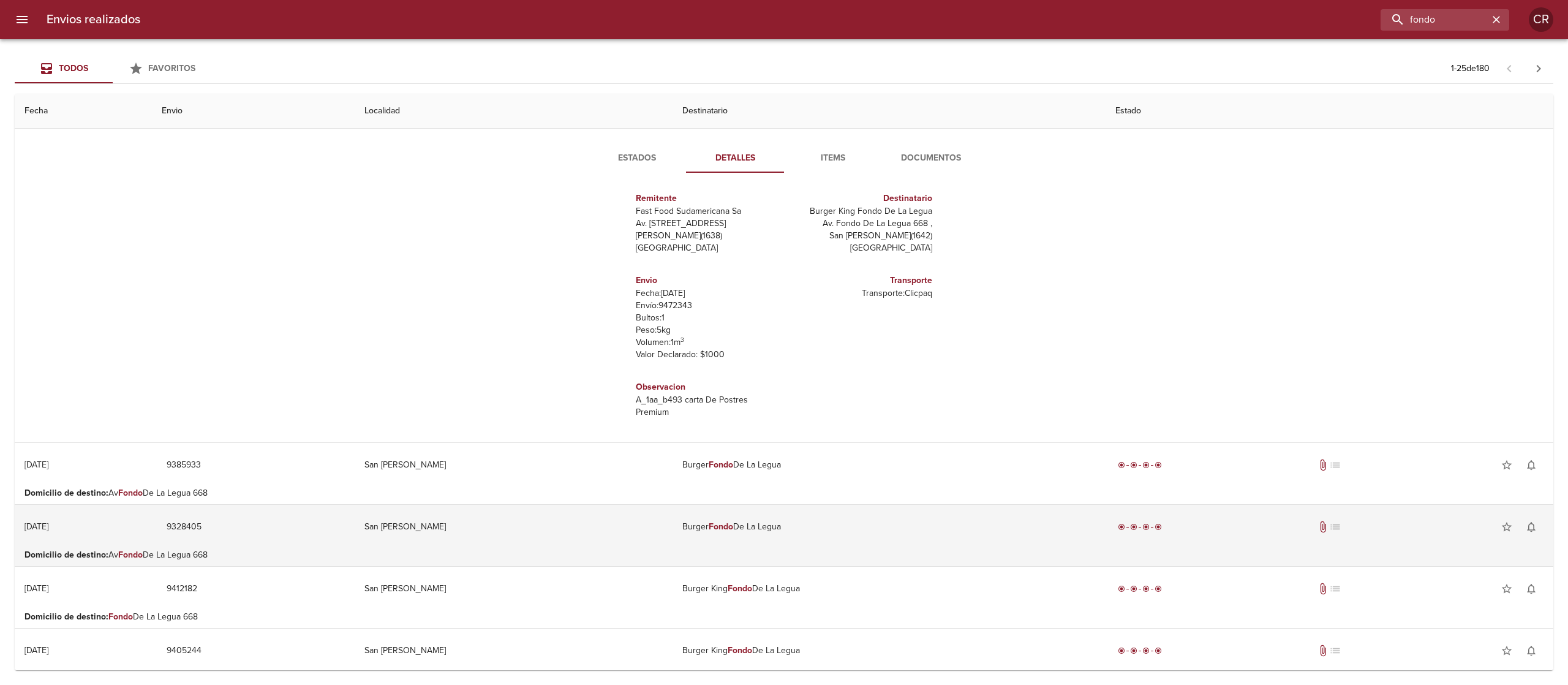
scroll to position [368, 0]
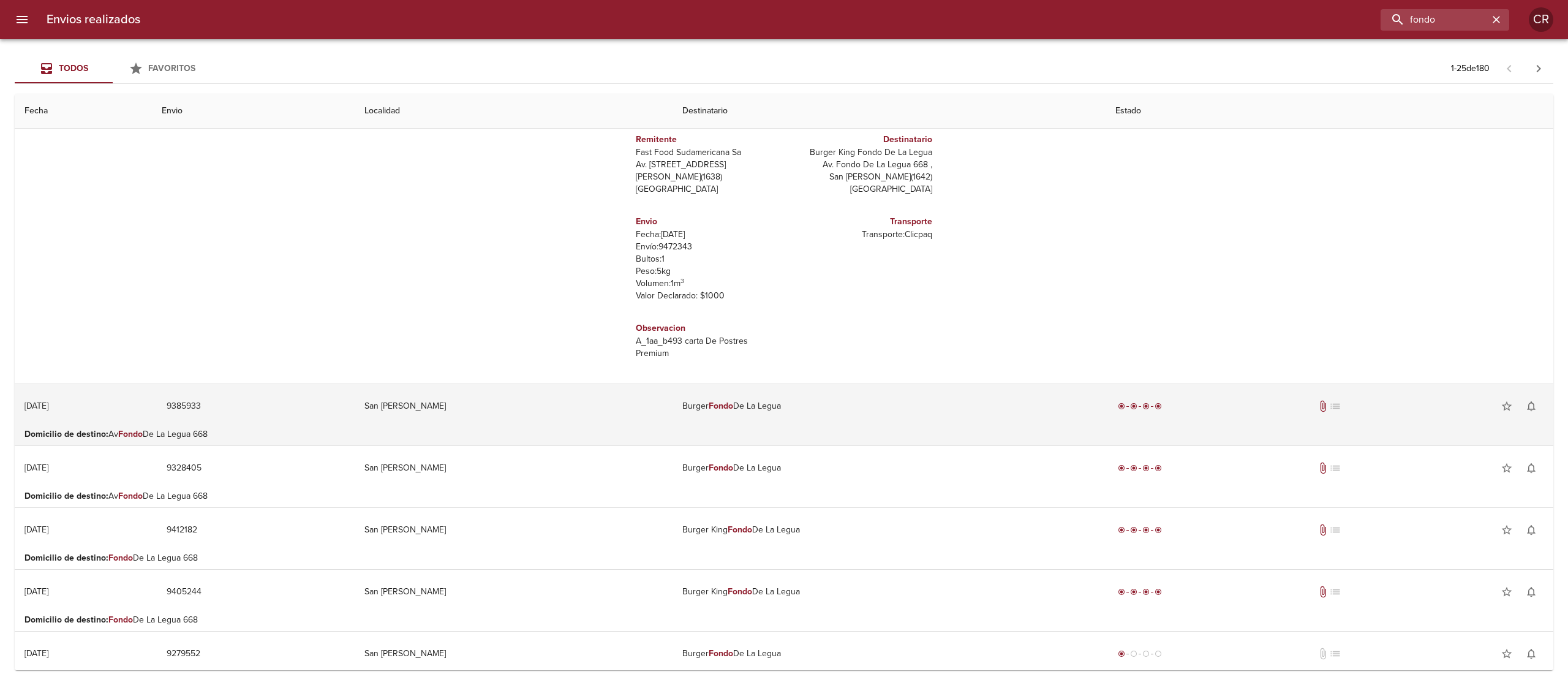
click at [708, 411] on em "Fondo" at bounding box center [721, 406] width 25 height 10
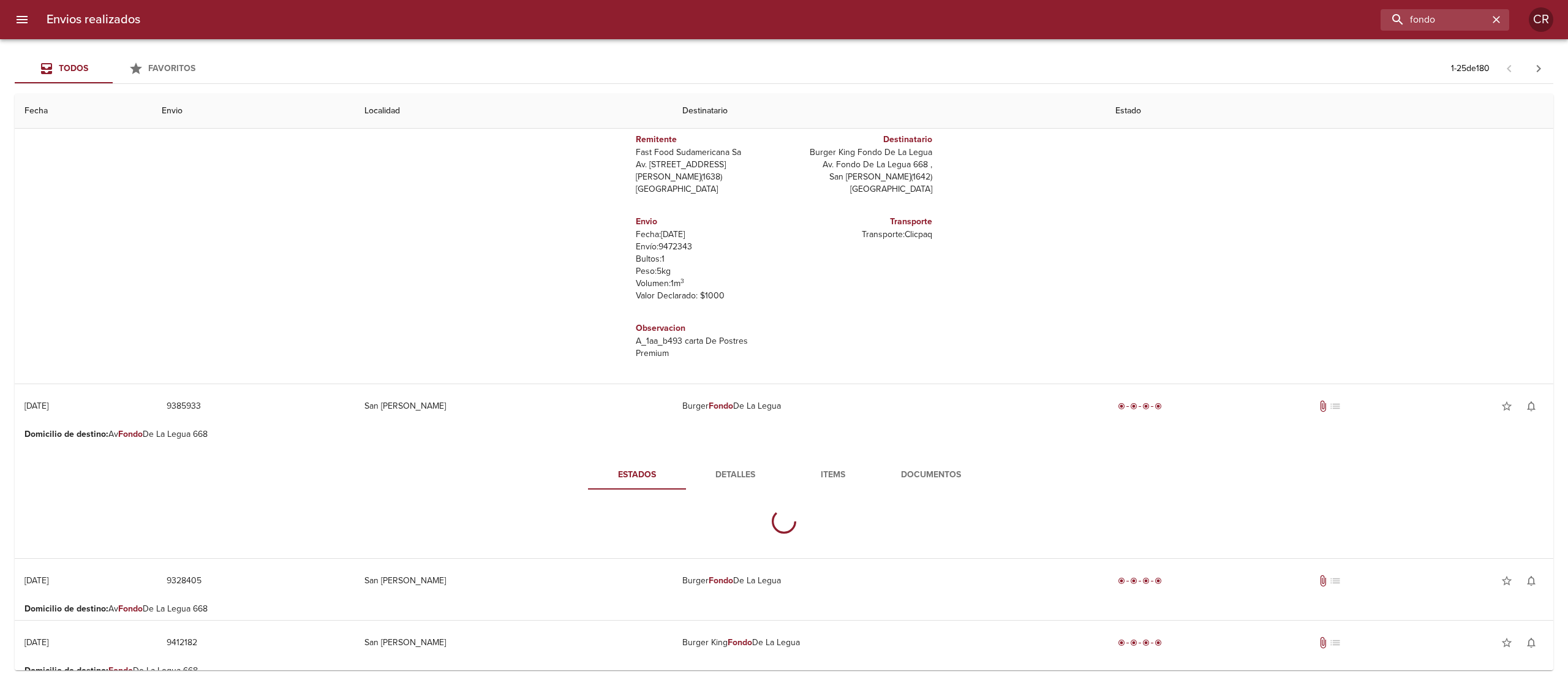
click at [711, 471] on span "Detalles" at bounding box center [735, 475] width 84 height 15
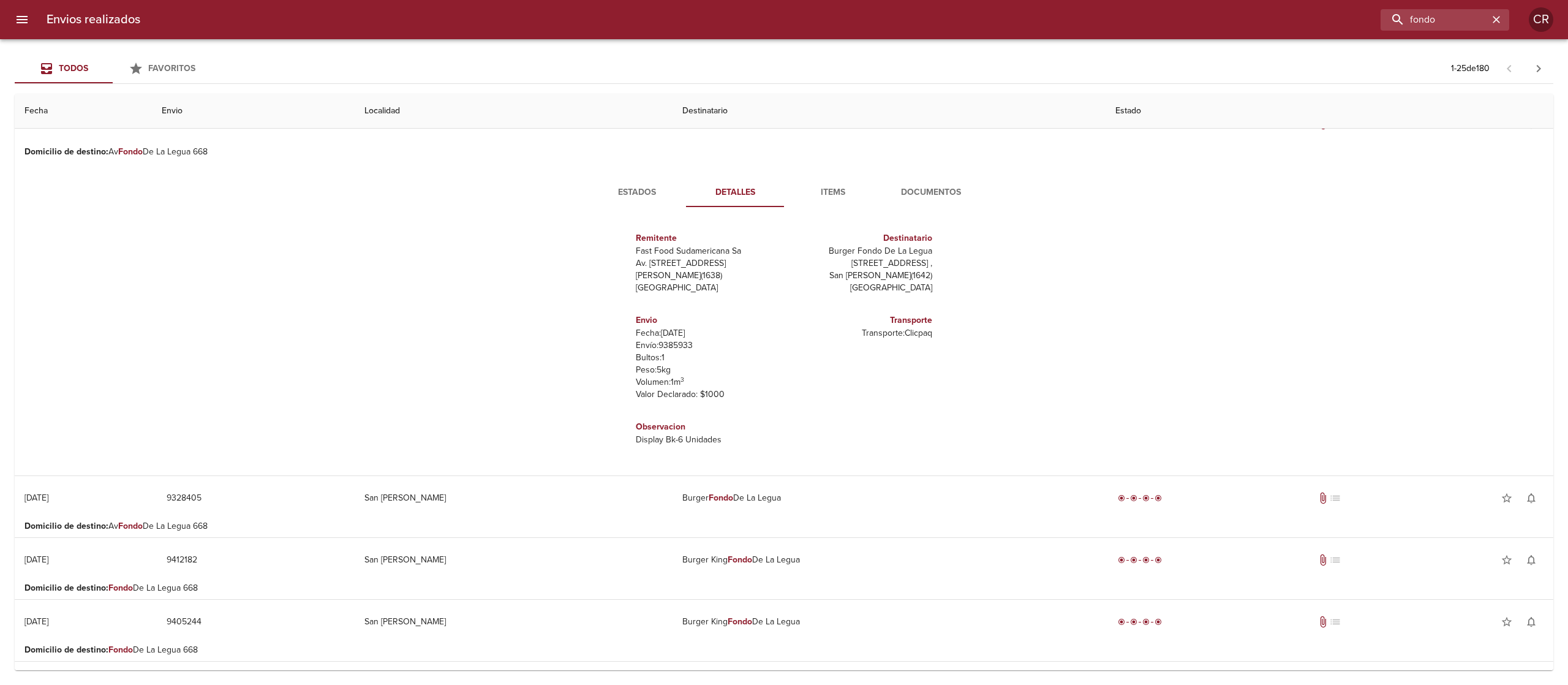
scroll to position [613, 0]
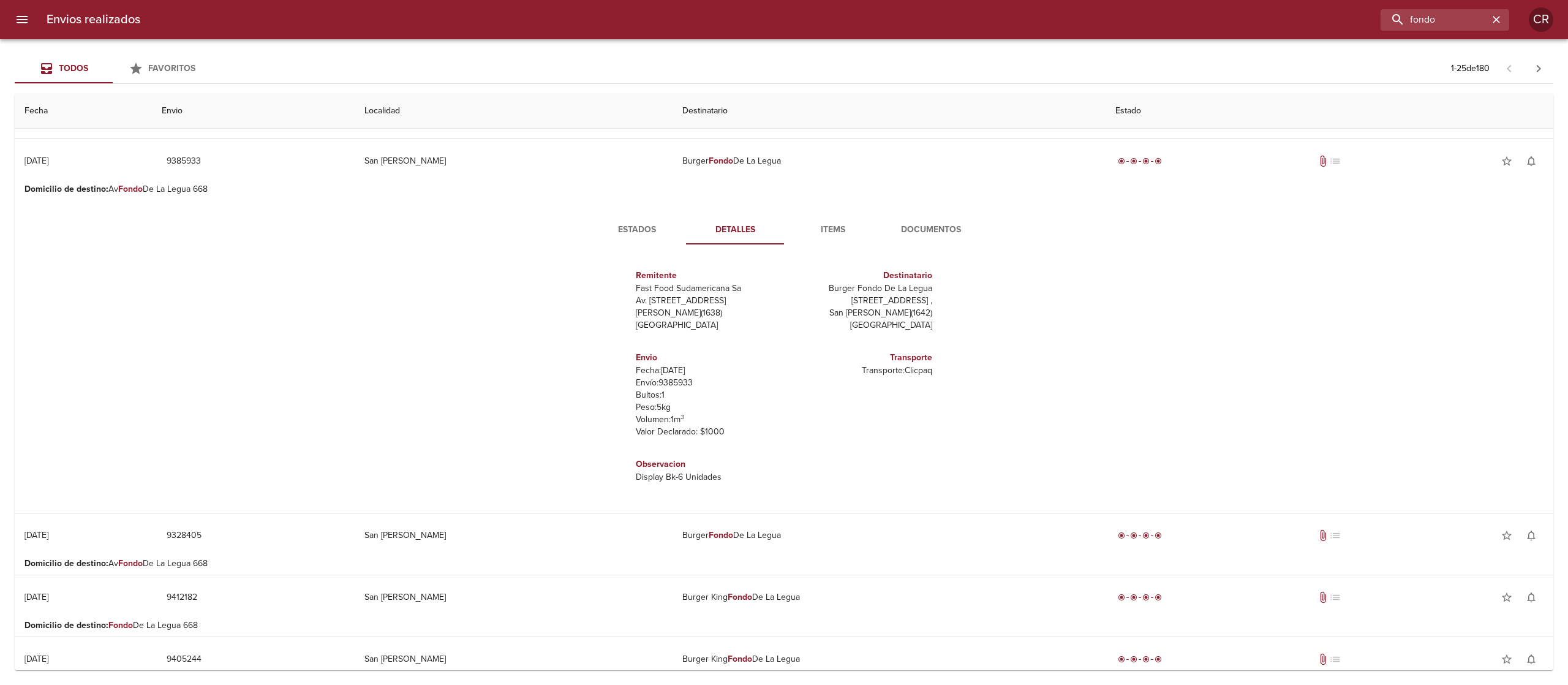
click at [902, 228] on span "Documentos" at bounding box center [931, 230] width 84 height 15
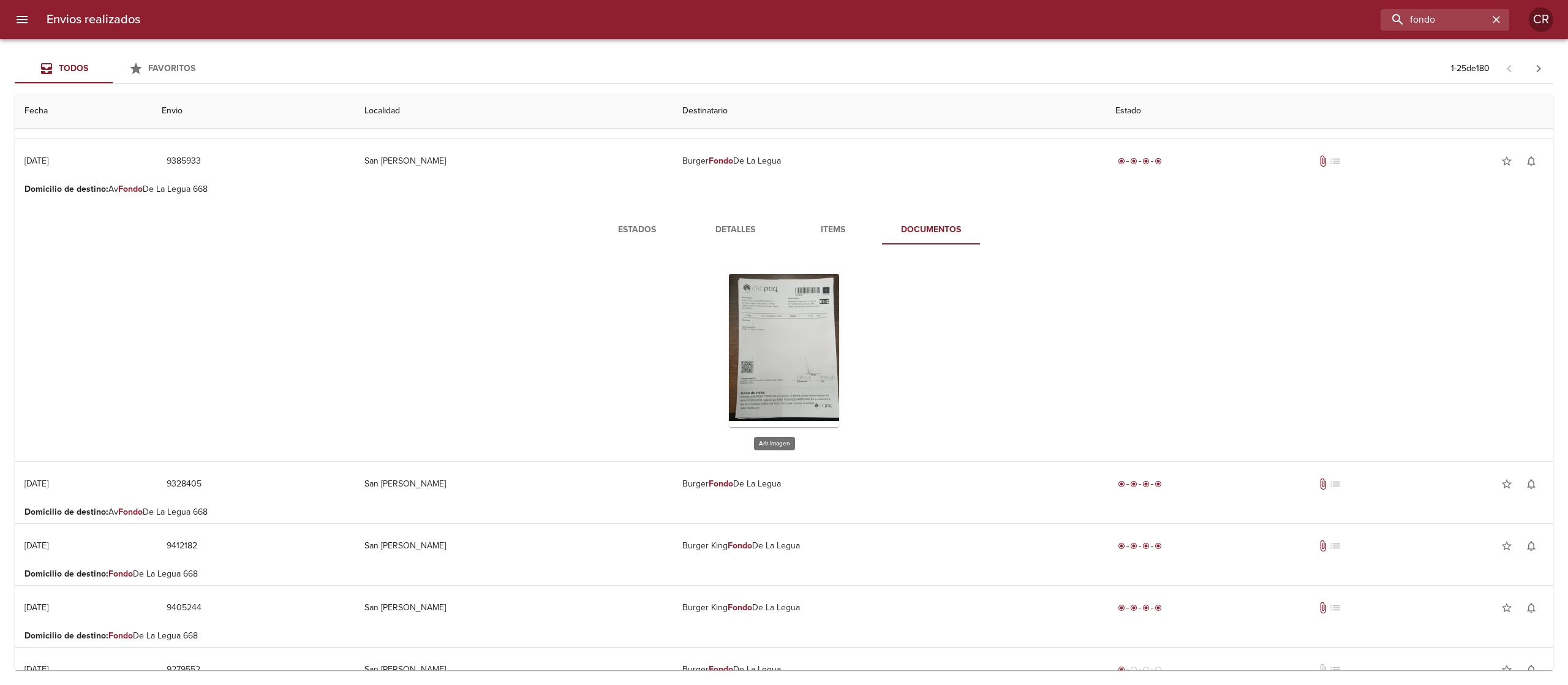
click at [747, 315] on div "Tabla de envíos del cliente" at bounding box center [783, 350] width 110 height 153
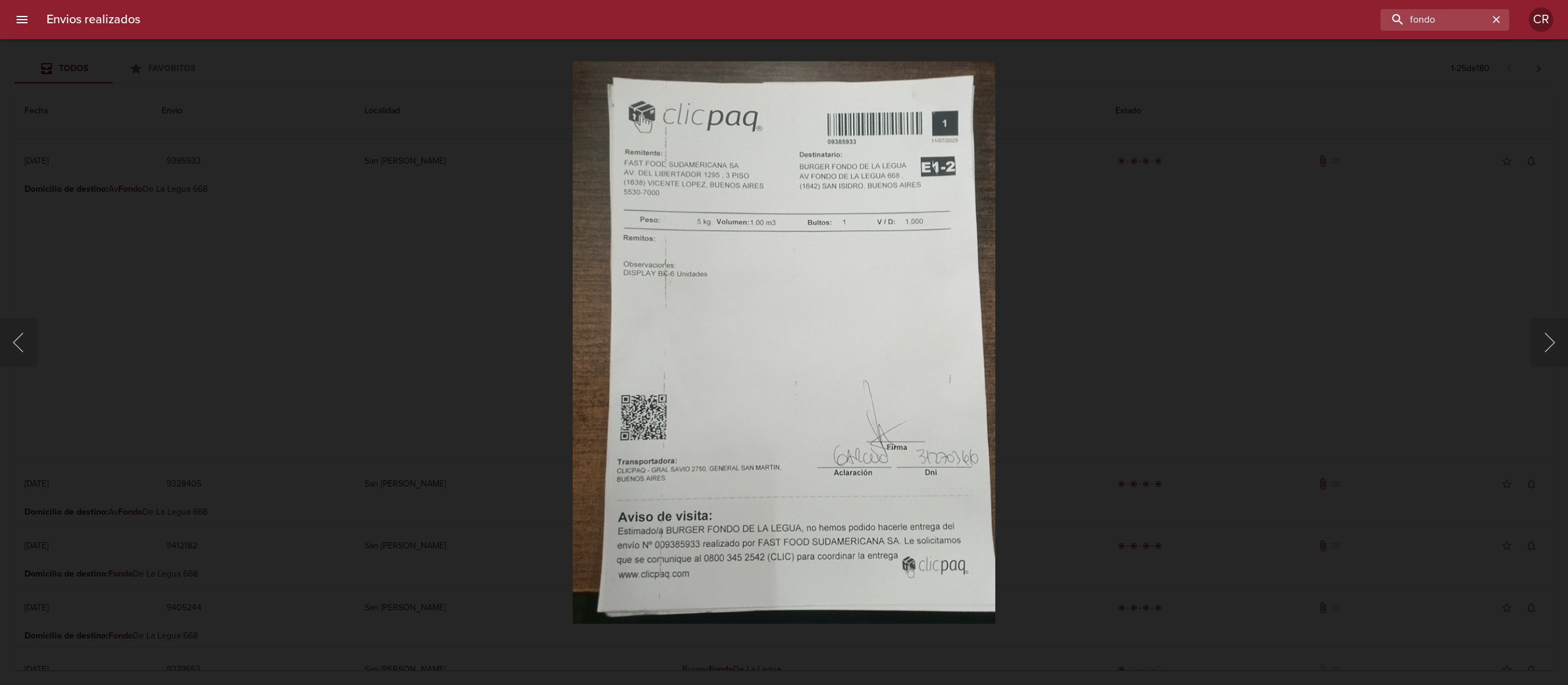
click at [486, 296] on div "Lightbox" at bounding box center [784, 342] width 1568 height 685
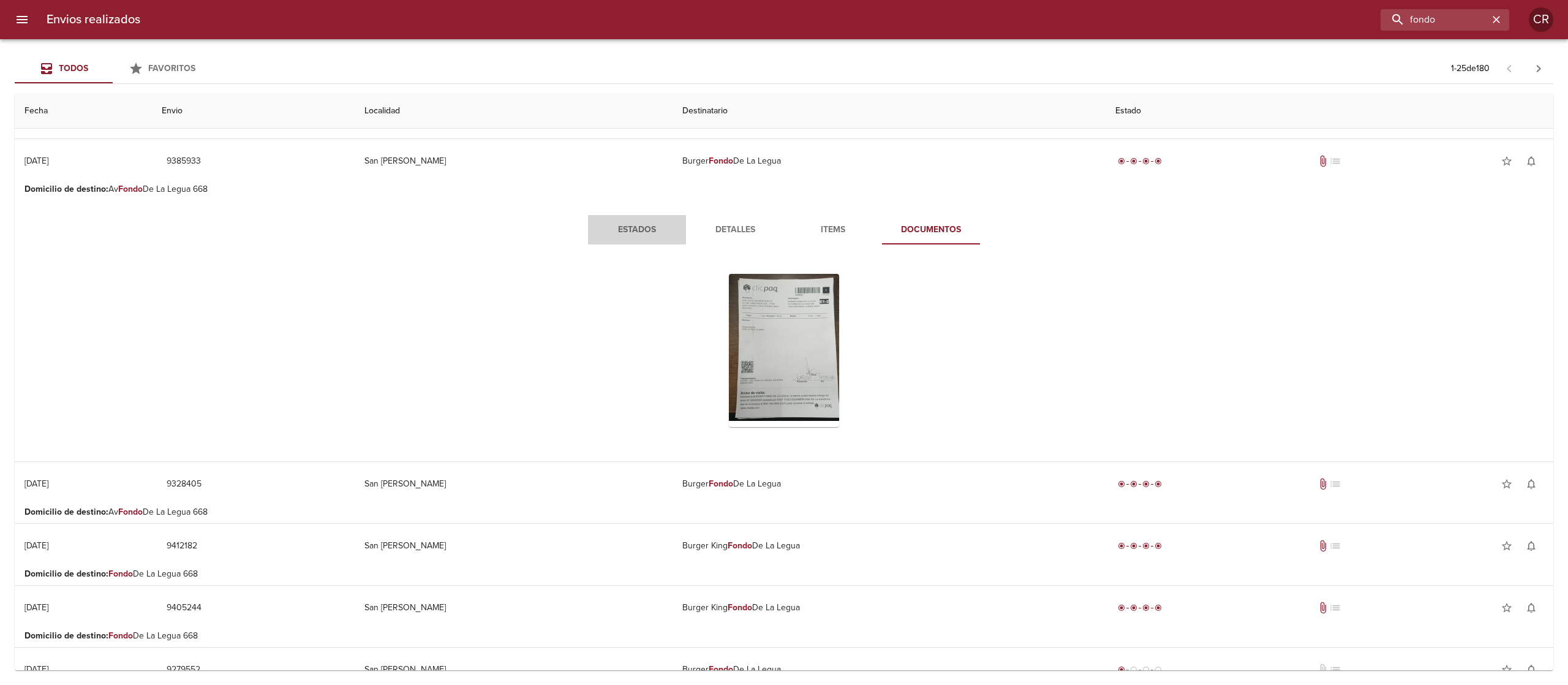
click at [629, 225] on span "Estados" at bounding box center [637, 230] width 84 height 15
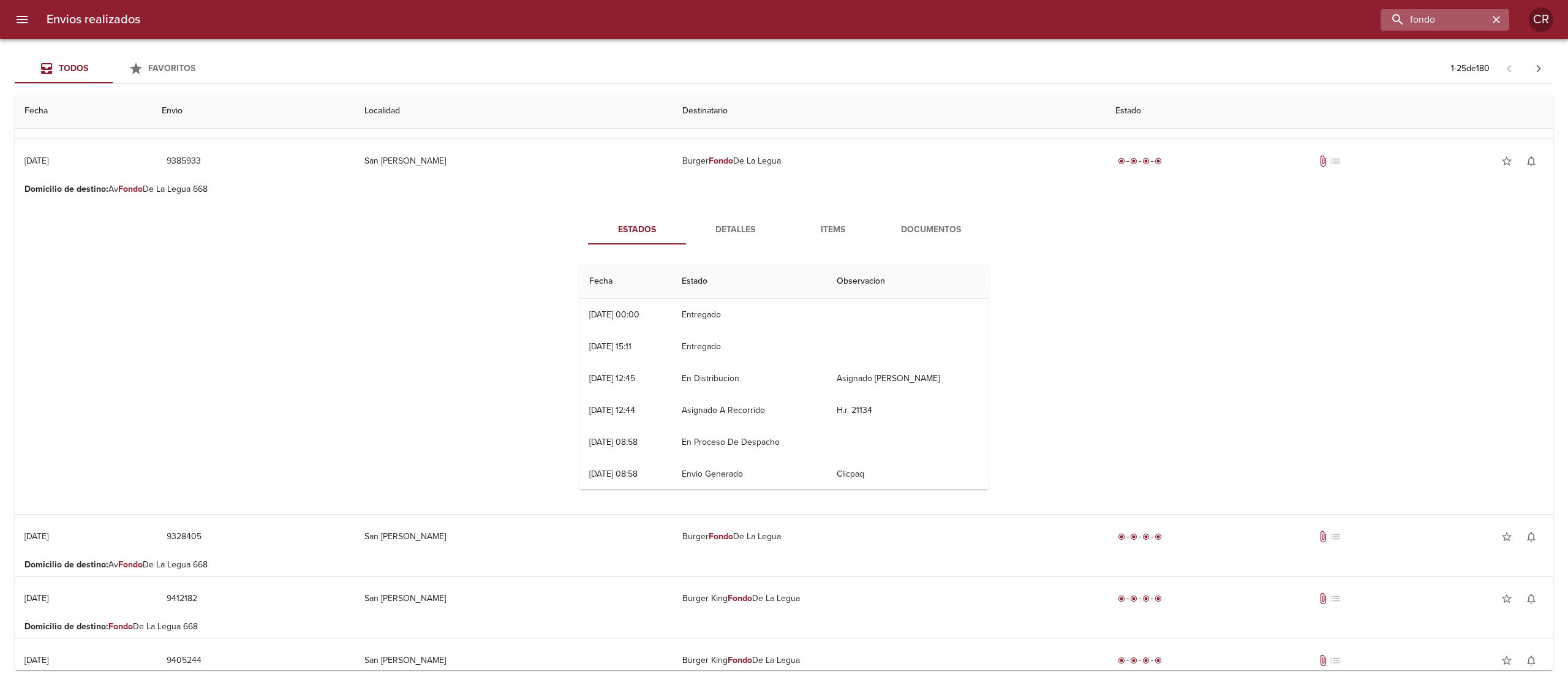
click at [1494, 22] on icon "button" at bounding box center [1496, 20] width 12 height 12
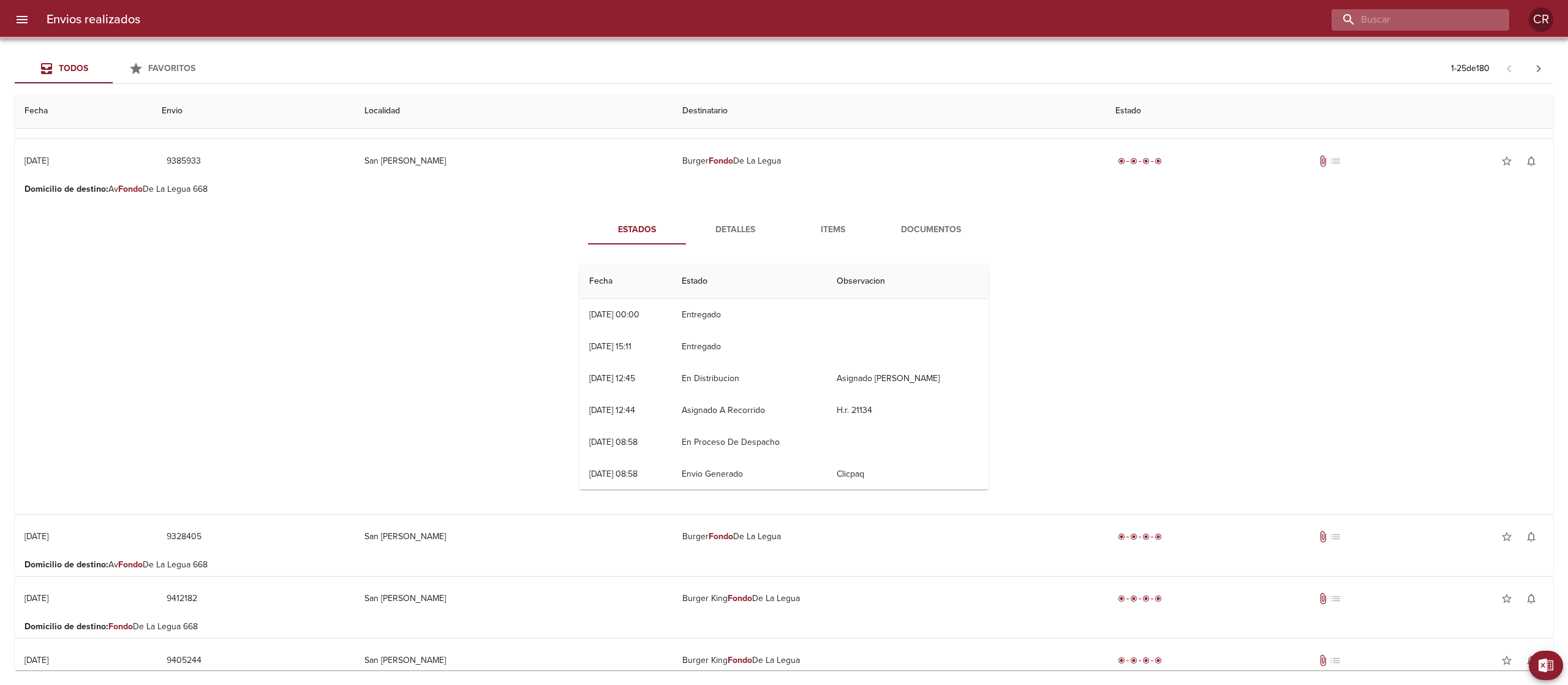
click at [1419, 26] on input "buscar" at bounding box center [1410, 20] width 157 height 22
type input "lomas"
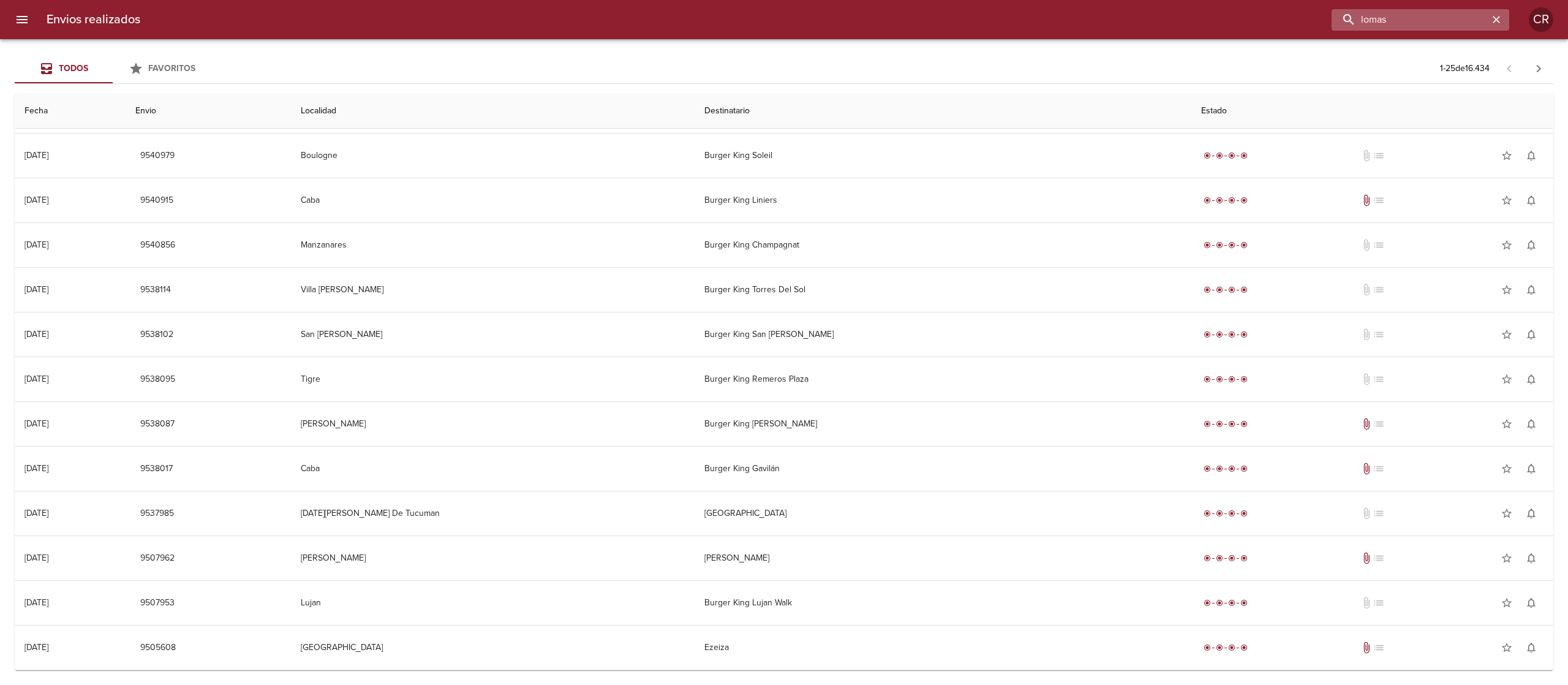
scroll to position [0, 0]
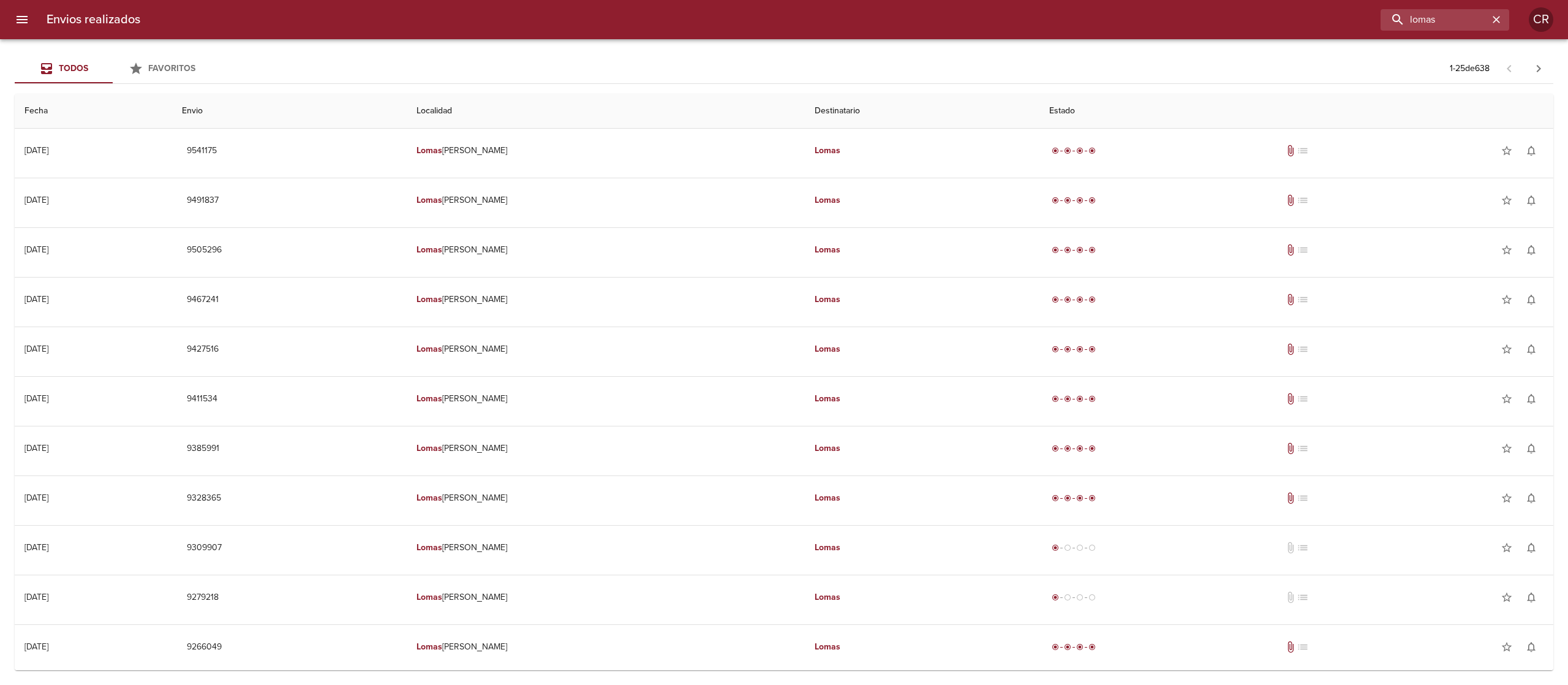
click at [1465, 2] on div "Envios realizados [PERSON_NAME]" at bounding box center [784, 20] width 1568 height 39
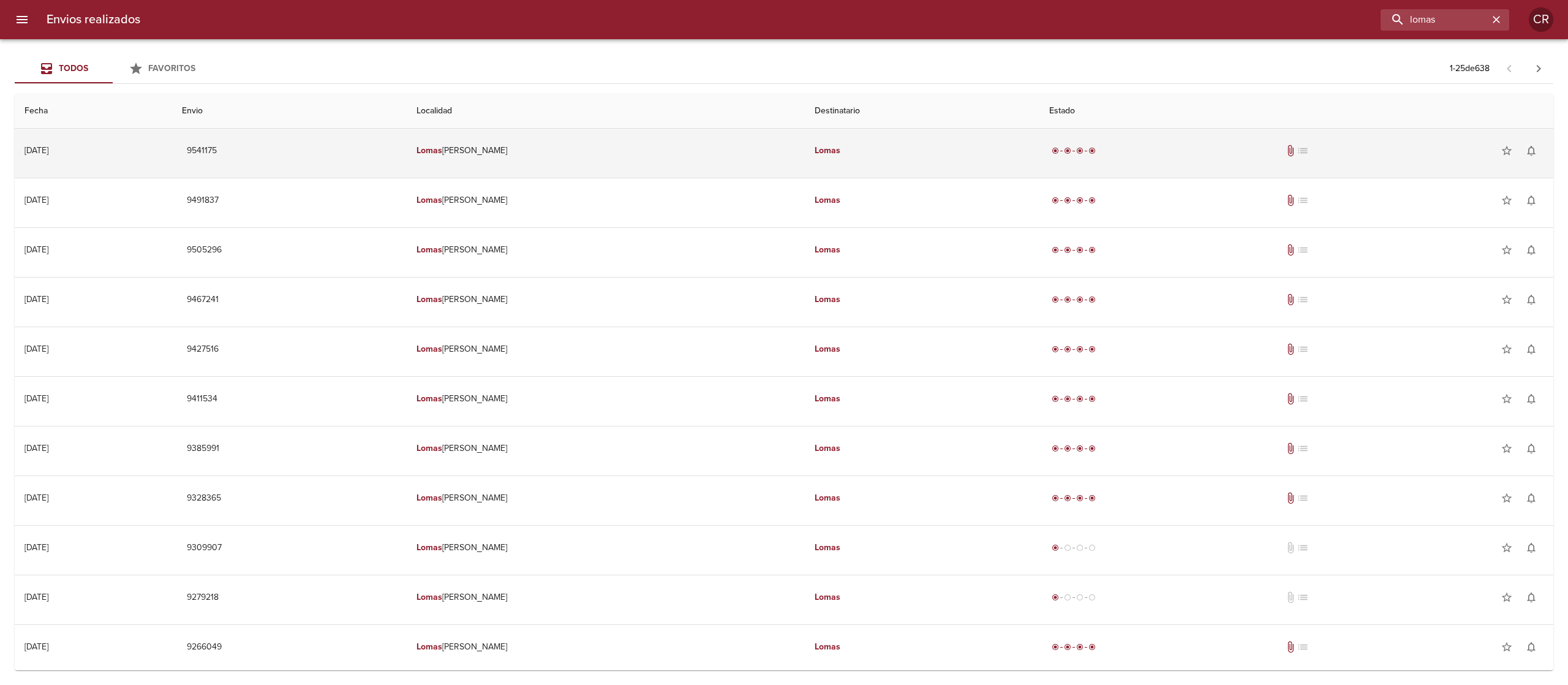
click at [830, 155] on em "Lomas" at bounding box center [827, 150] width 25 height 10
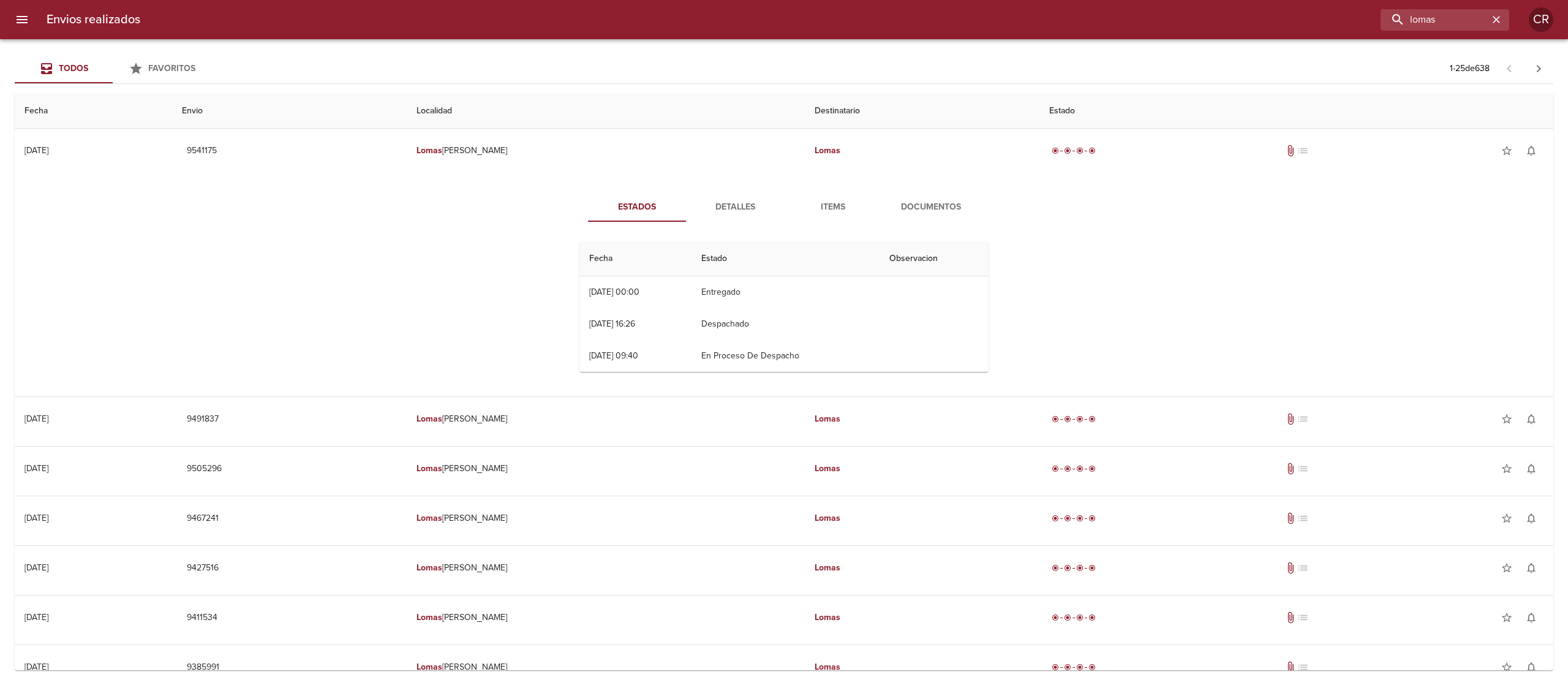
click at [730, 205] on span "Detalles" at bounding box center [735, 207] width 84 height 15
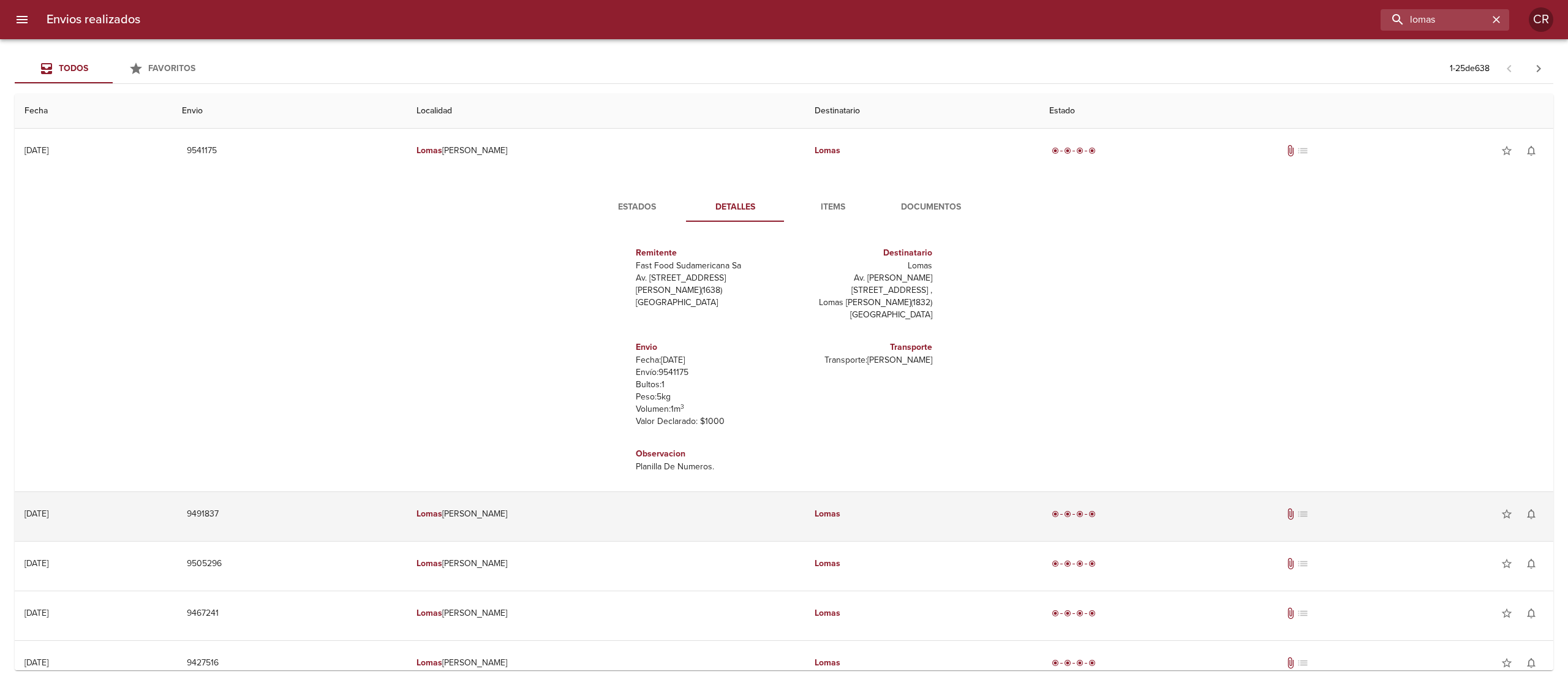
scroll to position [123, 0]
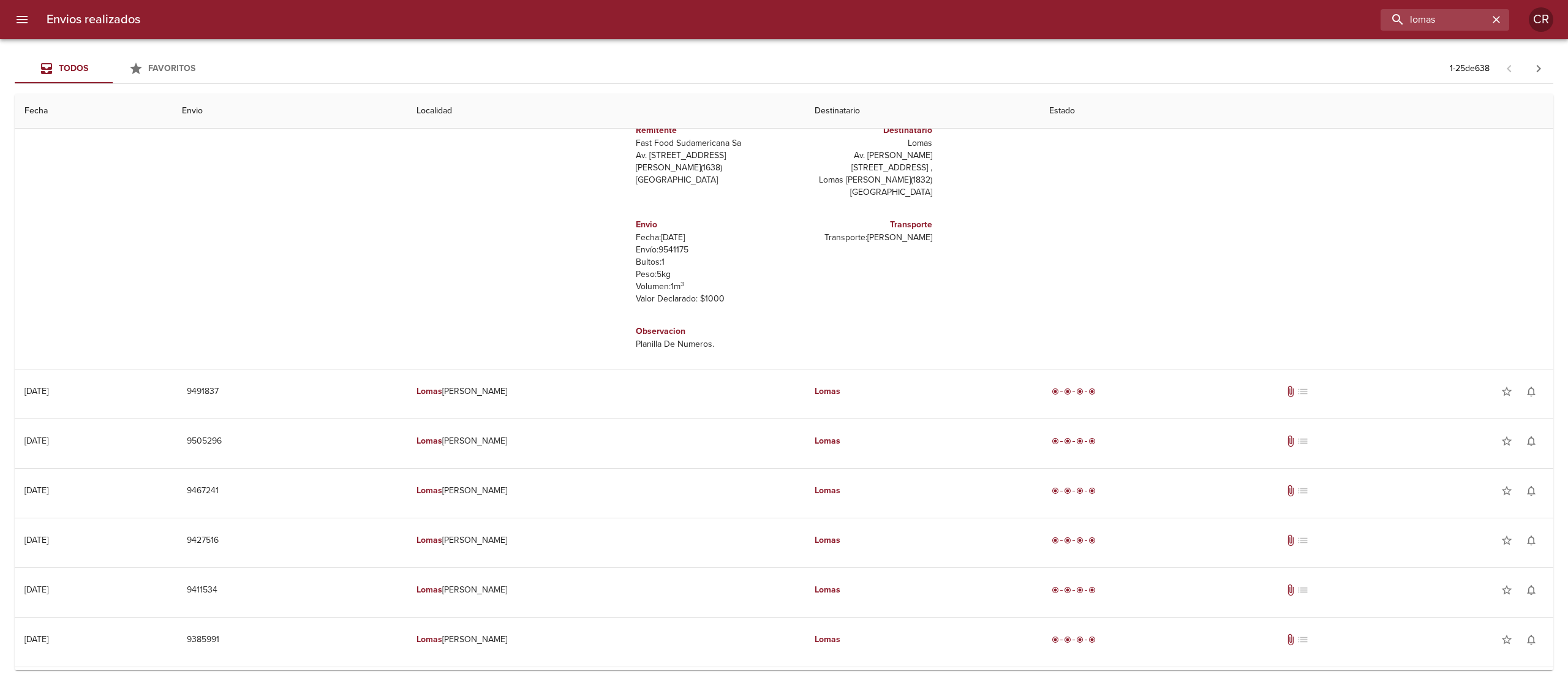
click at [743, 413] on td "Localidad de destino : [GEOGRAPHIC_DATA][PERSON_NAME]" at bounding box center [784, 416] width 1539 height 5
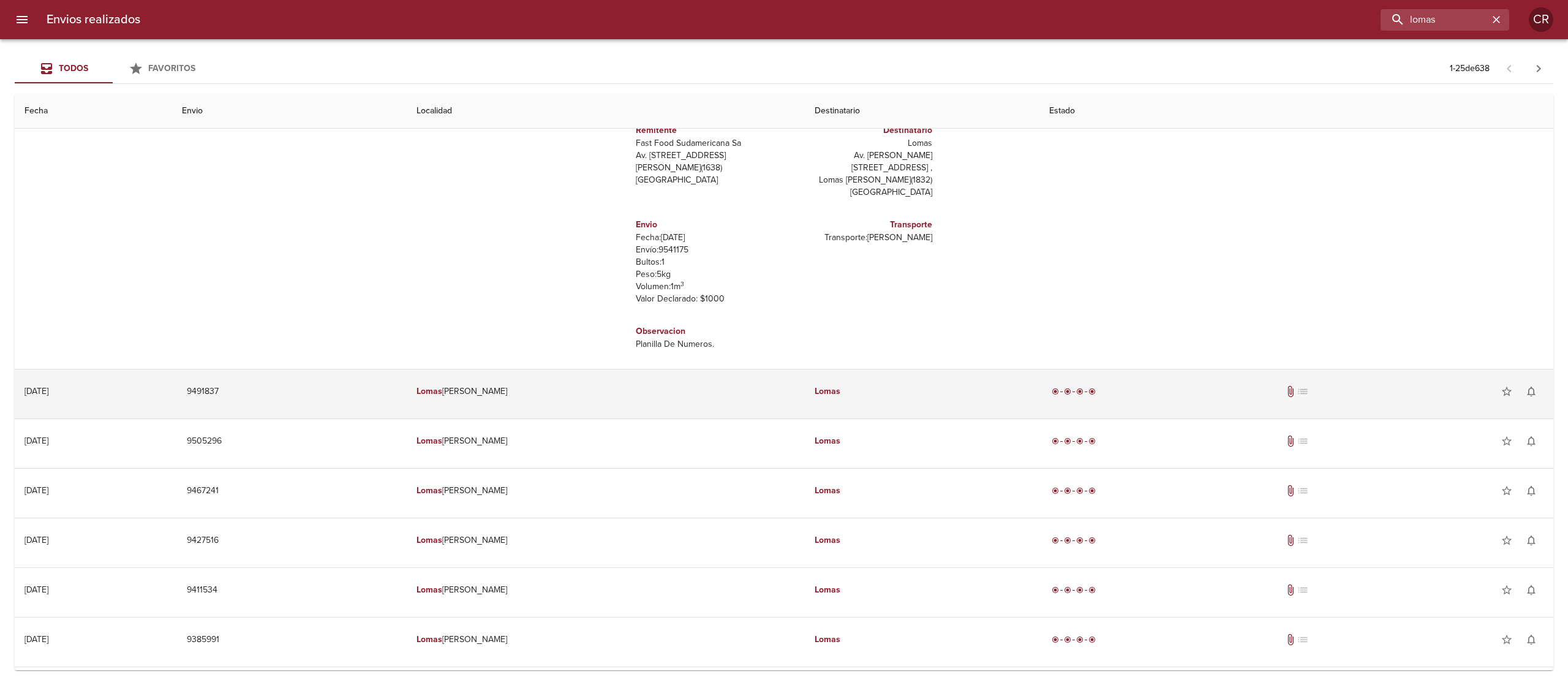
click at [743, 399] on td "Lomas [PERSON_NAME]" at bounding box center [606, 392] width 398 height 44
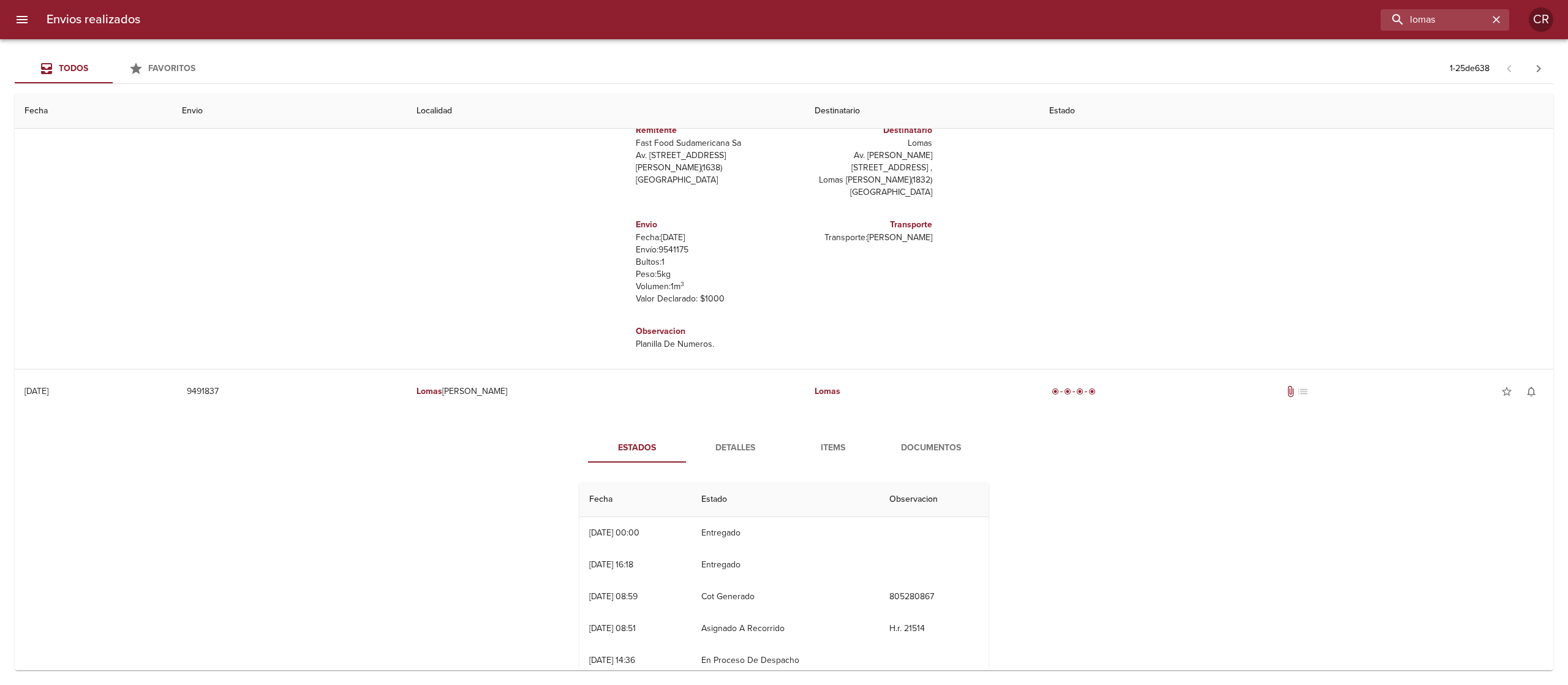
click at [724, 451] on span "Detalles" at bounding box center [735, 448] width 84 height 15
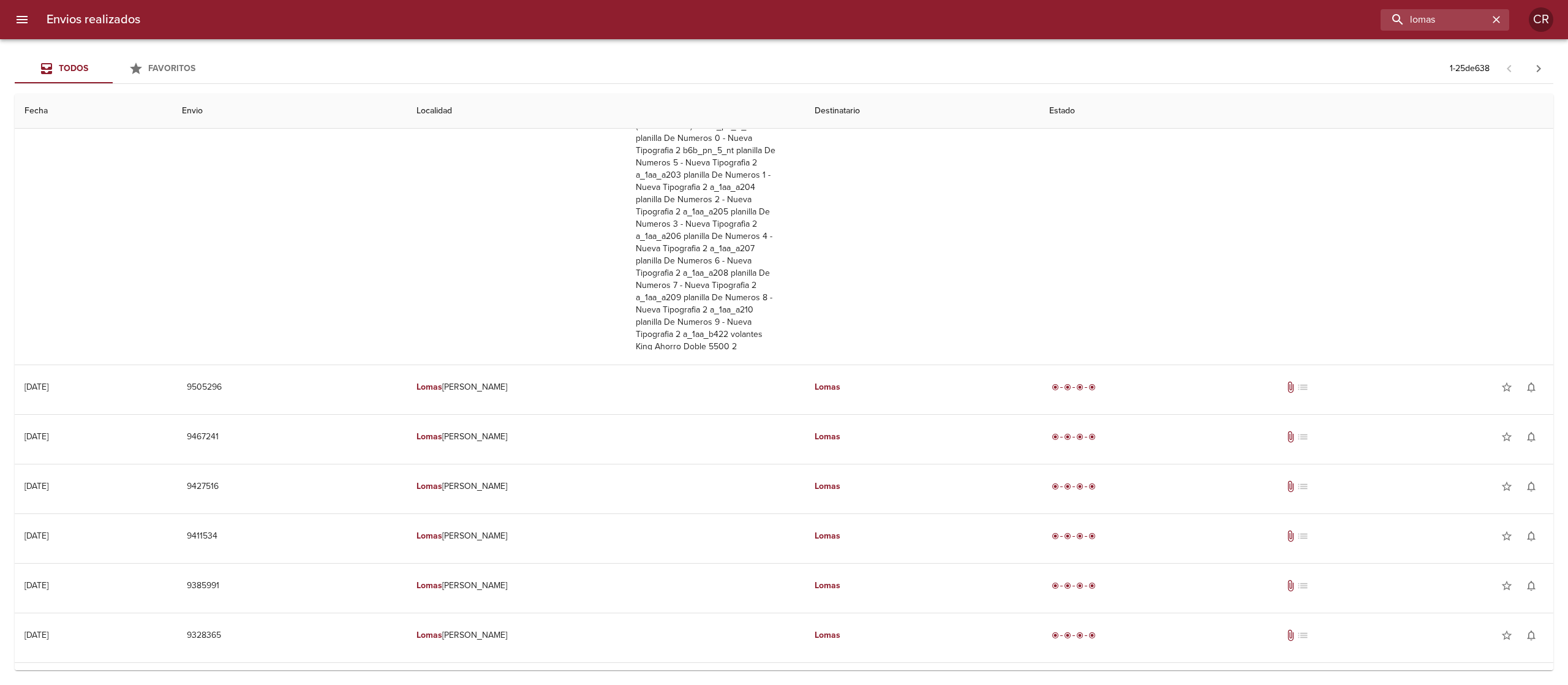
scroll to position [245, 0]
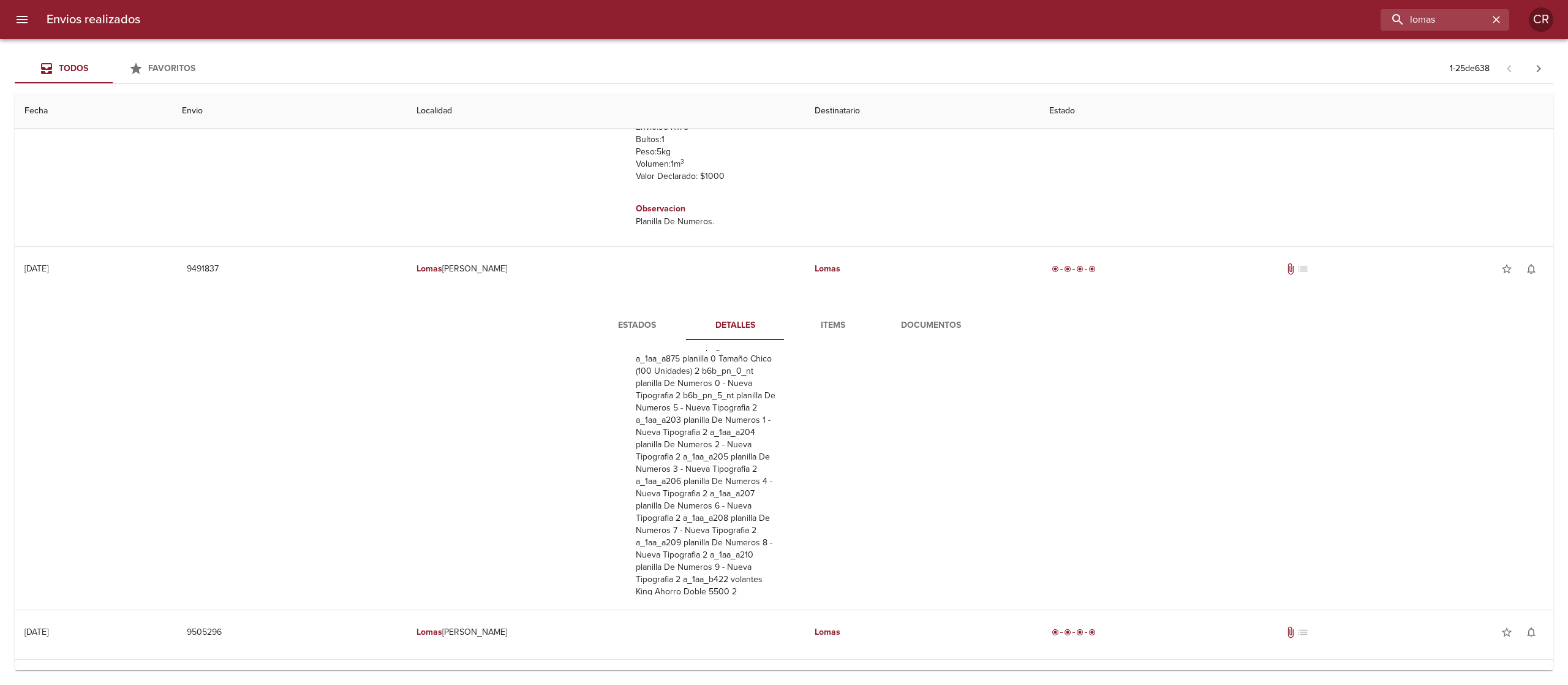
click at [930, 331] on span "Documentos" at bounding box center [931, 325] width 84 height 15
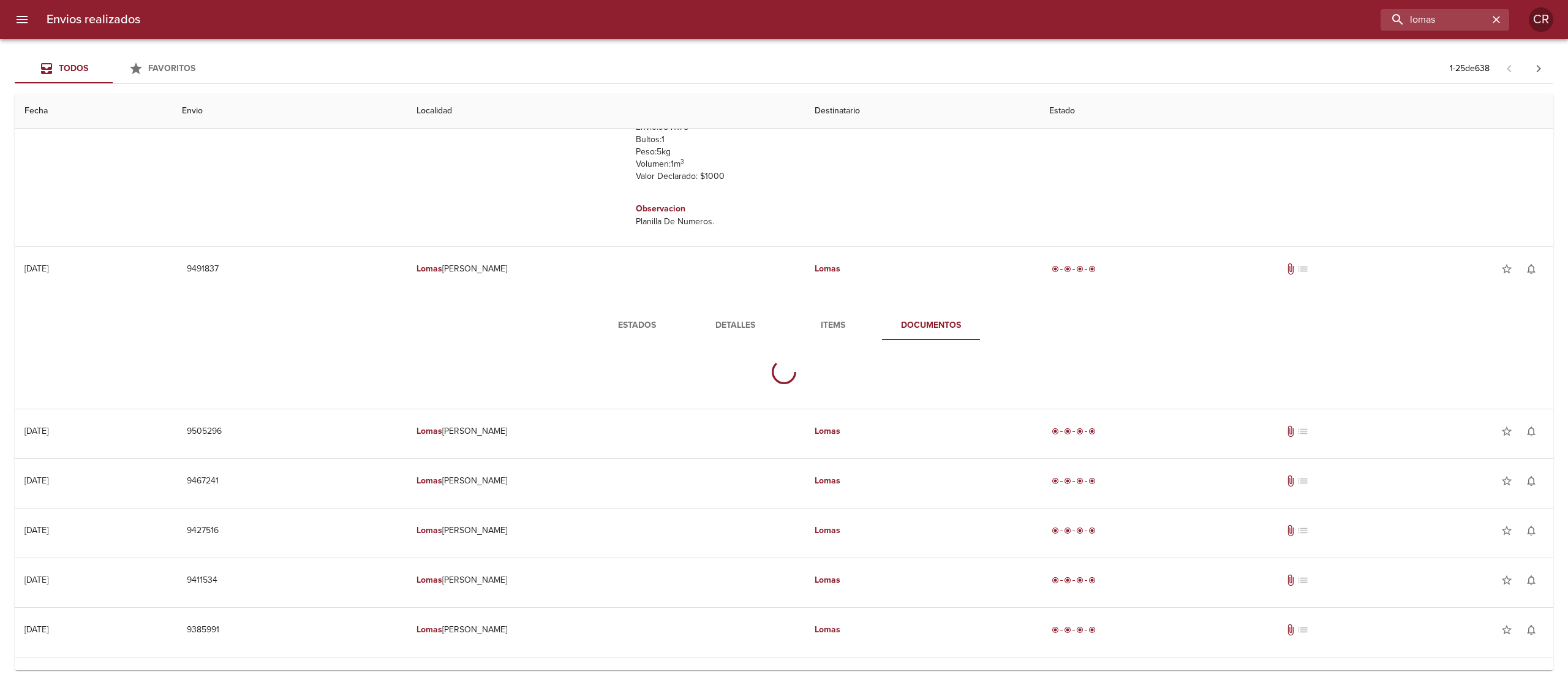
scroll to position [0, 0]
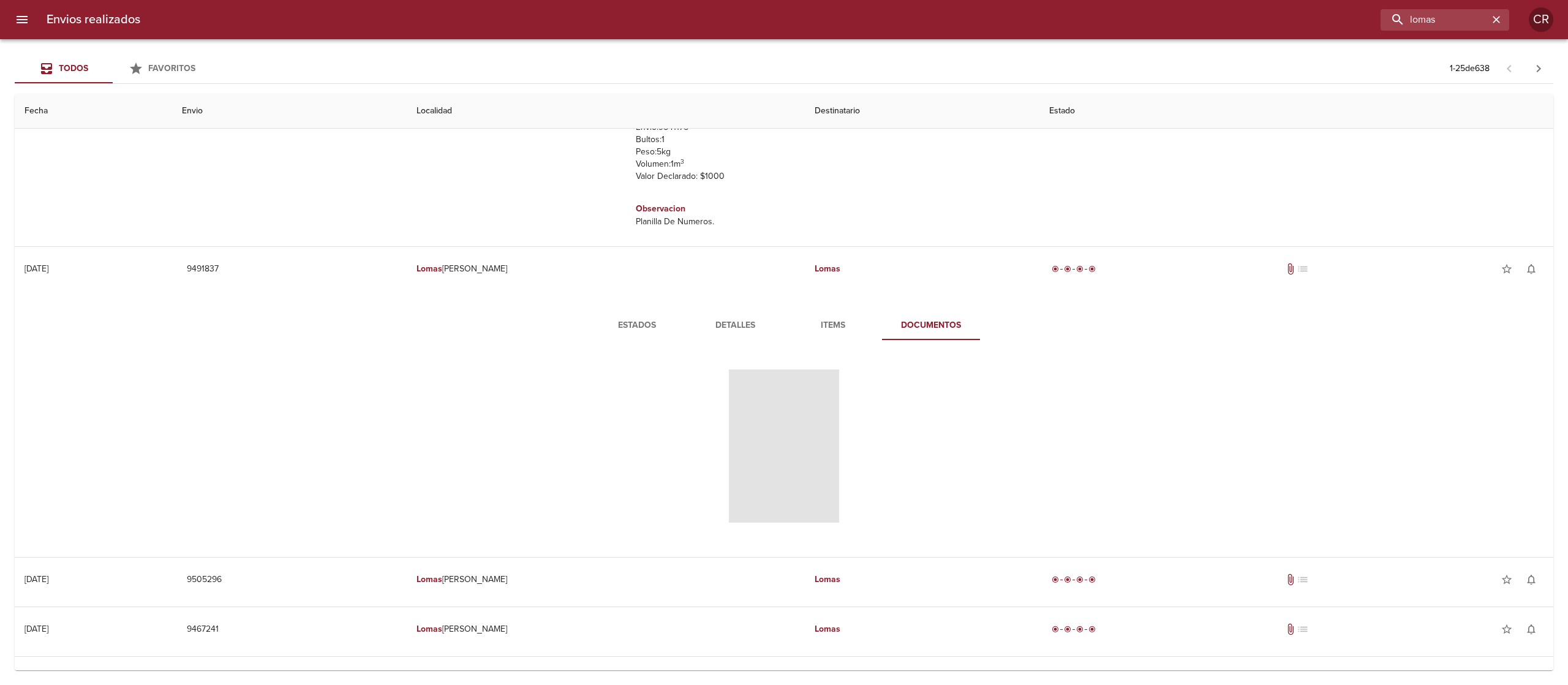
click at [772, 438] on span "Tabla de envíos del cliente" at bounding box center [783, 446] width 110 height 153
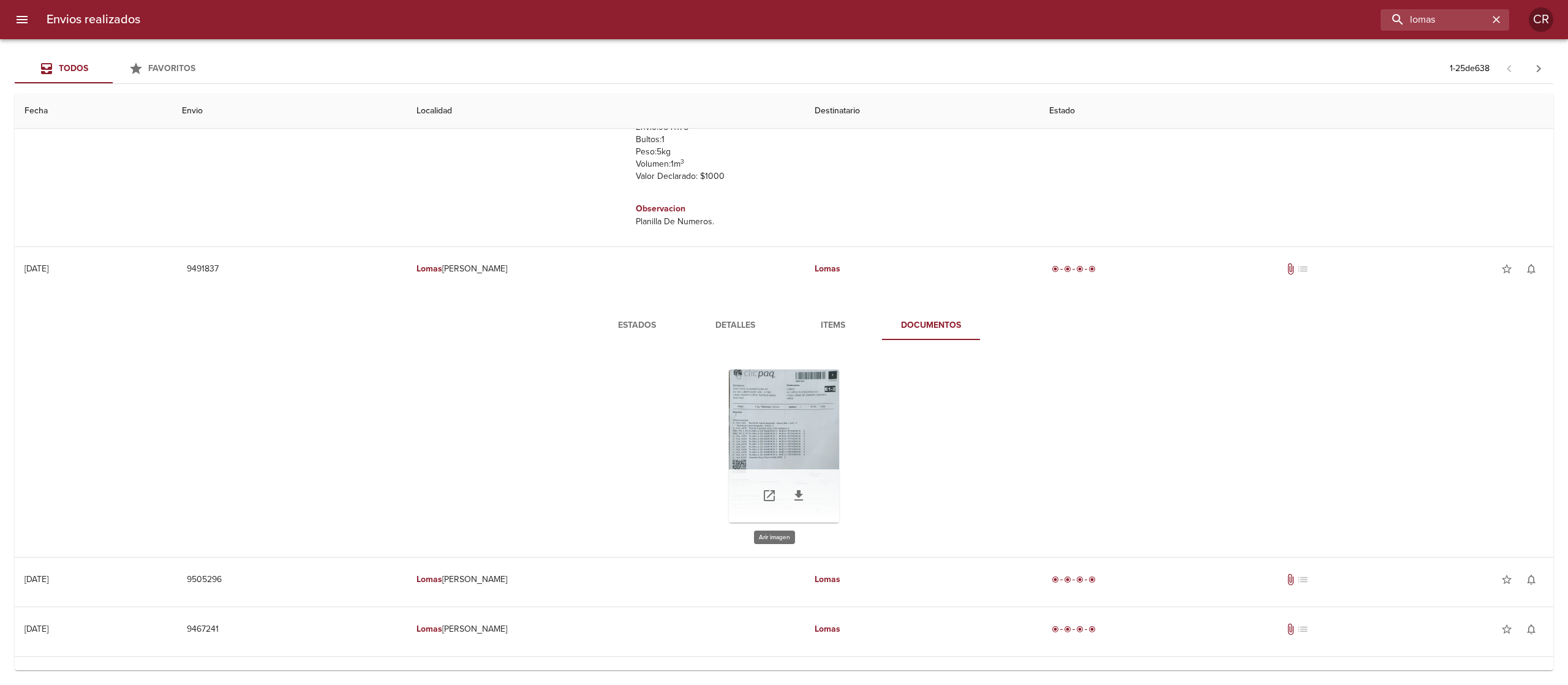
click at [768, 419] on div "Tabla de envíos del cliente" at bounding box center [783, 446] width 110 height 153
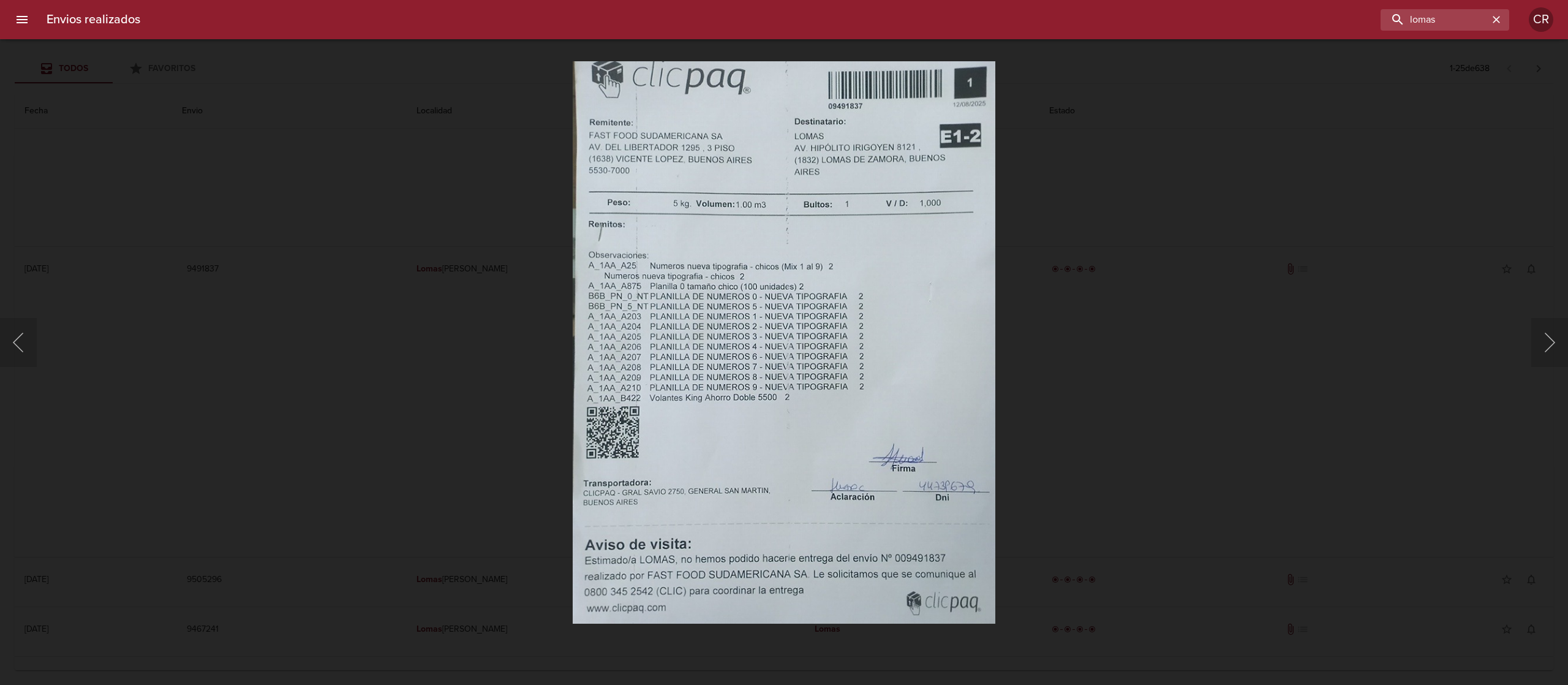
drag, startPoint x: 1083, startPoint y: 413, endPoint x: 899, endPoint y: 380, distance: 186.9
click at [1083, 413] on div "Lightbox" at bounding box center [784, 342] width 1568 height 685
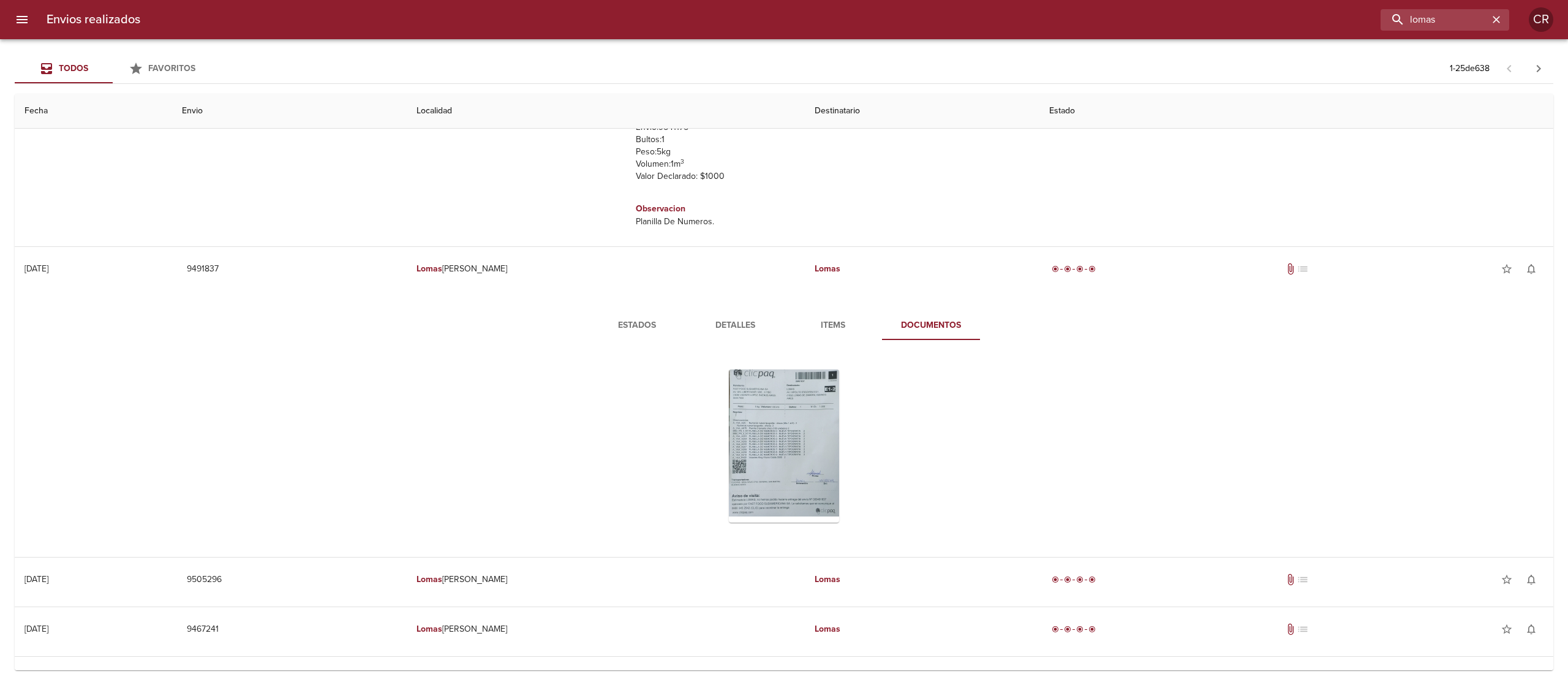
click at [653, 313] on button "Estados" at bounding box center [637, 325] width 98 height 29
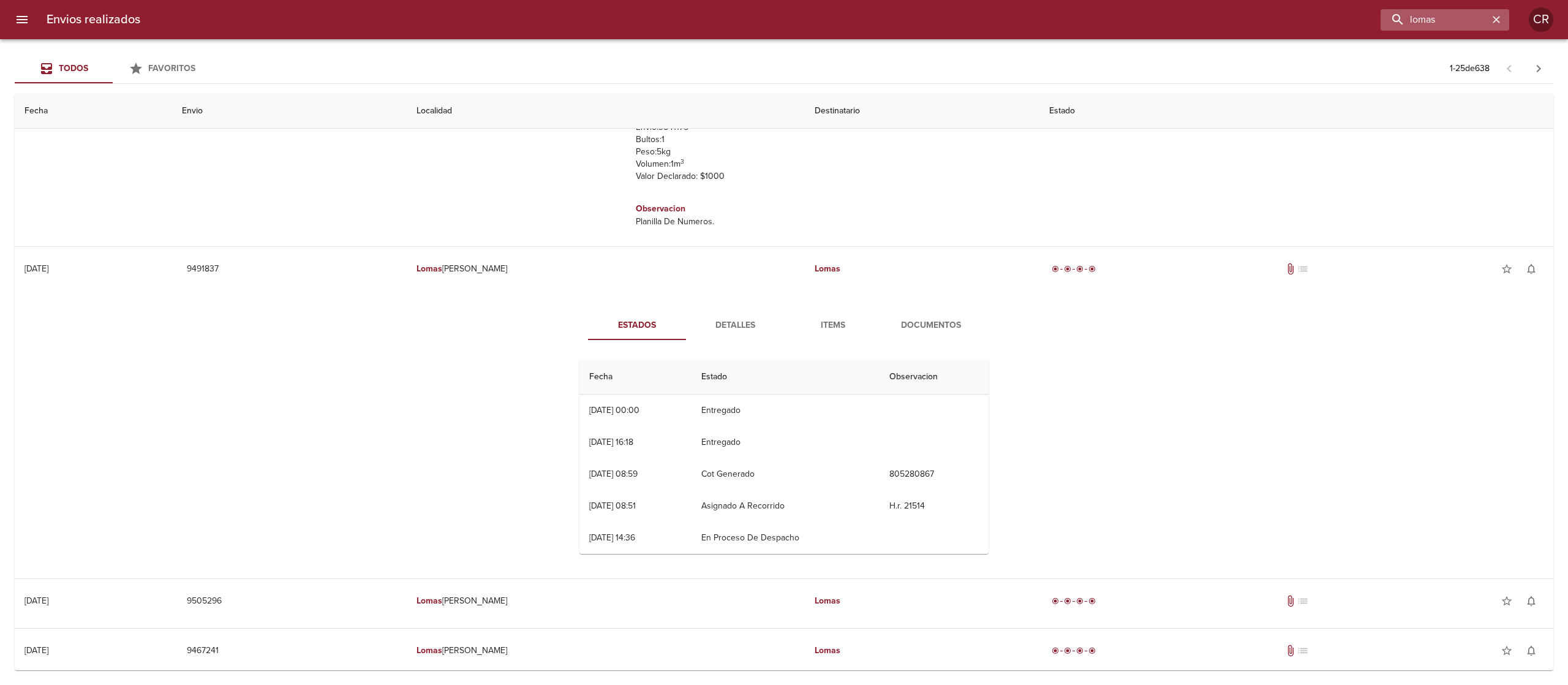
click at [1495, 10] on div "lomas" at bounding box center [1445, 20] width 129 height 22
click at [1493, 28] on div "lomas" at bounding box center [1445, 20] width 129 height 22
click at [1493, 24] on icon "button" at bounding box center [1496, 20] width 12 height 12
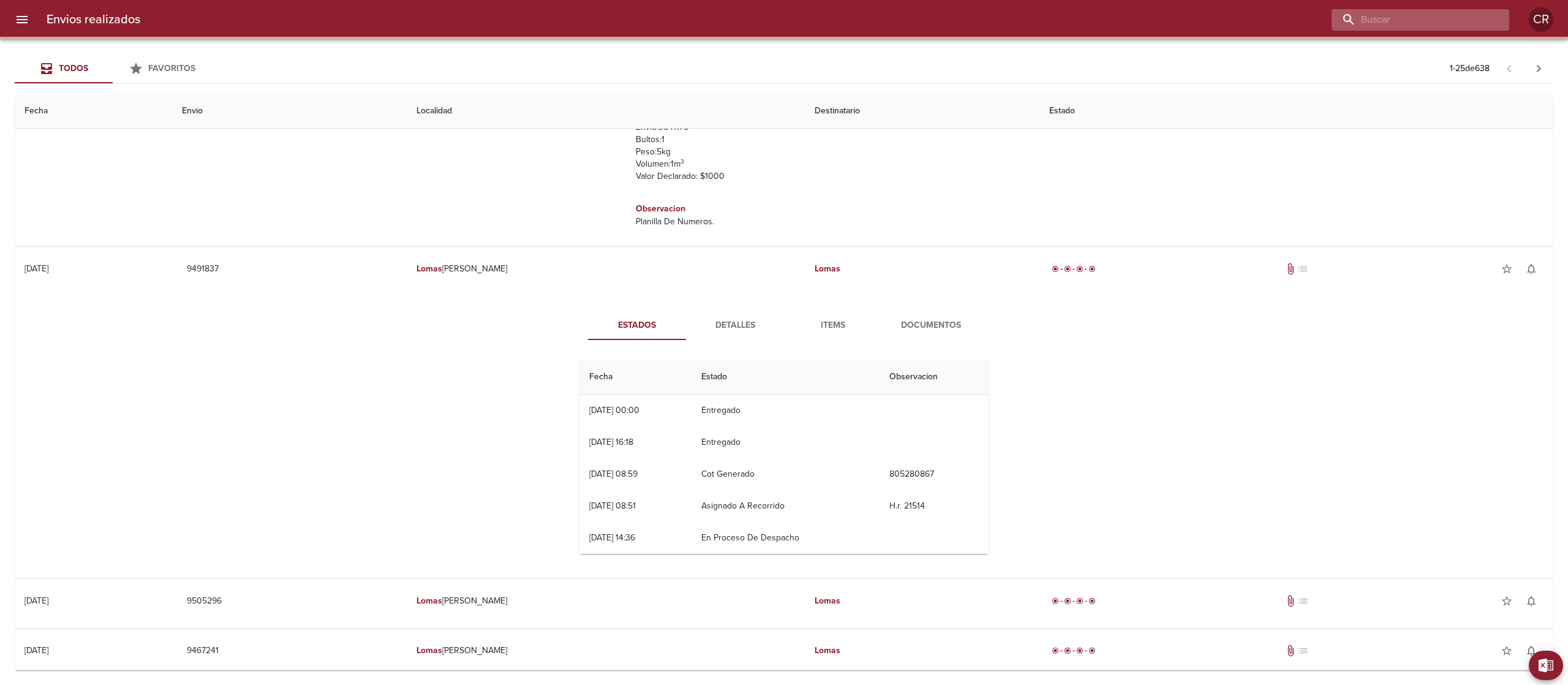
click at [1450, 24] on input "buscar" at bounding box center [1410, 20] width 157 height 22
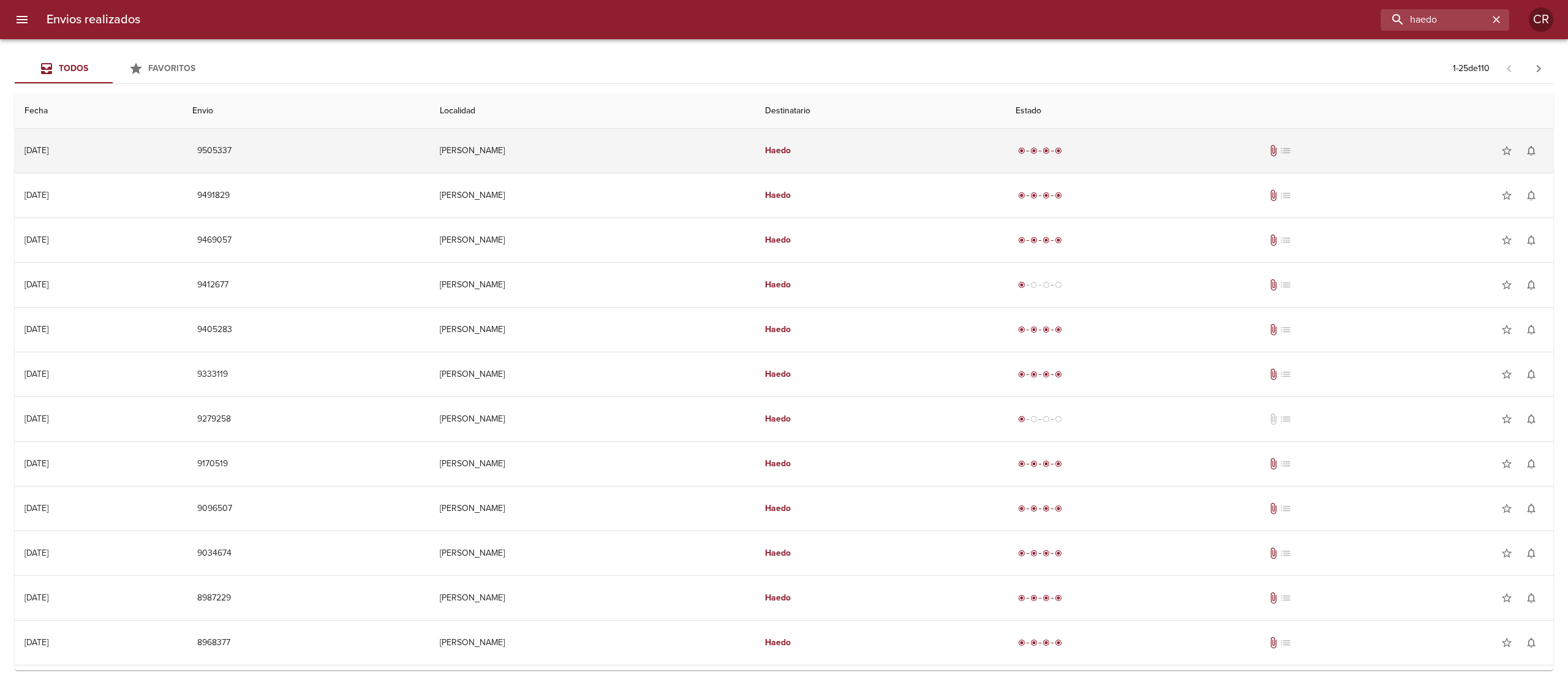
click at [777, 162] on td "Haedo" at bounding box center [881, 151] width 251 height 44
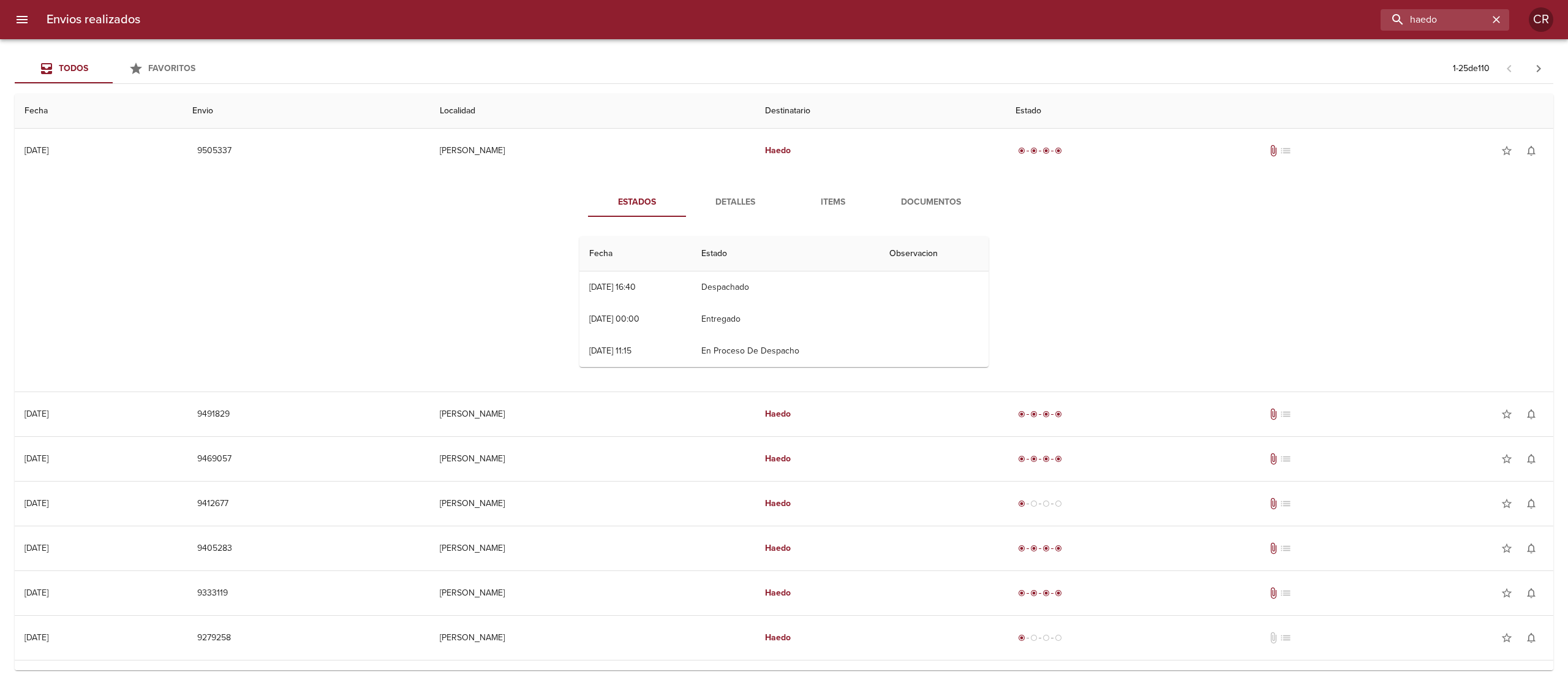
click at [730, 207] on span "Detalles" at bounding box center [735, 202] width 84 height 15
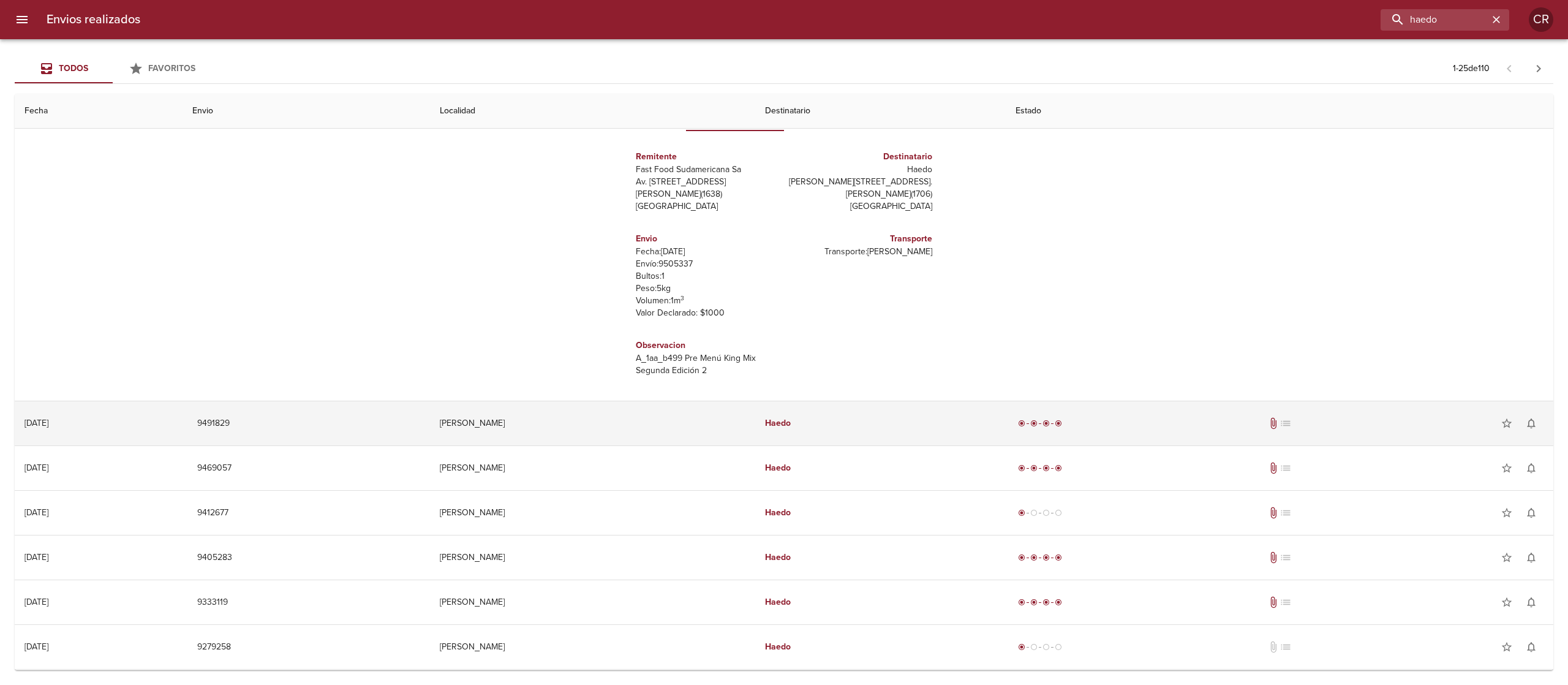
scroll to position [123, 0]
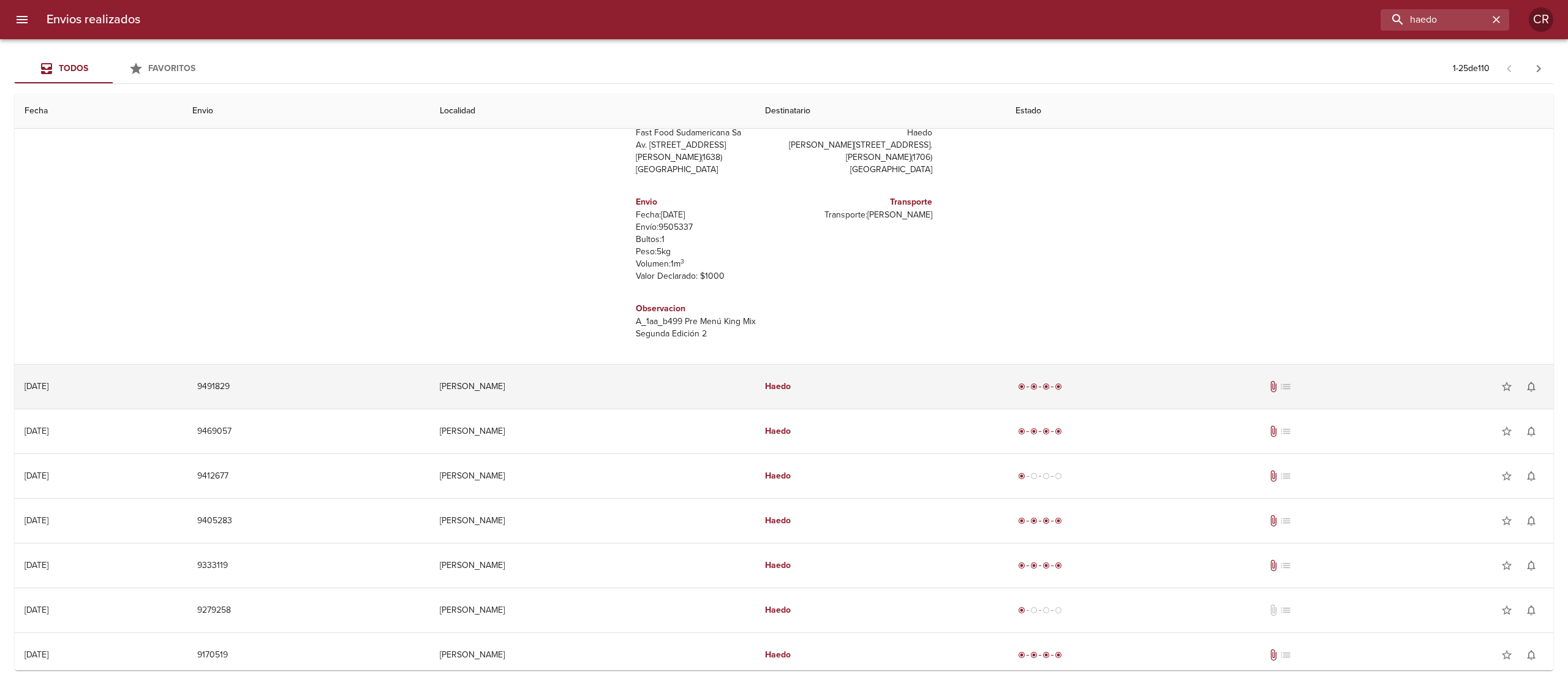
click at [755, 404] on td "Haedo" at bounding box center [880, 387] width 250 height 44
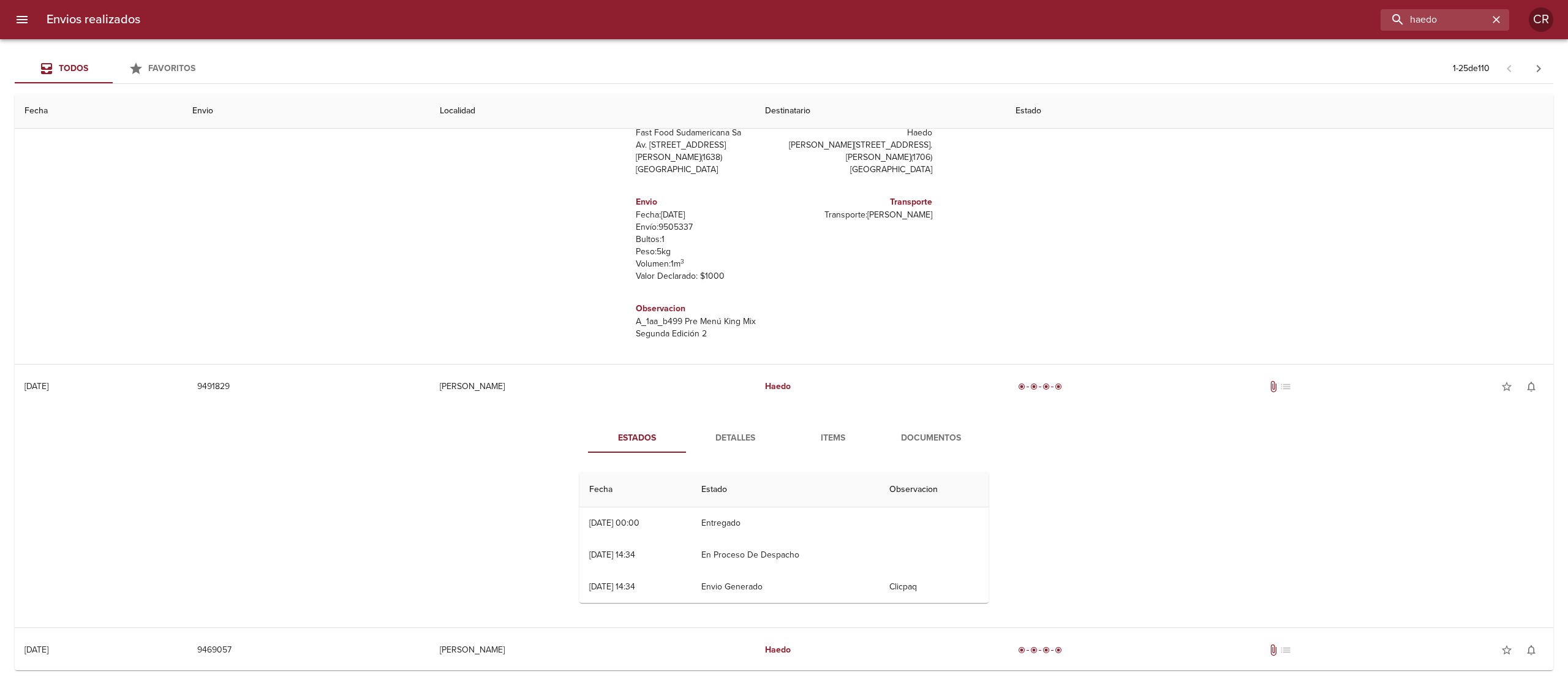
click at [736, 446] on button "Detalles" at bounding box center [735, 438] width 98 height 29
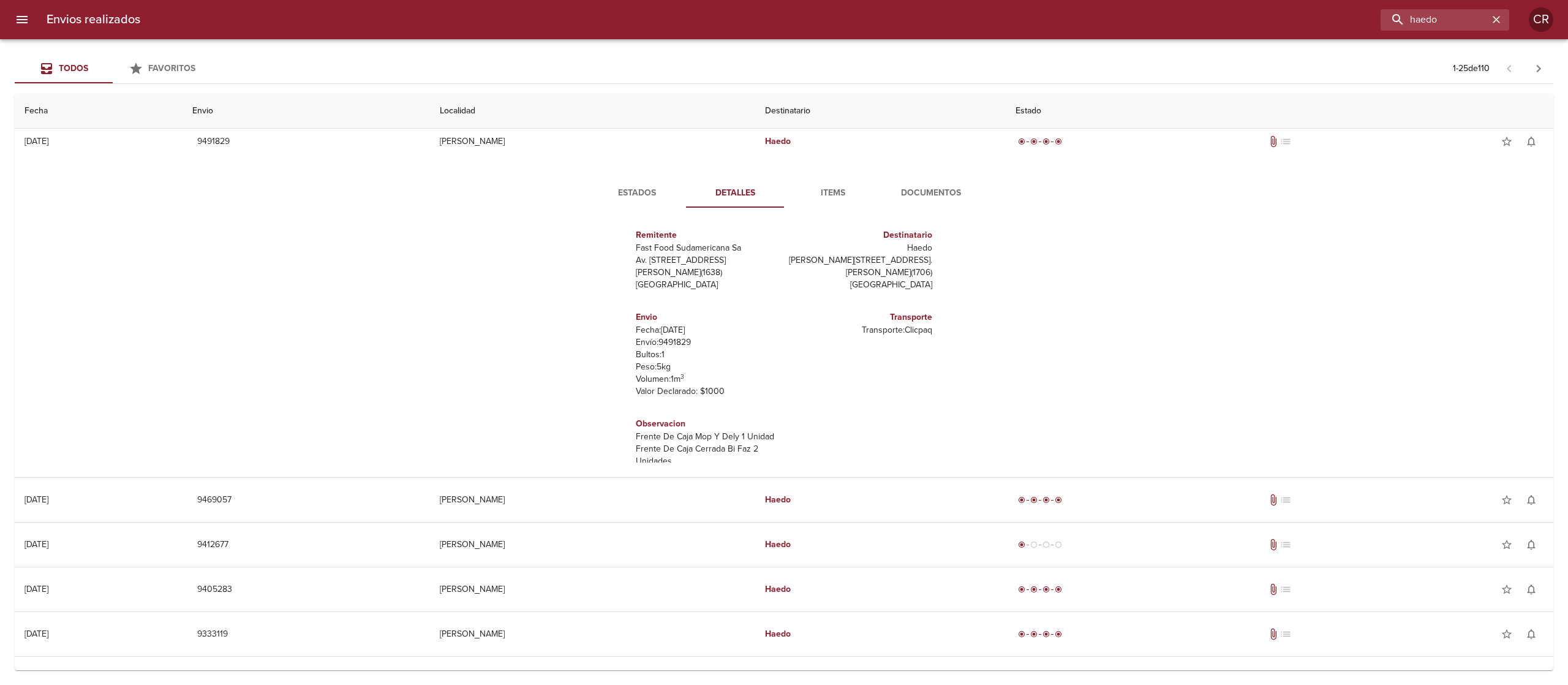
scroll to position [0, 0]
click at [932, 193] on span "Documentos" at bounding box center [931, 193] width 84 height 15
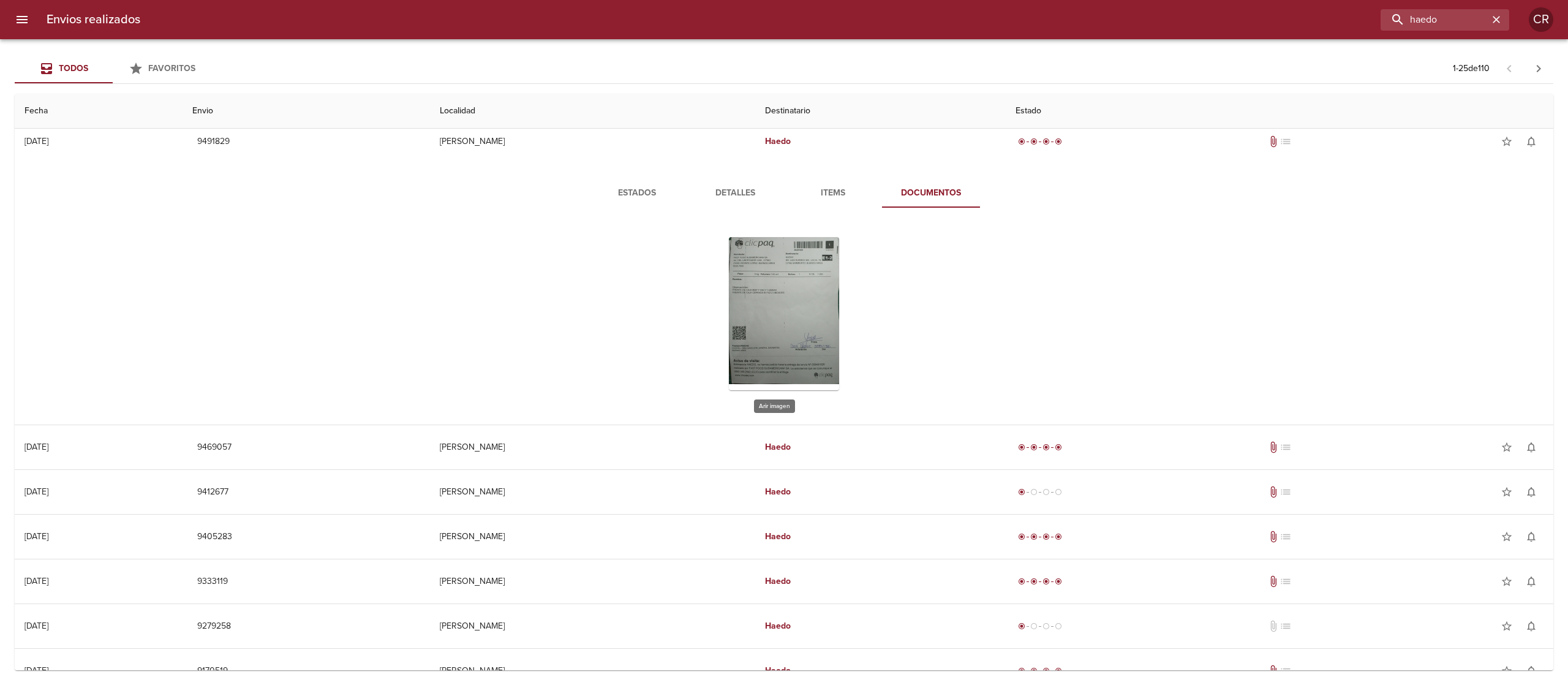
click at [765, 281] on div "Tabla de envíos del cliente" at bounding box center [783, 313] width 110 height 153
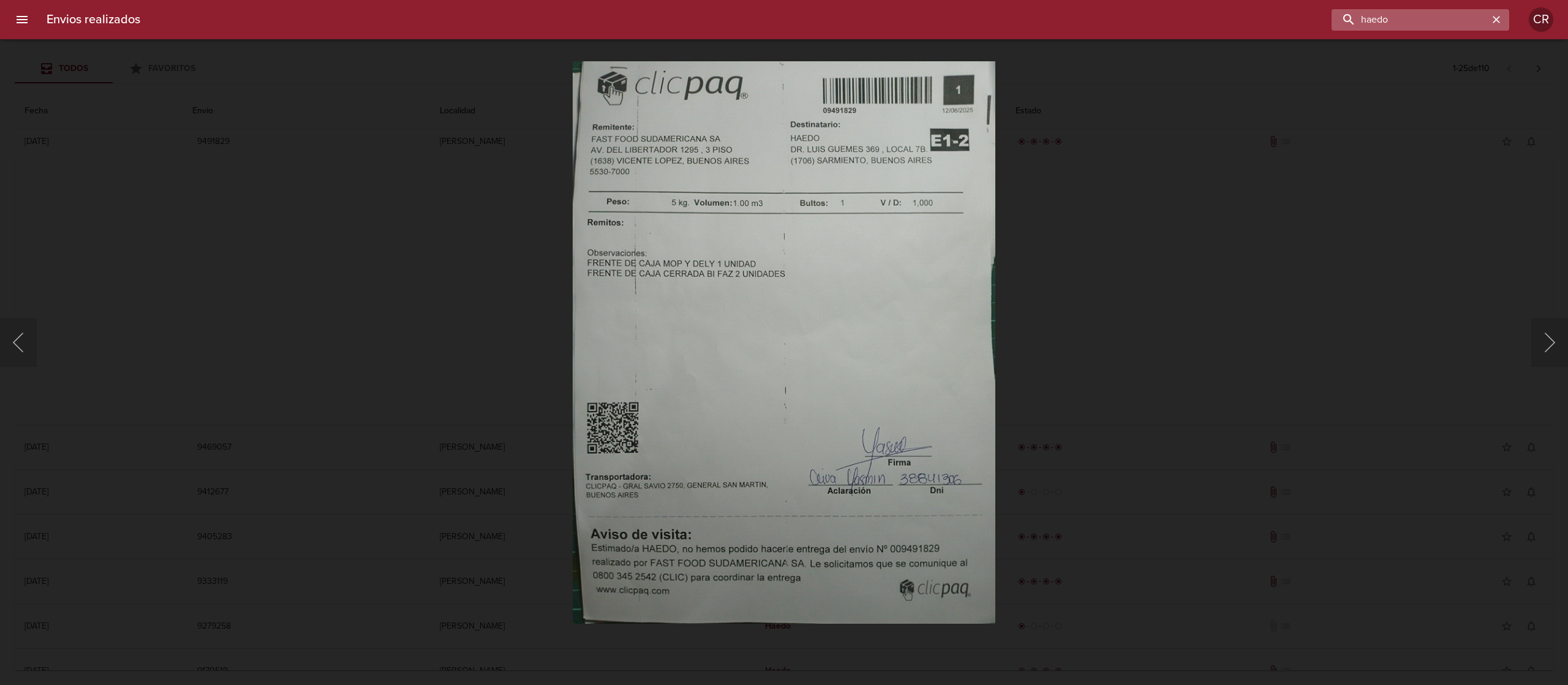
drag, startPoint x: 1471, startPoint y: 19, endPoint x: 1362, endPoint y: 19, distance: 109.0
click at [1362, 19] on input "haedo" at bounding box center [1410, 20] width 157 height 22
type input "[DATE][PERSON_NAME]"
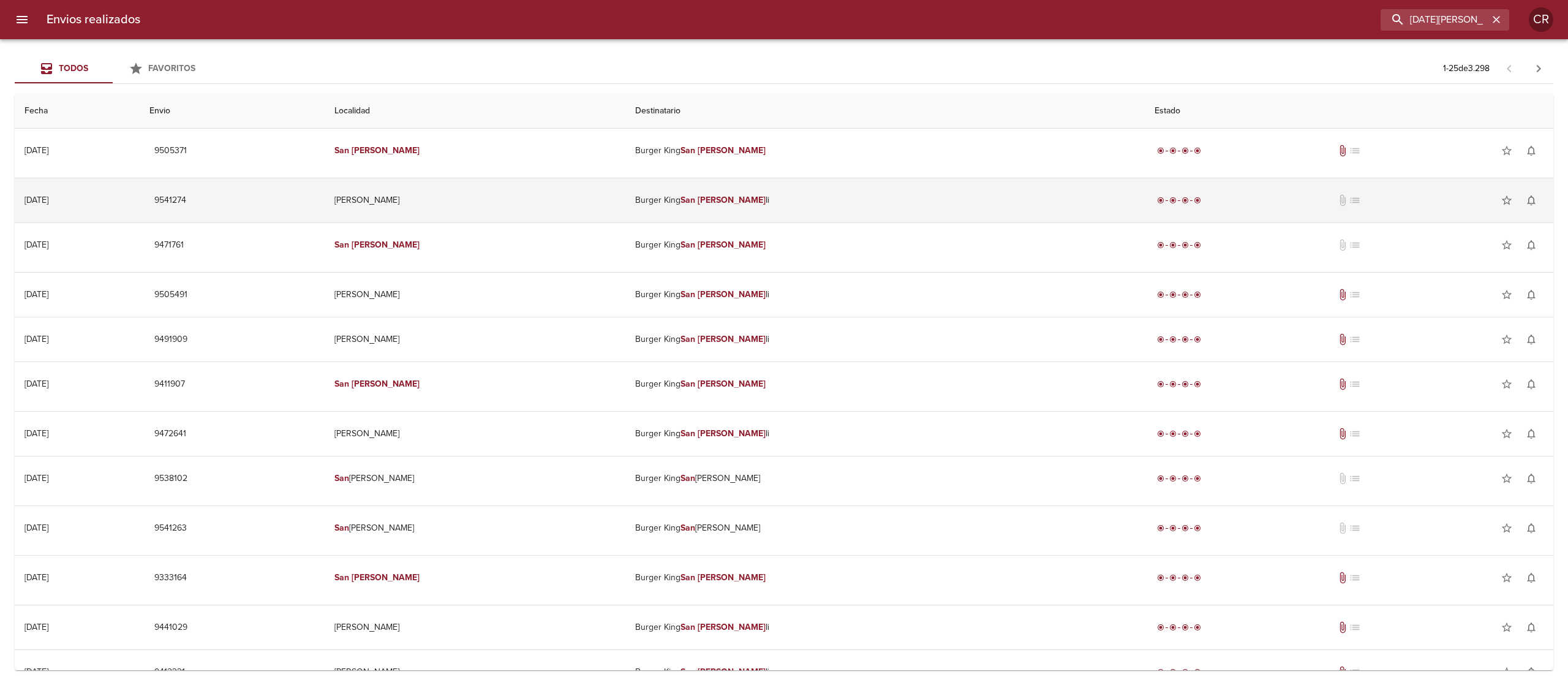
click at [710, 183] on td "Burger King [DATE][PERSON_NAME]" at bounding box center [885, 200] width 519 height 44
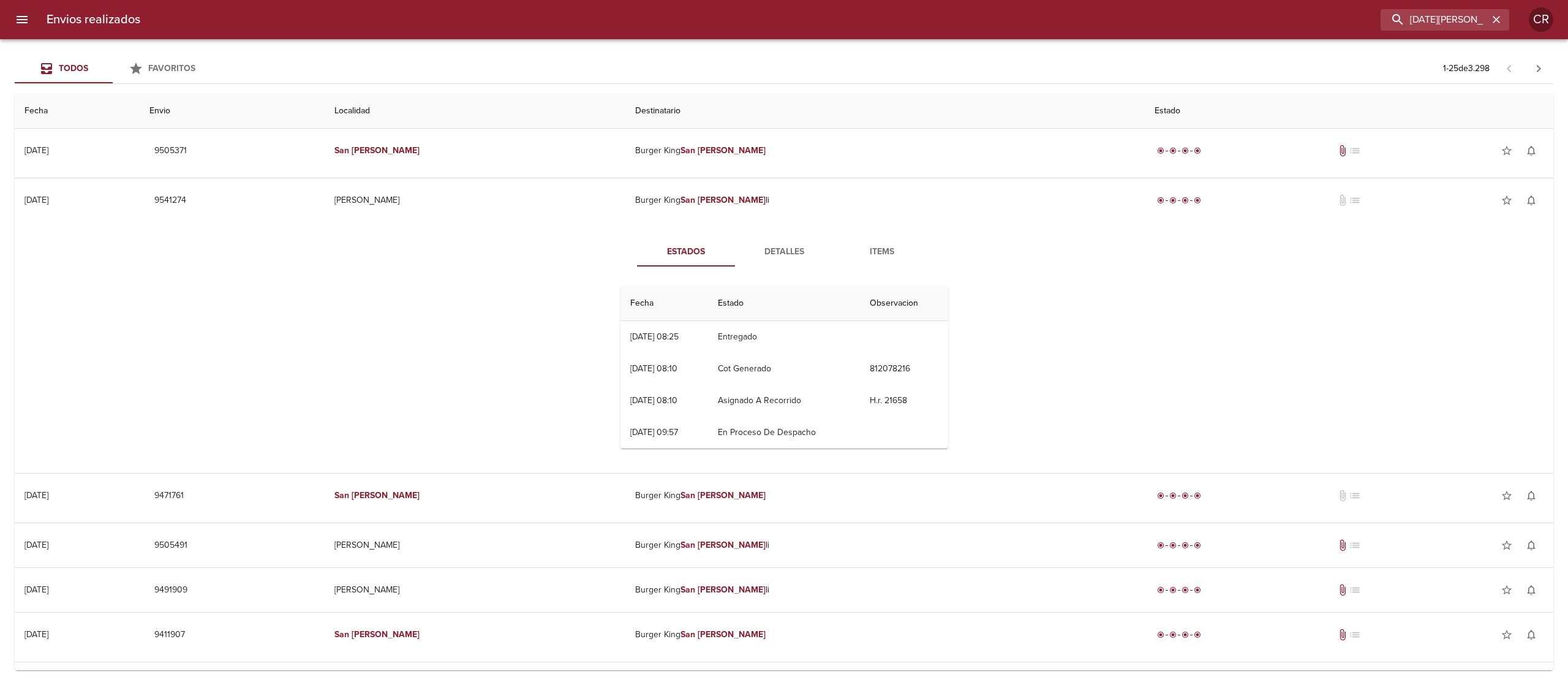
click at [750, 251] on span "Detalles" at bounding box center [784, 251] width 84 height 15
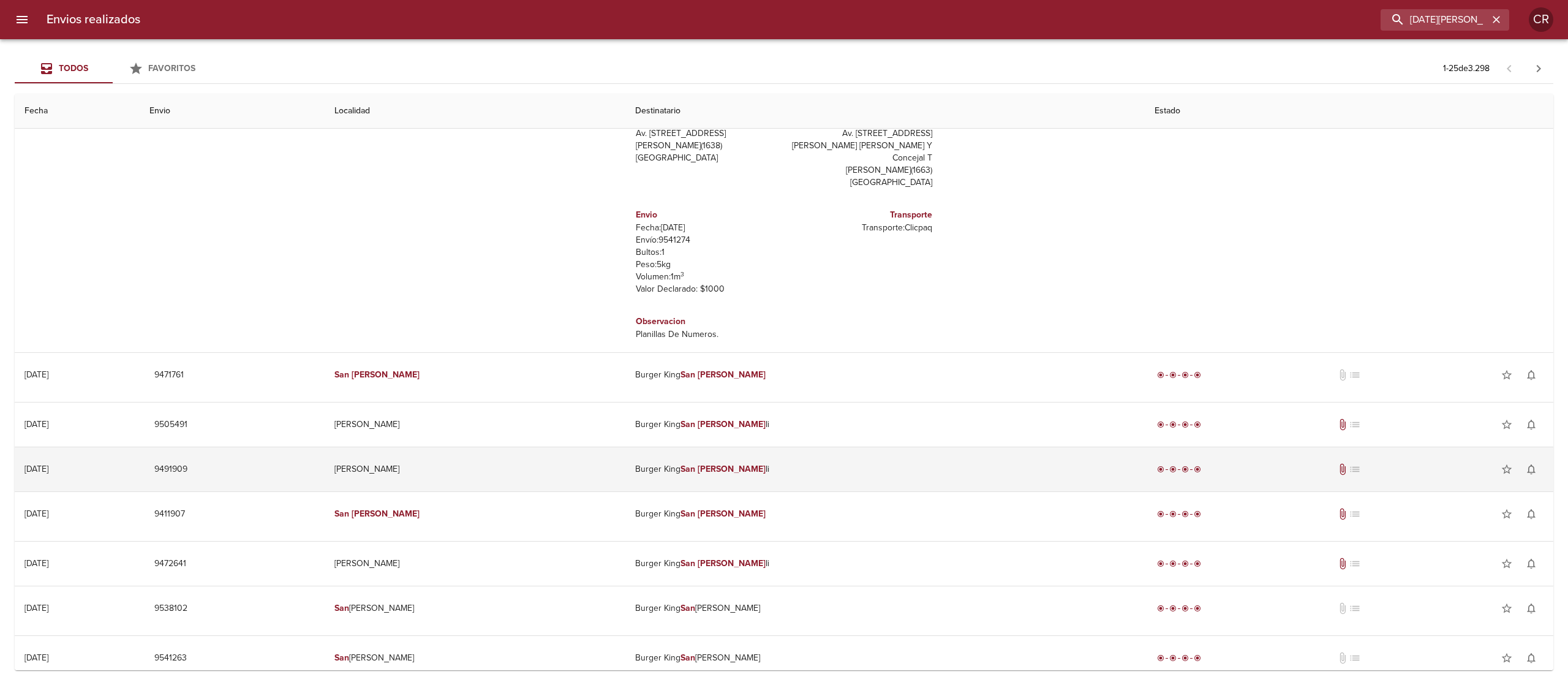
scroll to position [245, 0]
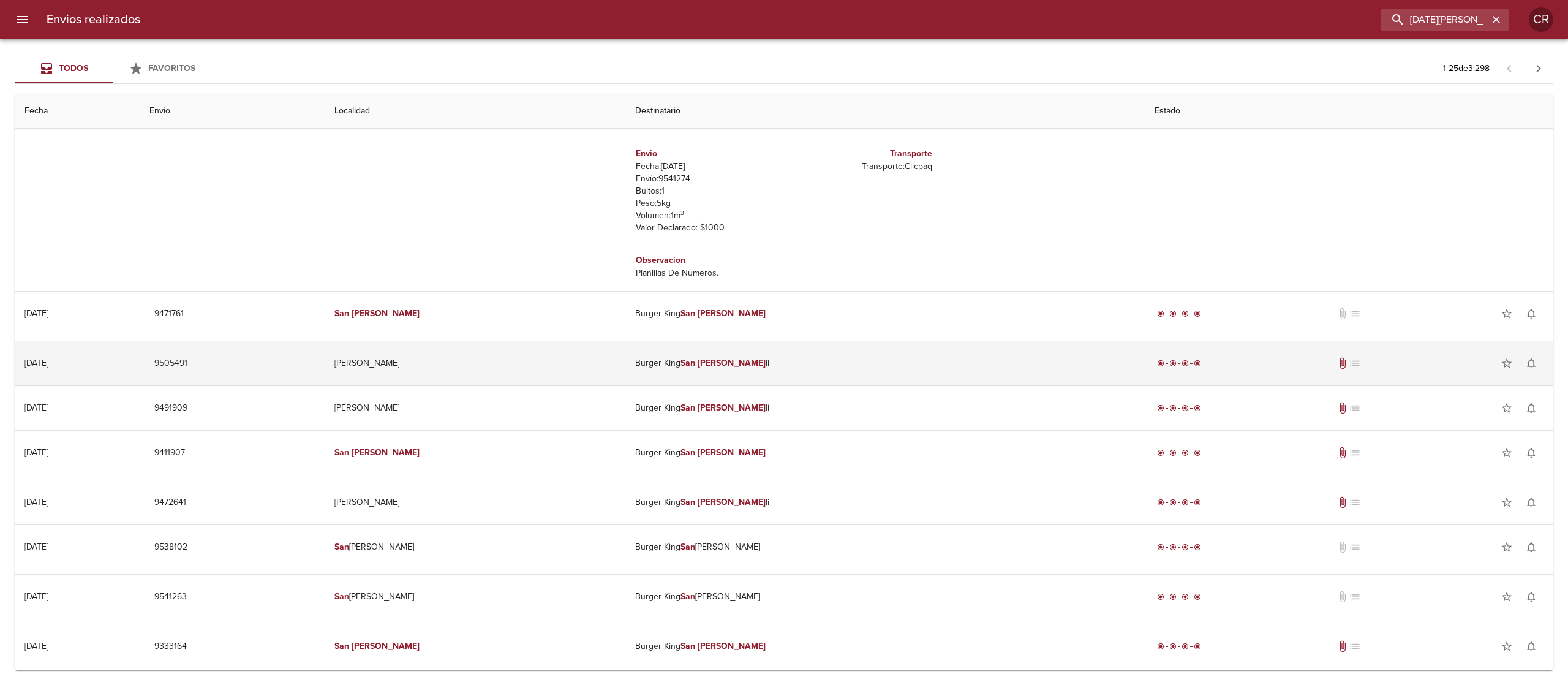
click at [695, 365] on em "San" at bounding box center [687, 363] width 15 height 10
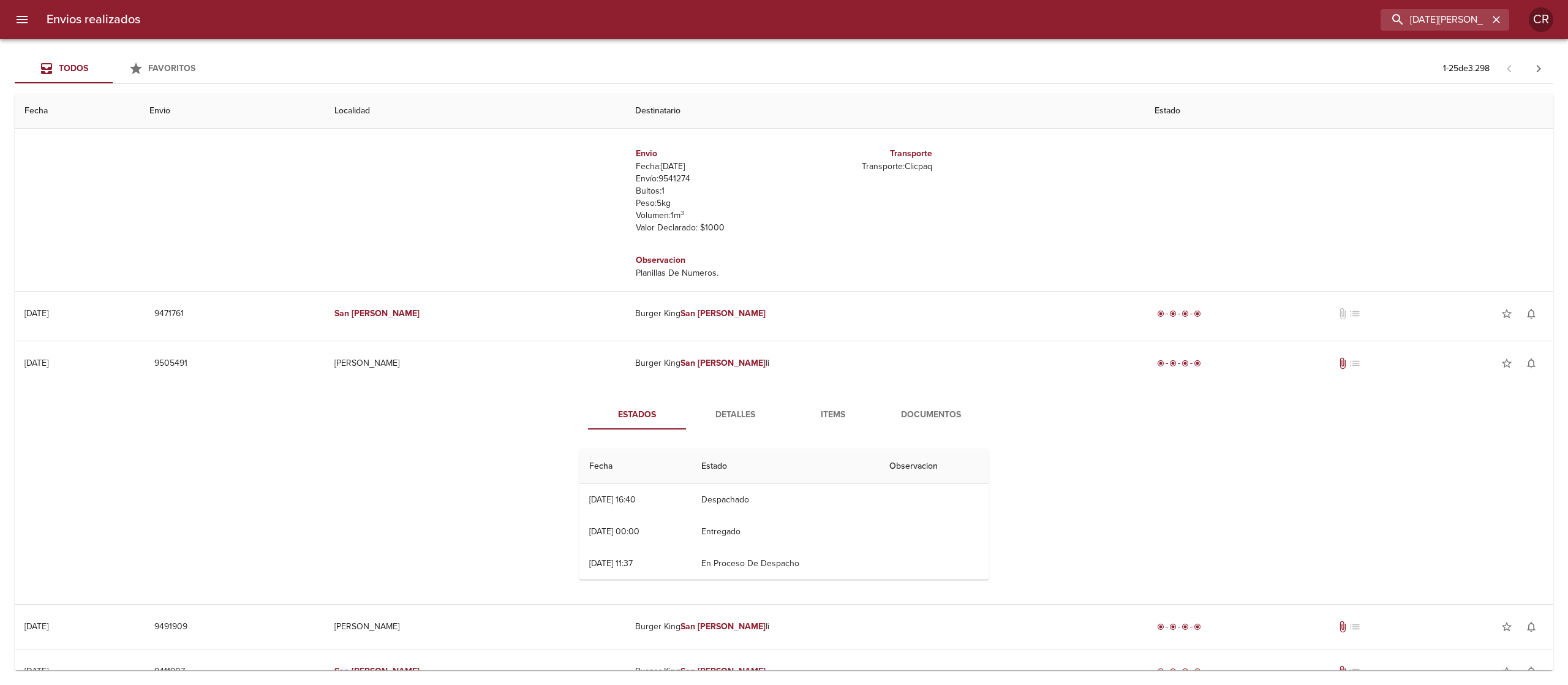
click at [728, 406] on button "Detalles" at bounding box center [735, 415] width 98 height 29
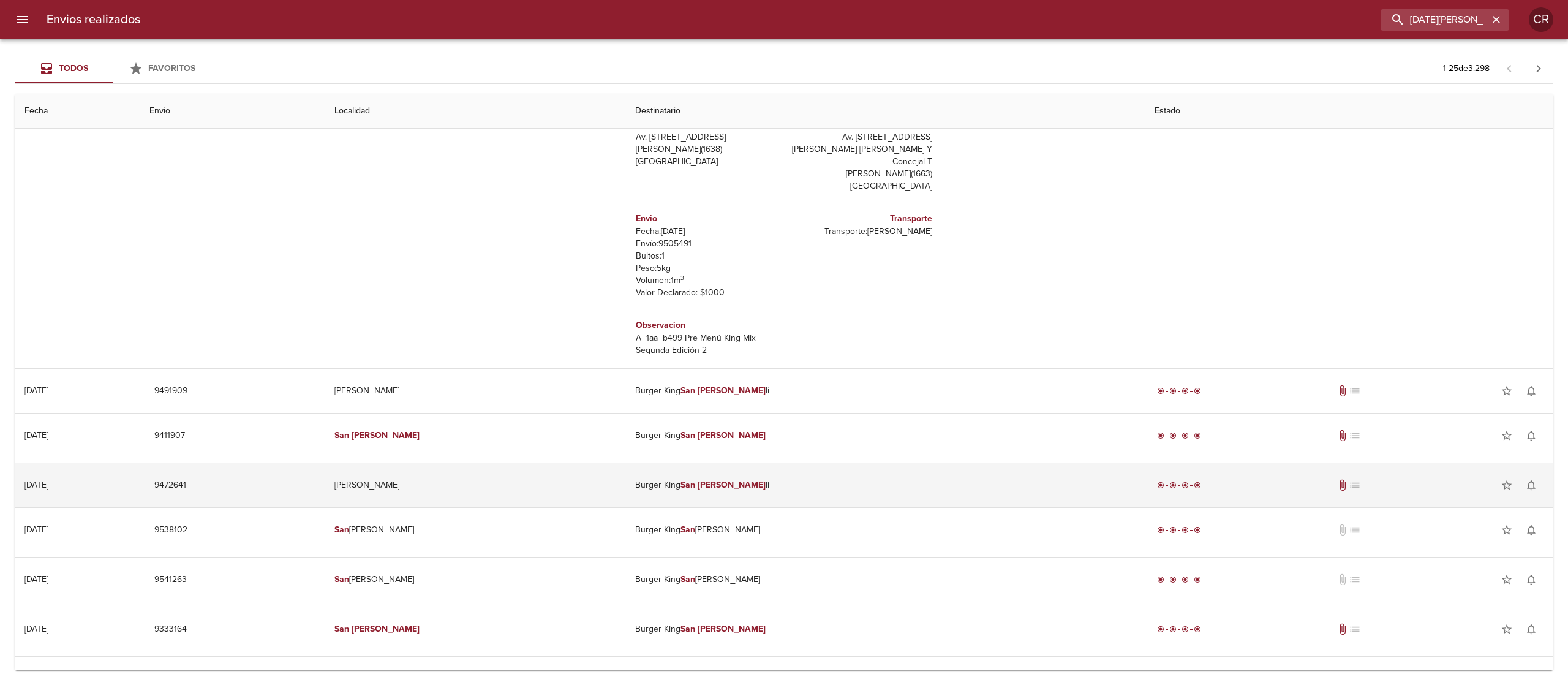
scroll to position [613, 0]
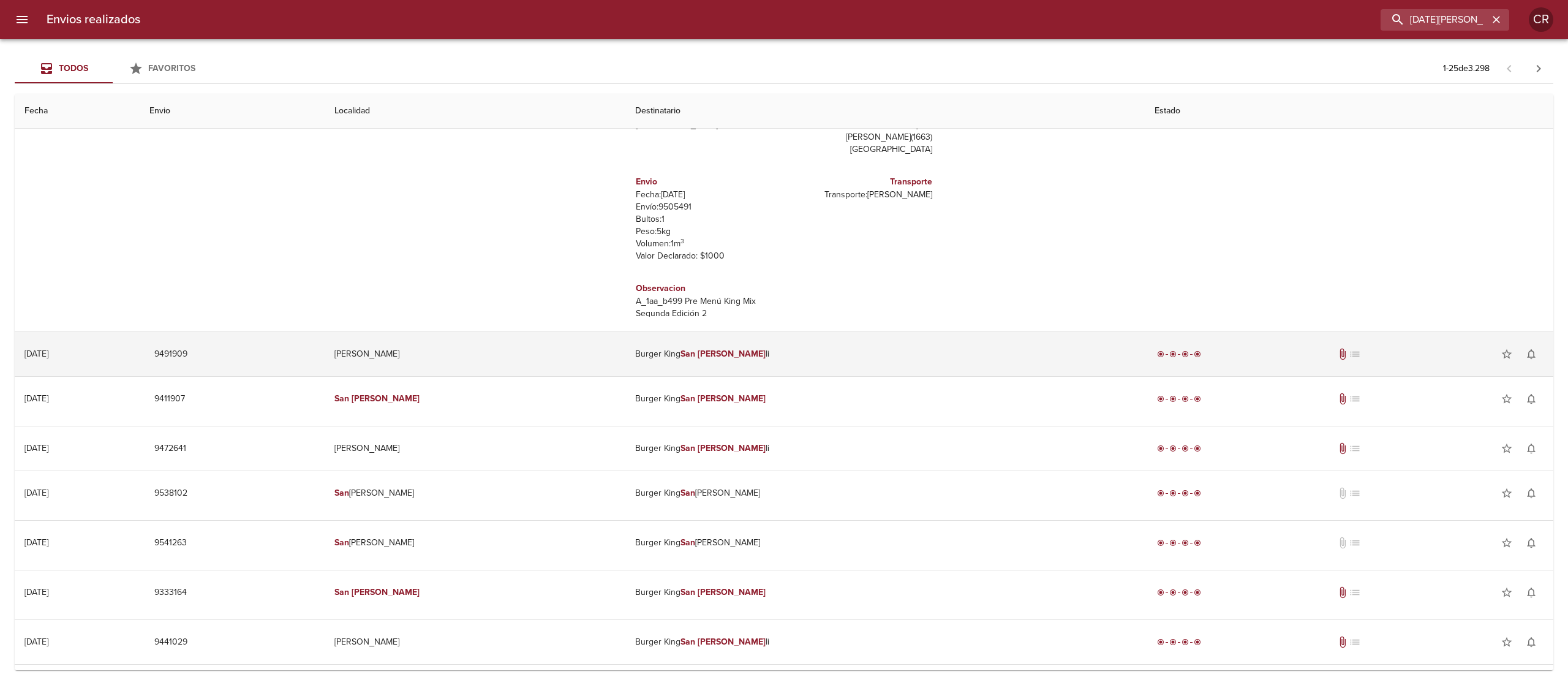
click at [742, 362] on td "Burger King [DATE][PERSON_NAME]" at bounding box center [885, 354] width 519 height 44
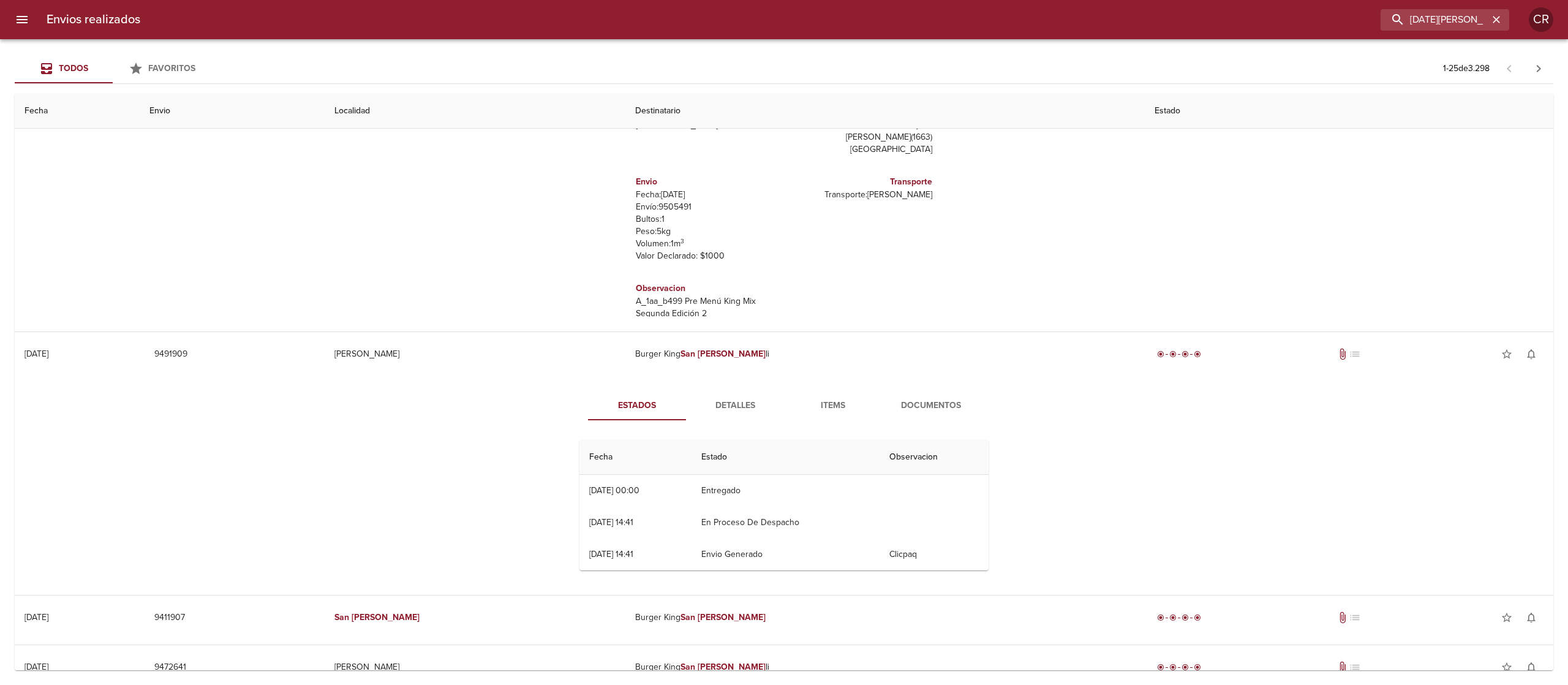
click at [736, 409] on span "Detalles" at bounding box center [735, 406] width 84 height 15
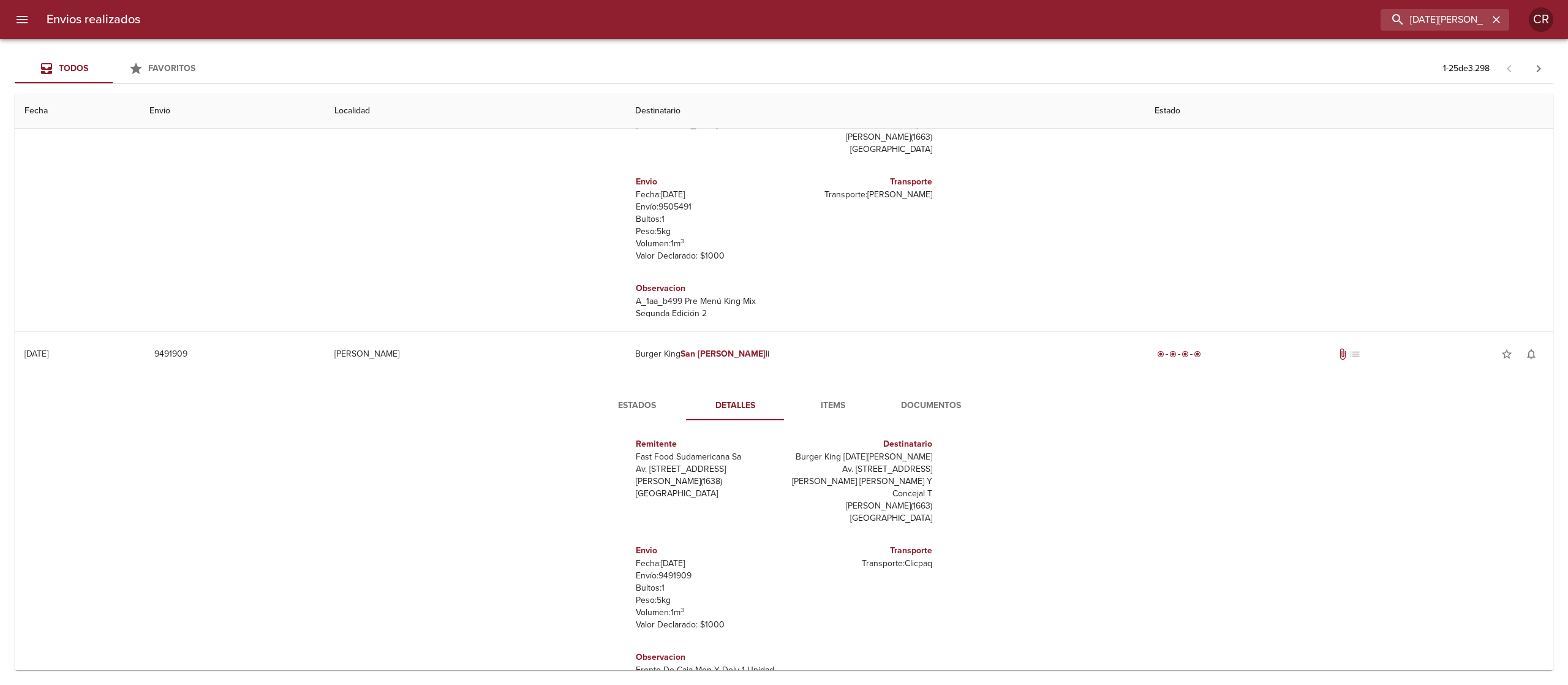
scroll to position [30, 0]
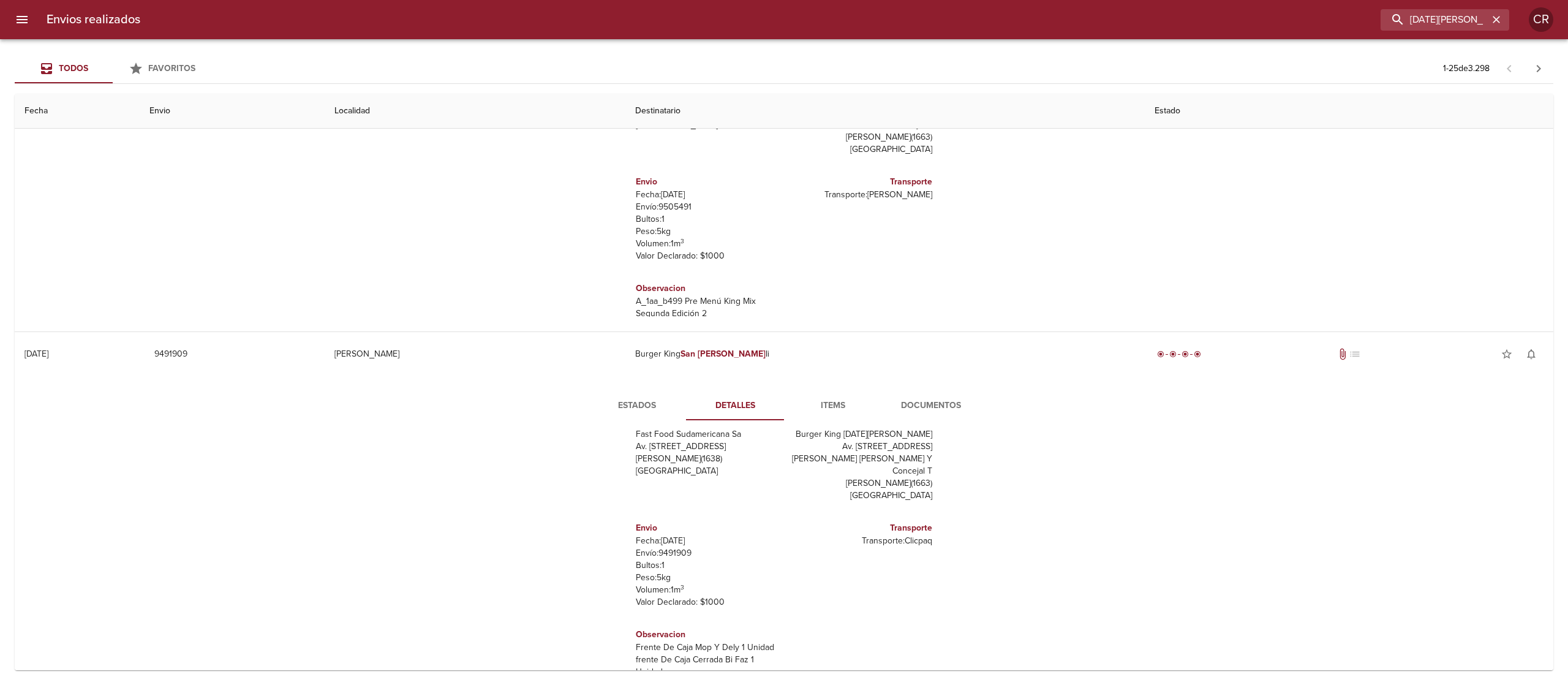
click at [918, 413] on span "Documentos" at bounding box center [931, 406] width 84 height 15
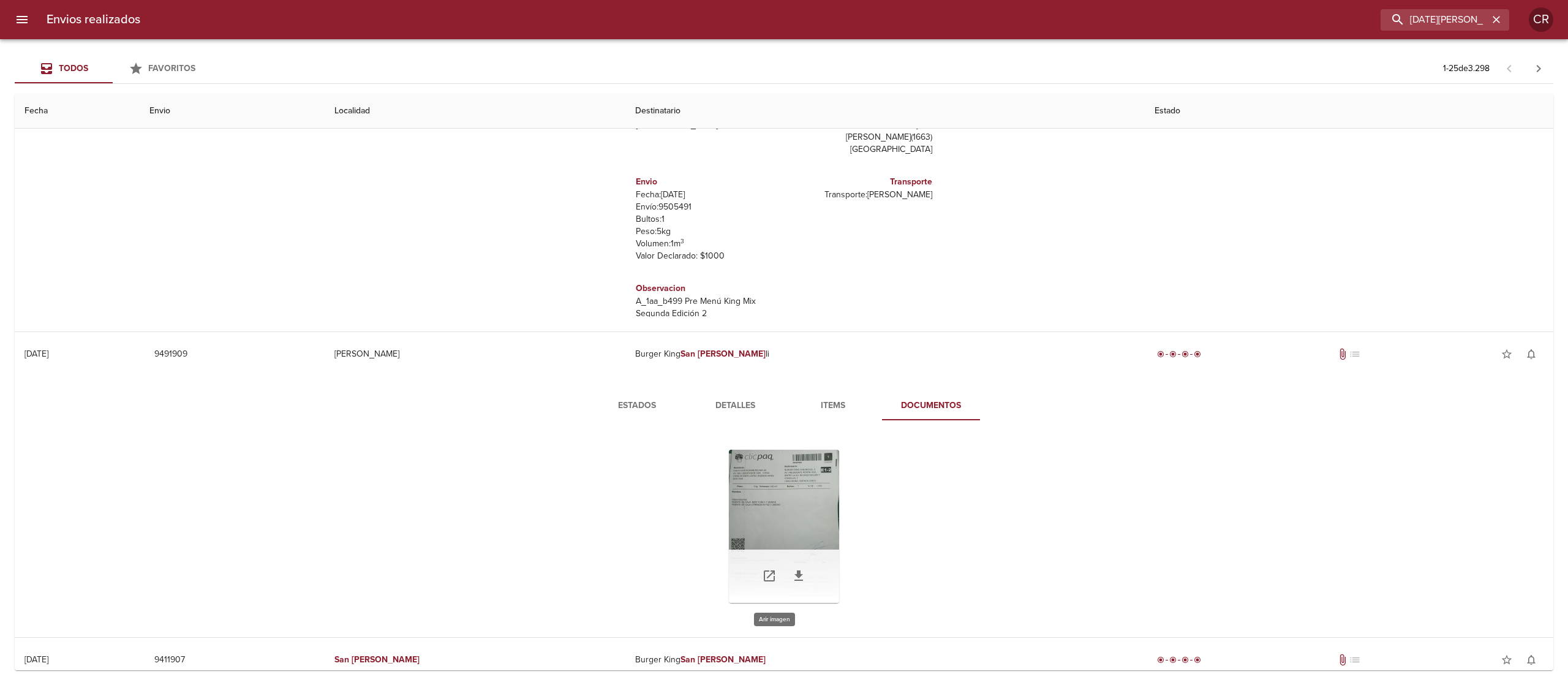
click at [755, 505] on div "Tabla de envíos del cliente" at bounding box center [783, 526] width 110 height 153
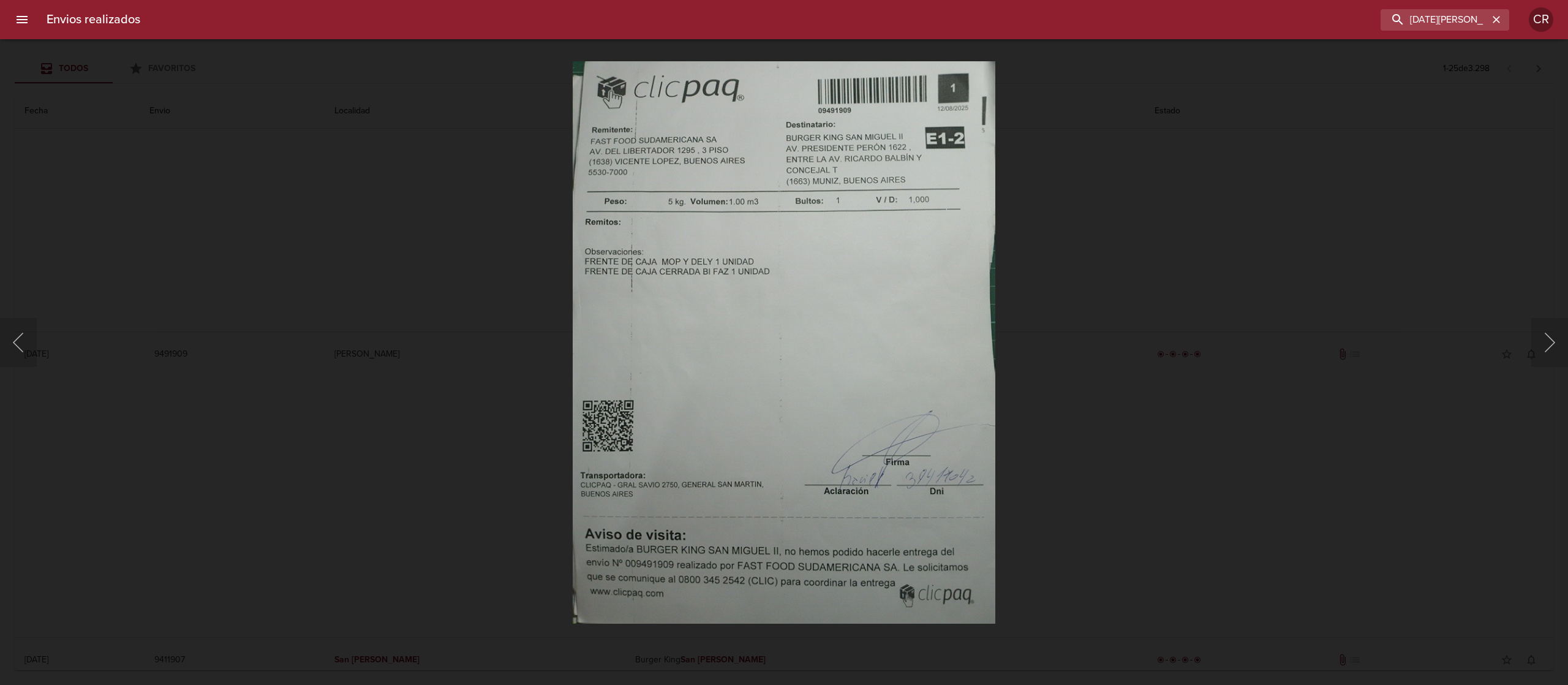
click at [1176, 340] on div "Lightbox" at bounding box center [784, 342] width 1568 height 685
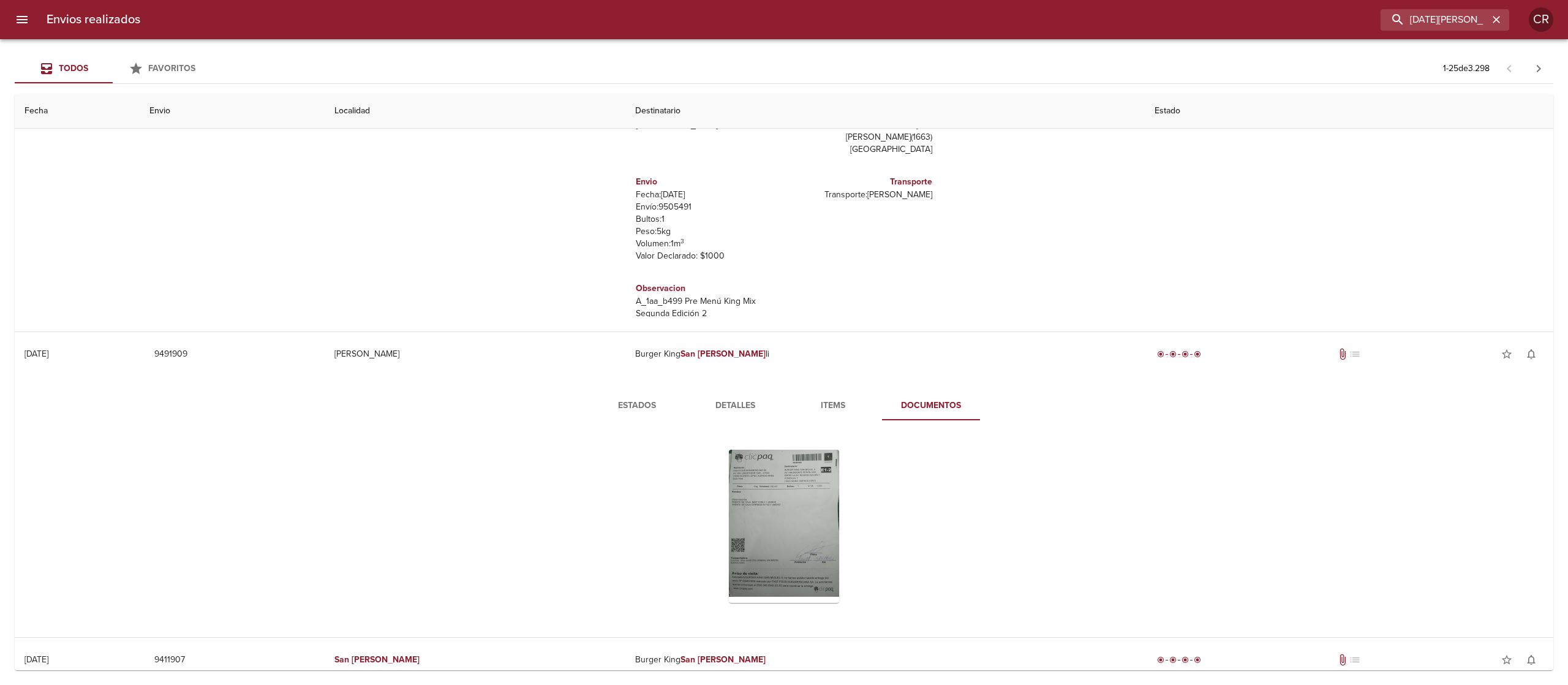
click at [608, 407] on span "Estados" at bounding box center [637, 406] width 84 height 15
